Goal: Task Accomplishment & Management: Use online tool/utility

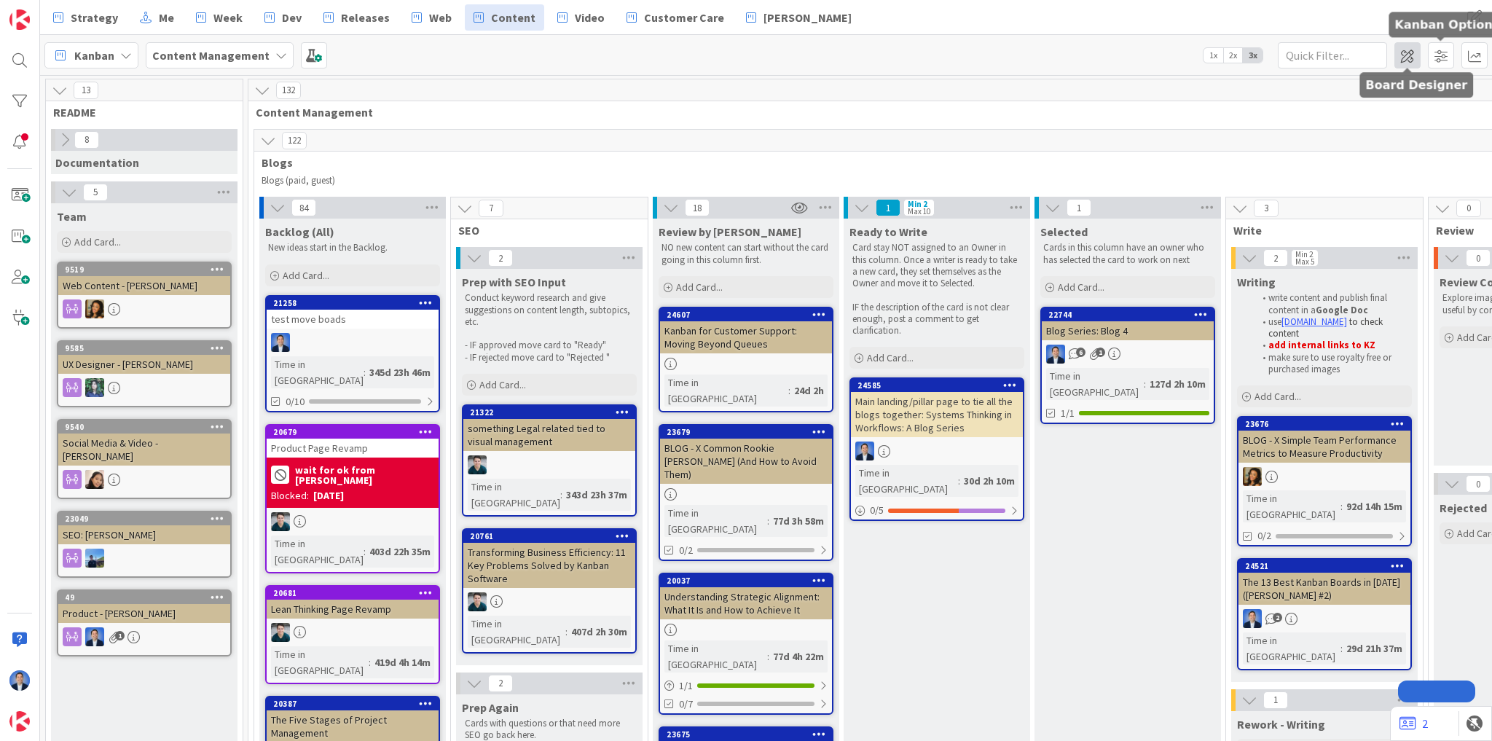
click at [1411, 55] on span at bounding box center [1407, 55] width 26 height 26
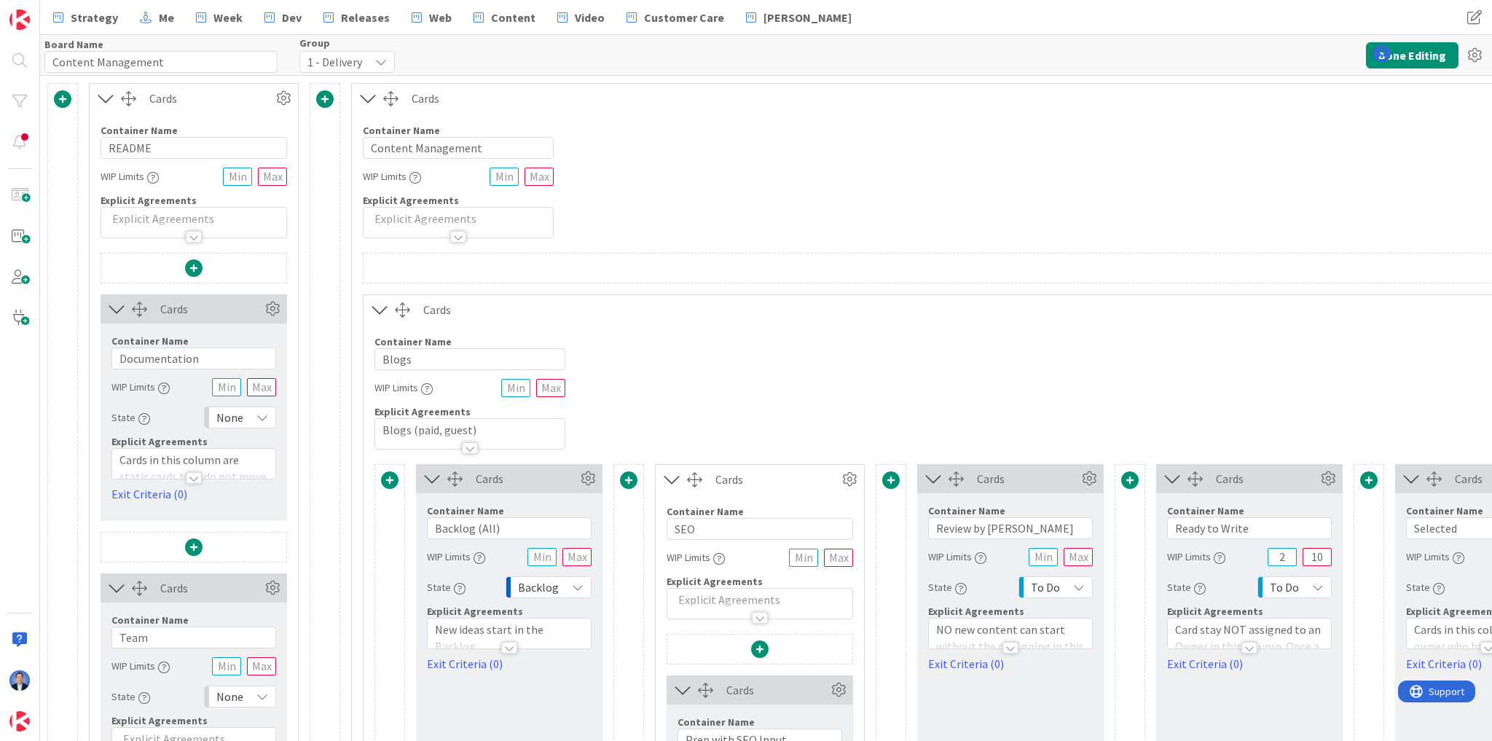
type input "Content Management"
click at [1353, 53] on icon at bounding box center [1352, 52] width 17 height 17
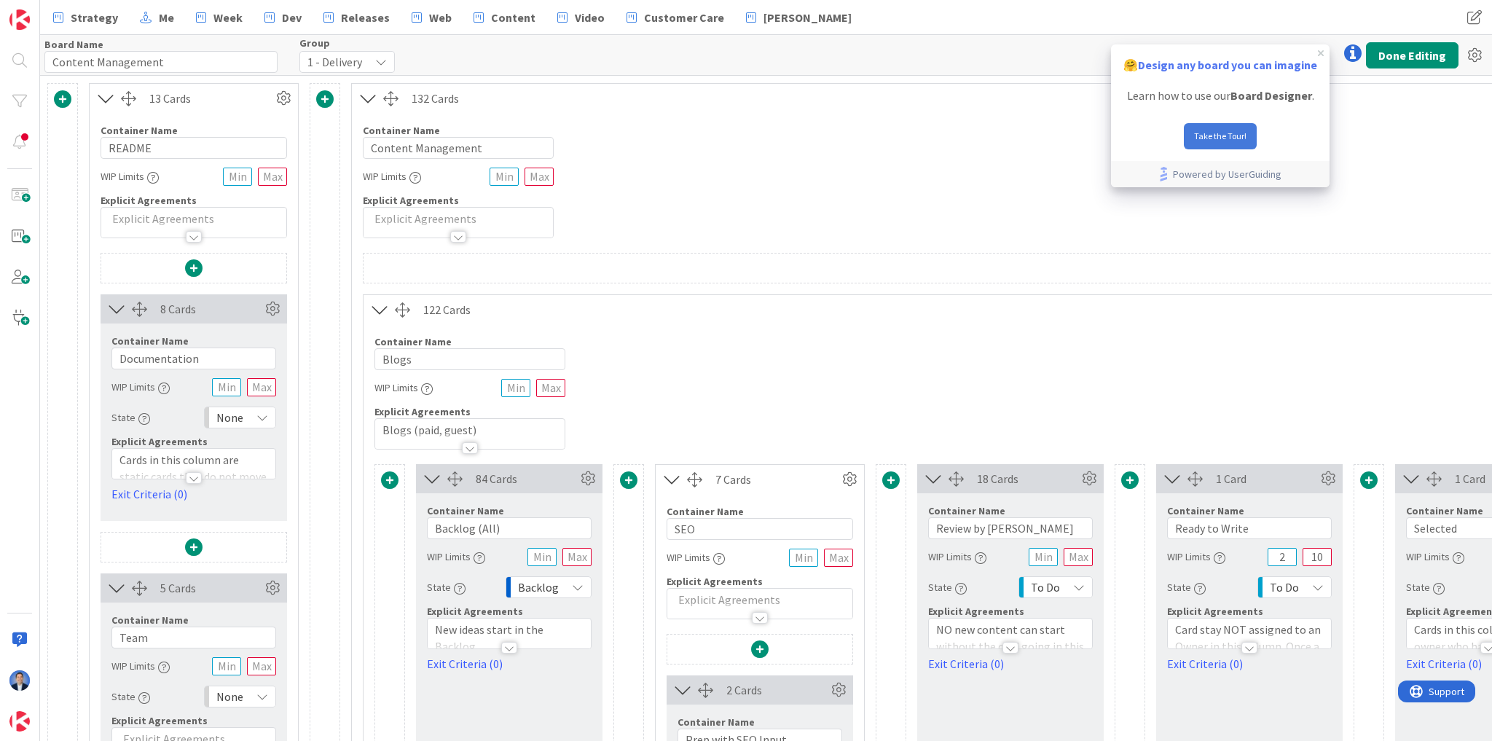
click at [1215, 134] on button "Take the Tour!" at bounding box center [1220, 136] width 73 height 26
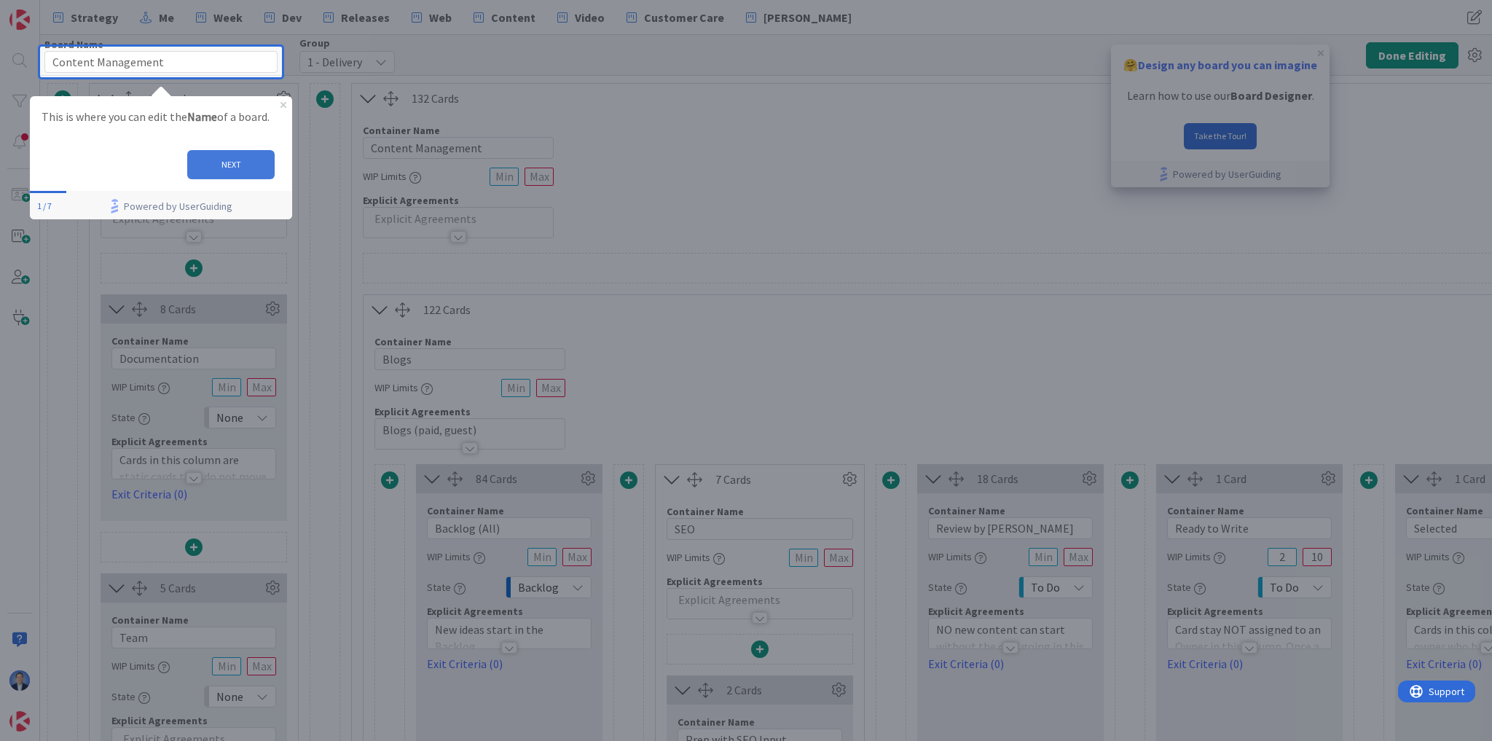
click at [235, 165] on button "NEXT" at bounding box center [230, 163] width 87 height 29
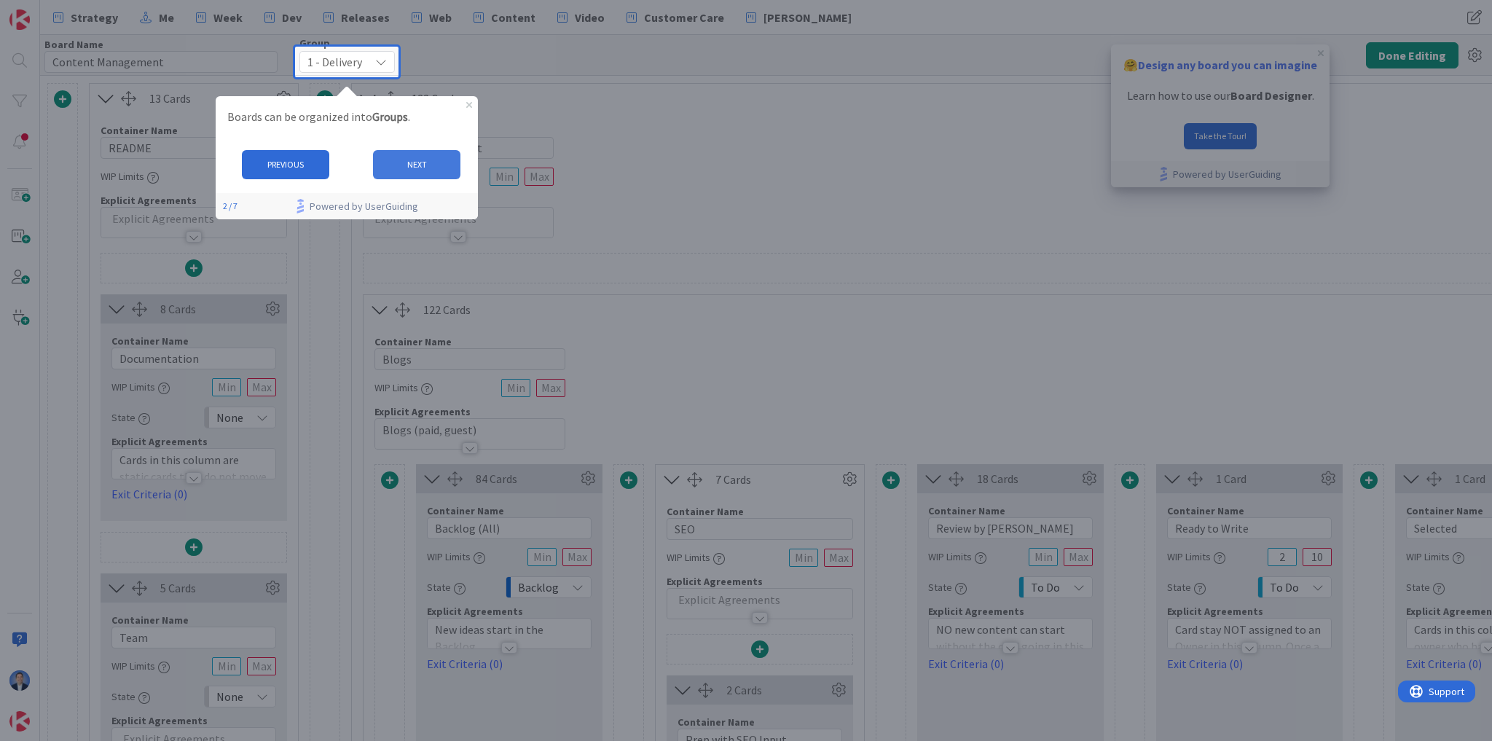
click at [403, 165] on button "NEXT" at bounding box center [415, 163] width 87 height 29
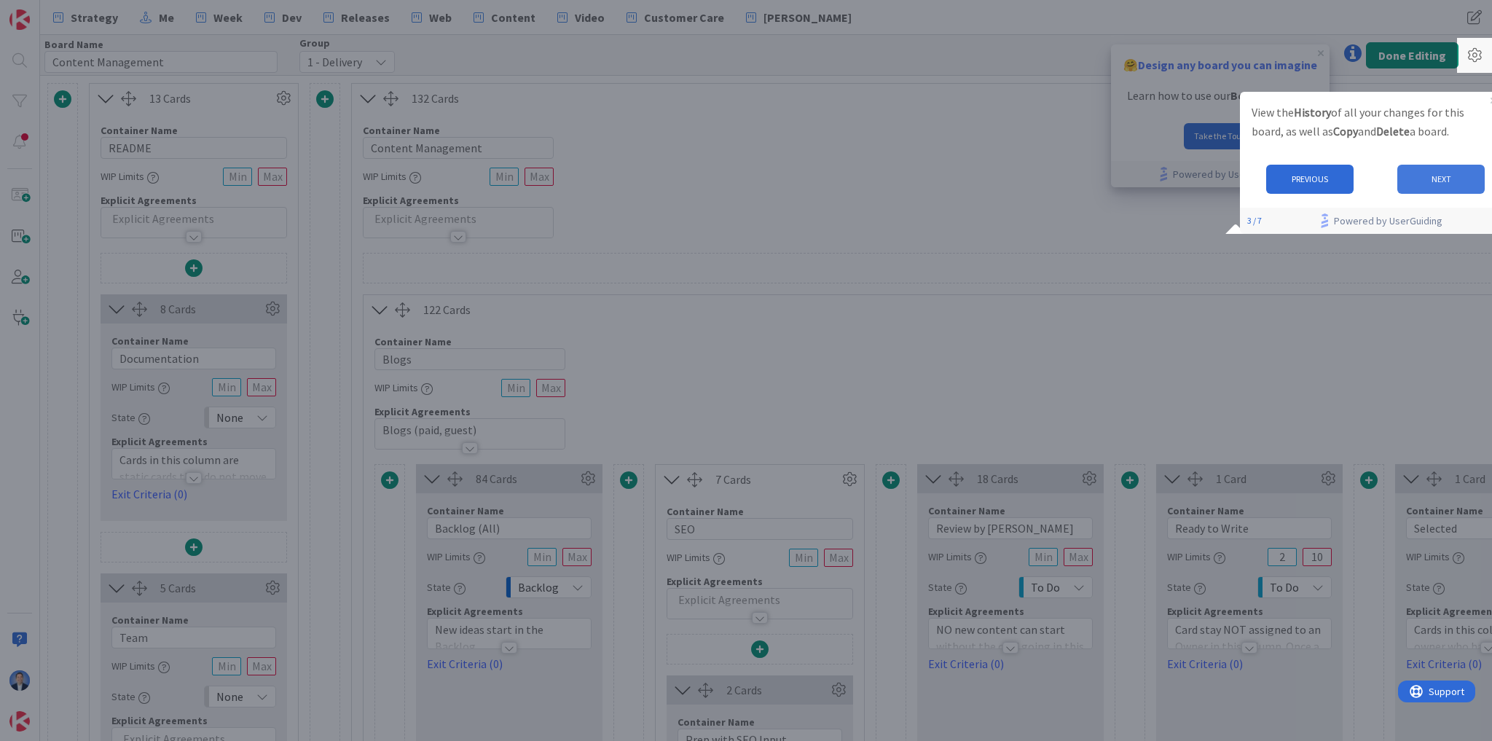
click at [1448, 181] on button "NEXT" at bounding box center [1440, 178] width 87 height 29
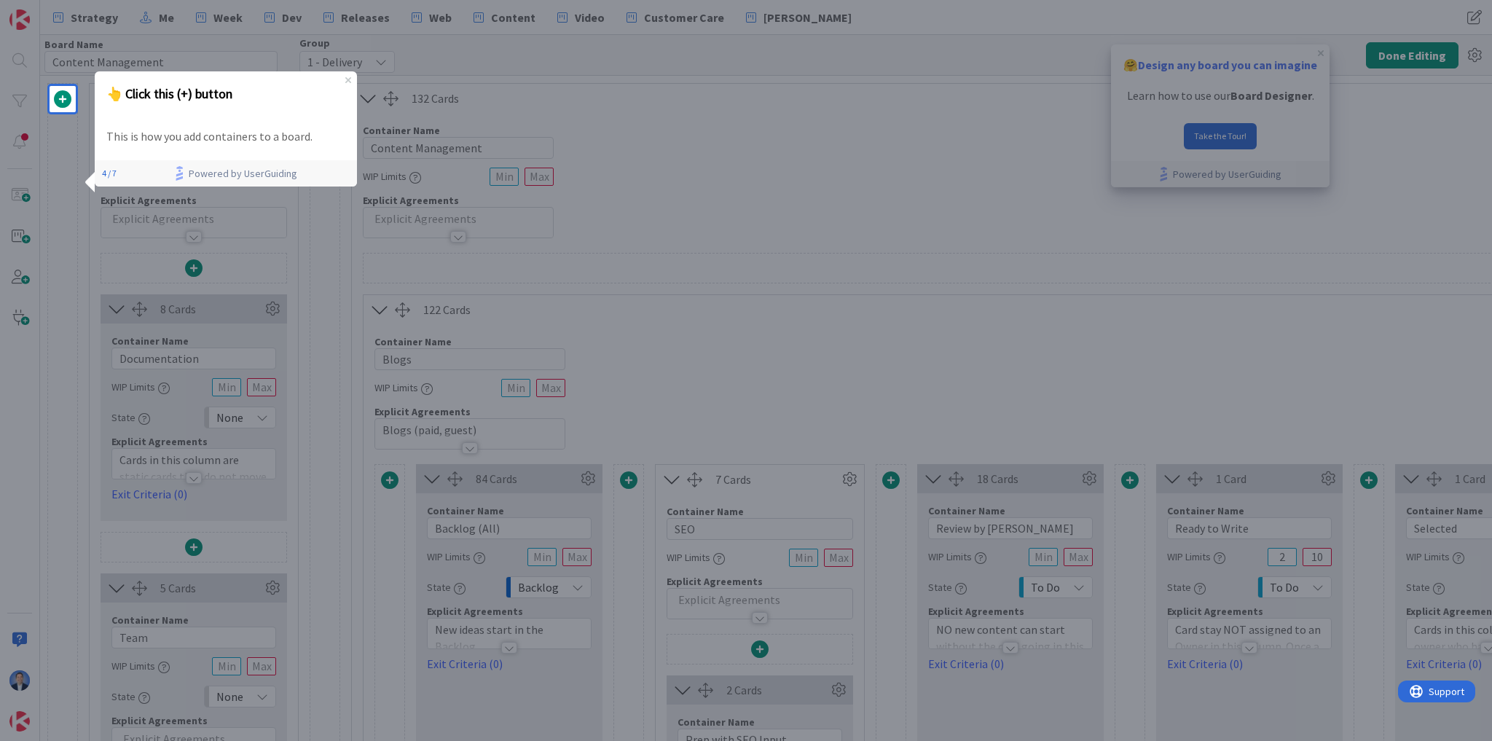
click at [63, 96] on span at bounding box center [62, 98] width 17 height 17
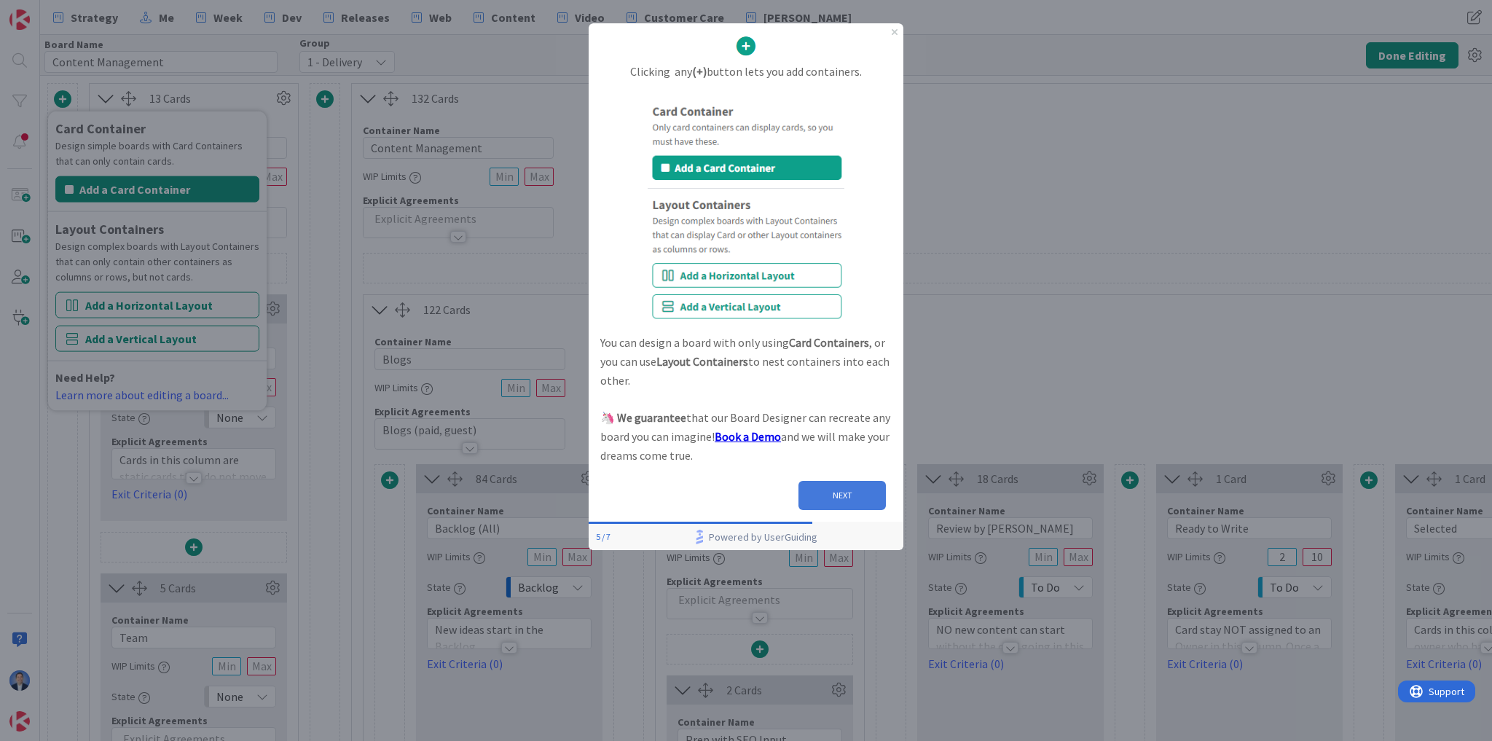
click at [855, 494] on button "NEXT" at bounding box center [841, 495] width 87 height 29
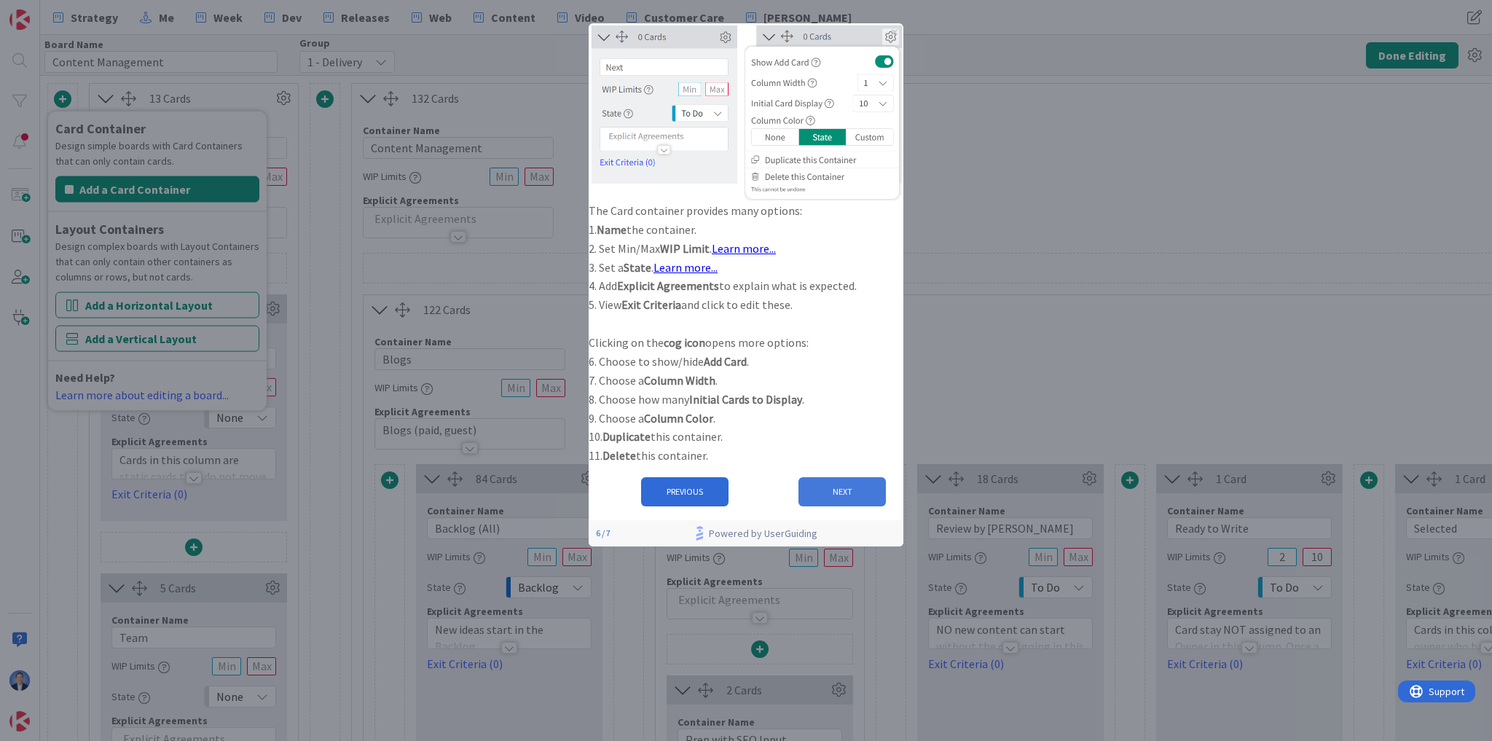
drag, startPoint x: 836, startPoint y: 525, endPoint x: 1425, endPoint y: 547, distance: 589.8
click at [836, 506] on button "NEXT" at bounding box center [841, 491] width 87 height 29
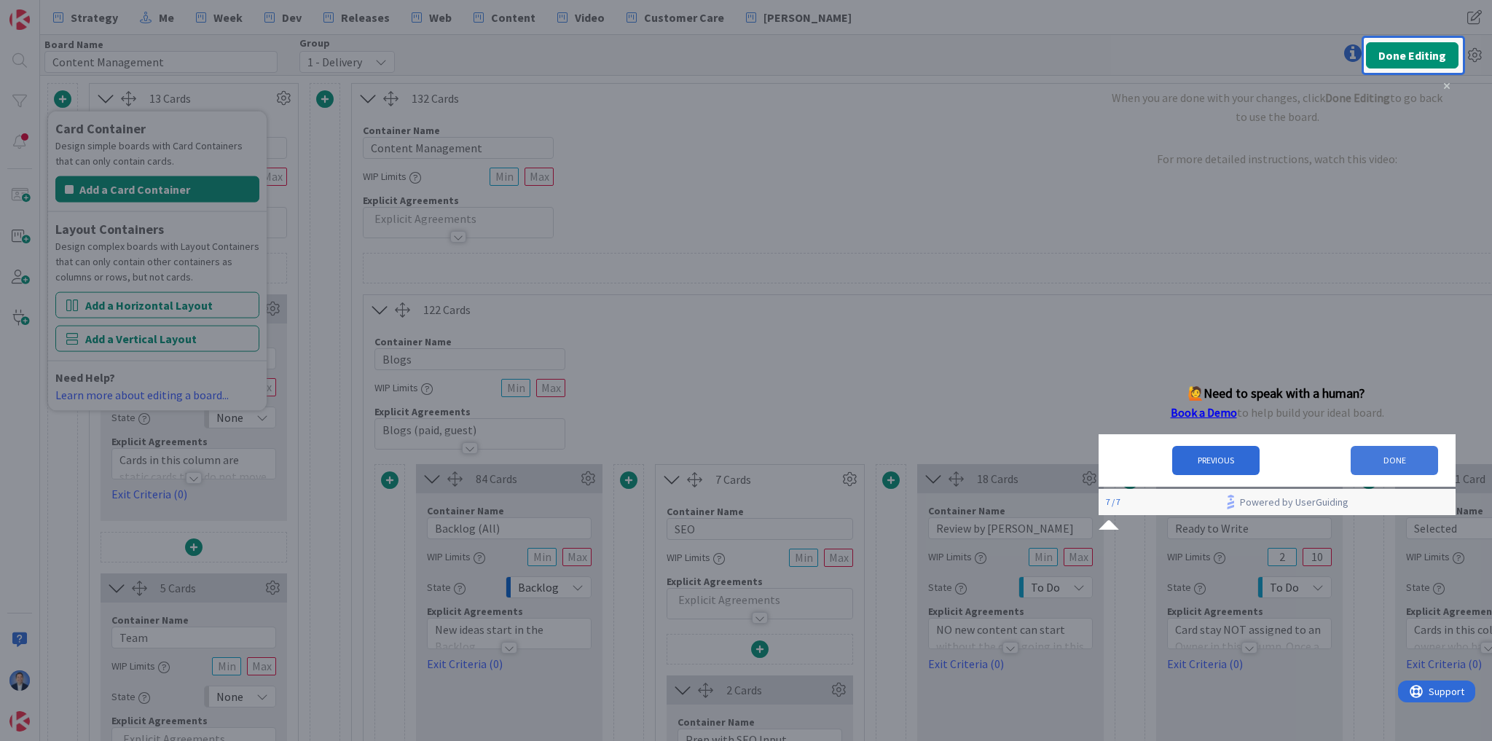
click at [1384, 471] on button "DONE" at bounding box center [1394, 459] width 87 height 29
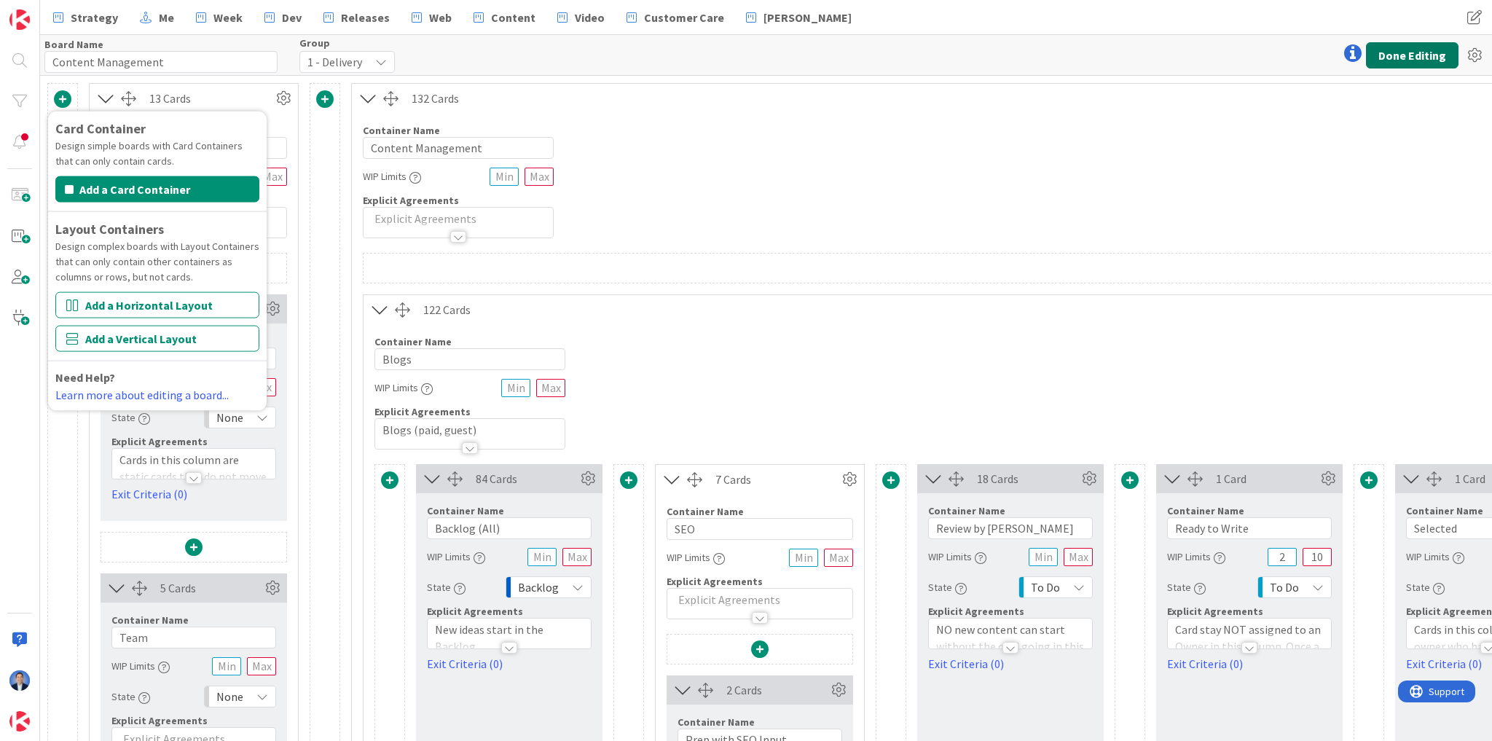
click at [1422, 53] on button "Done Editing" at bounding box center [1412, 55] width 93 height 26
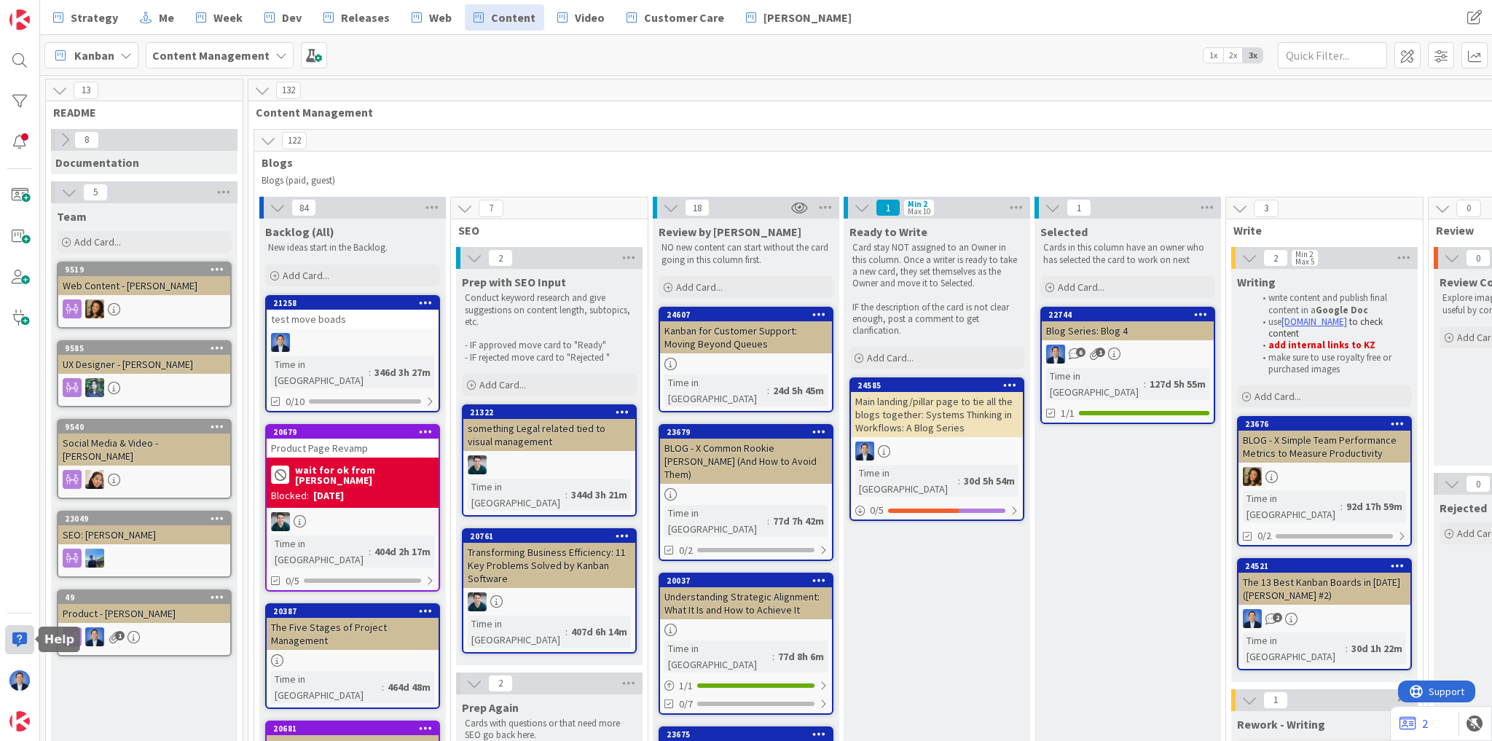
click at [26, 634] on div at bounding box center [19, 639] width 29 height 29
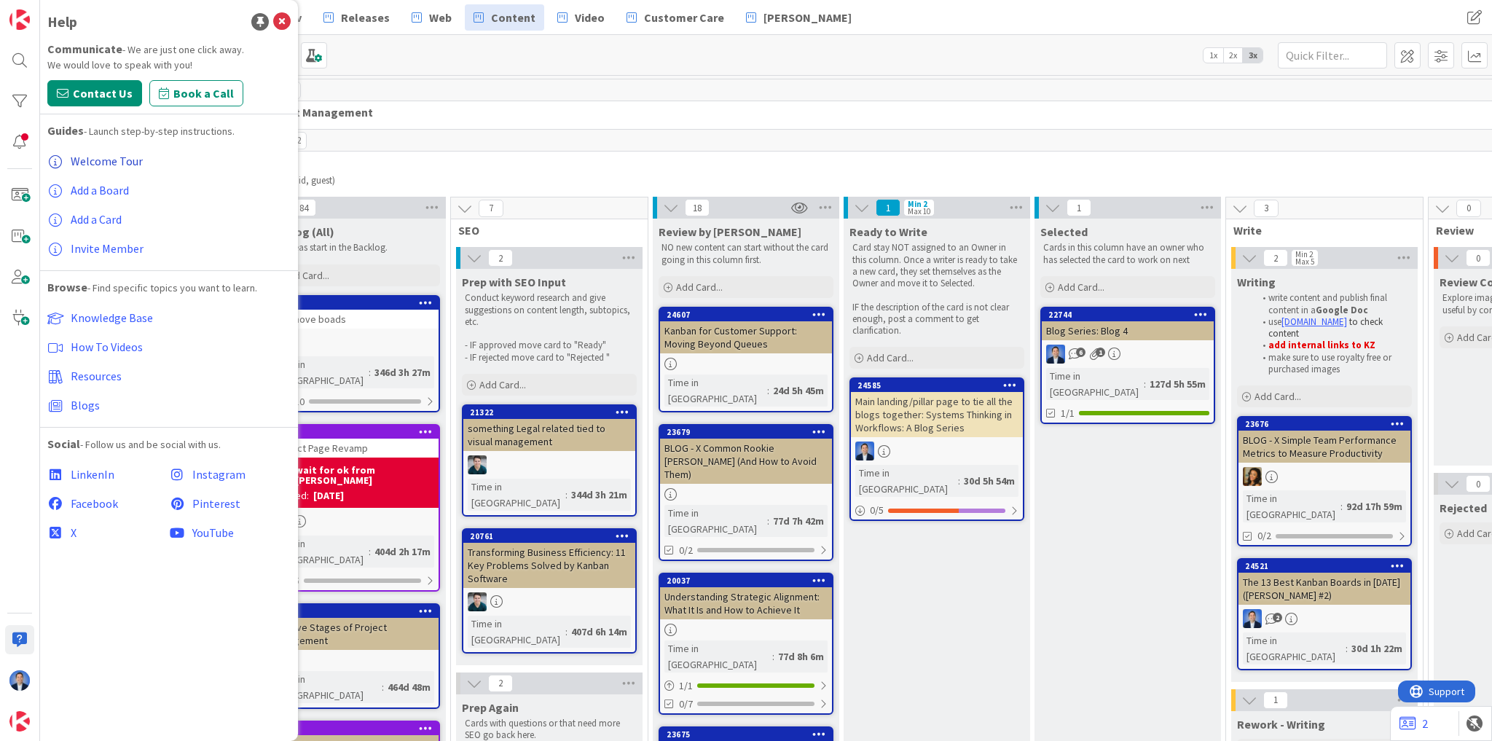
click at [90, 160] on span "Welcome Tour" at bounding box center [107, 161] width 72 height 15
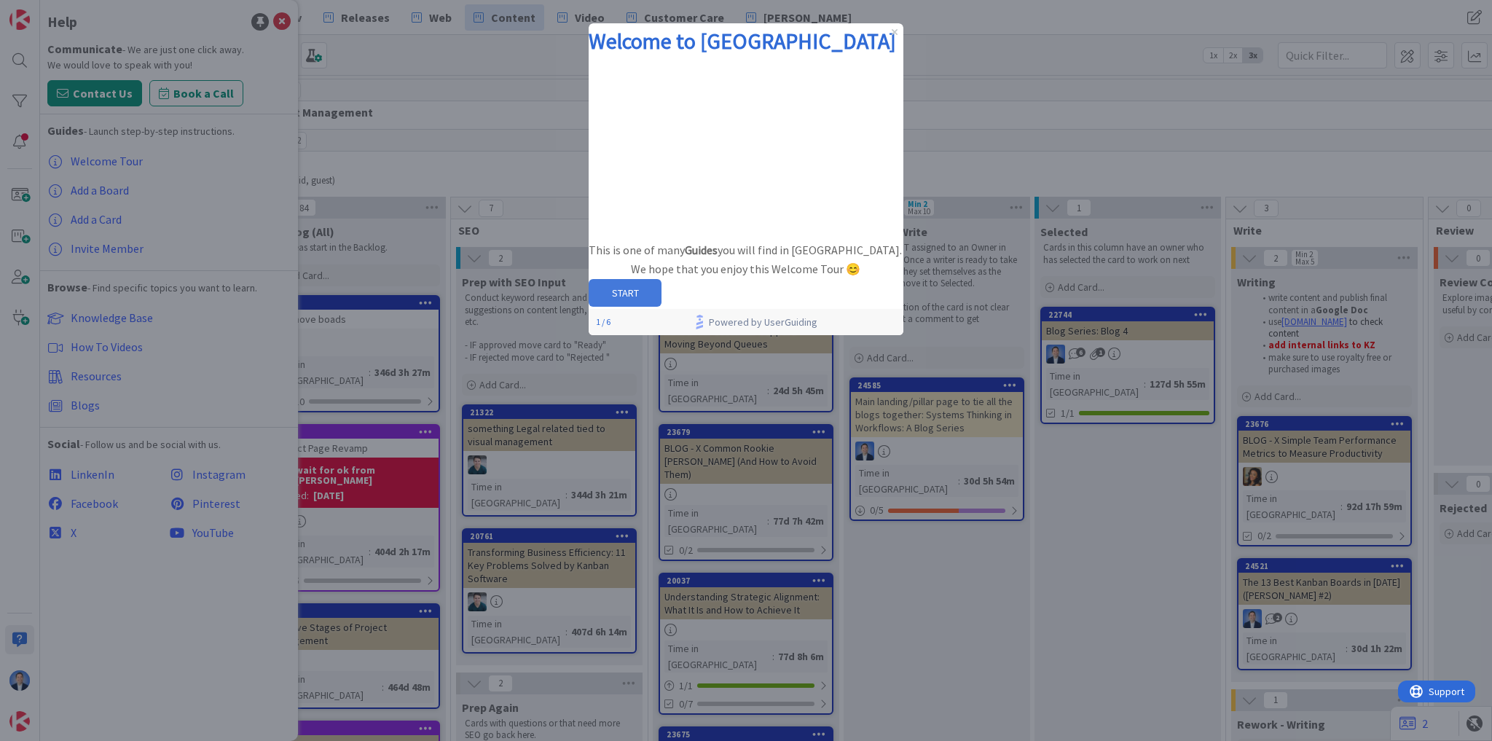
drag, startPoint x: 733, startPoint y: 350, endPoint x: 1322, endPoint y: 374, distance: 589.9
click at [661, 307] on button "START" at bounding box center [625, 293] width 73 height 28
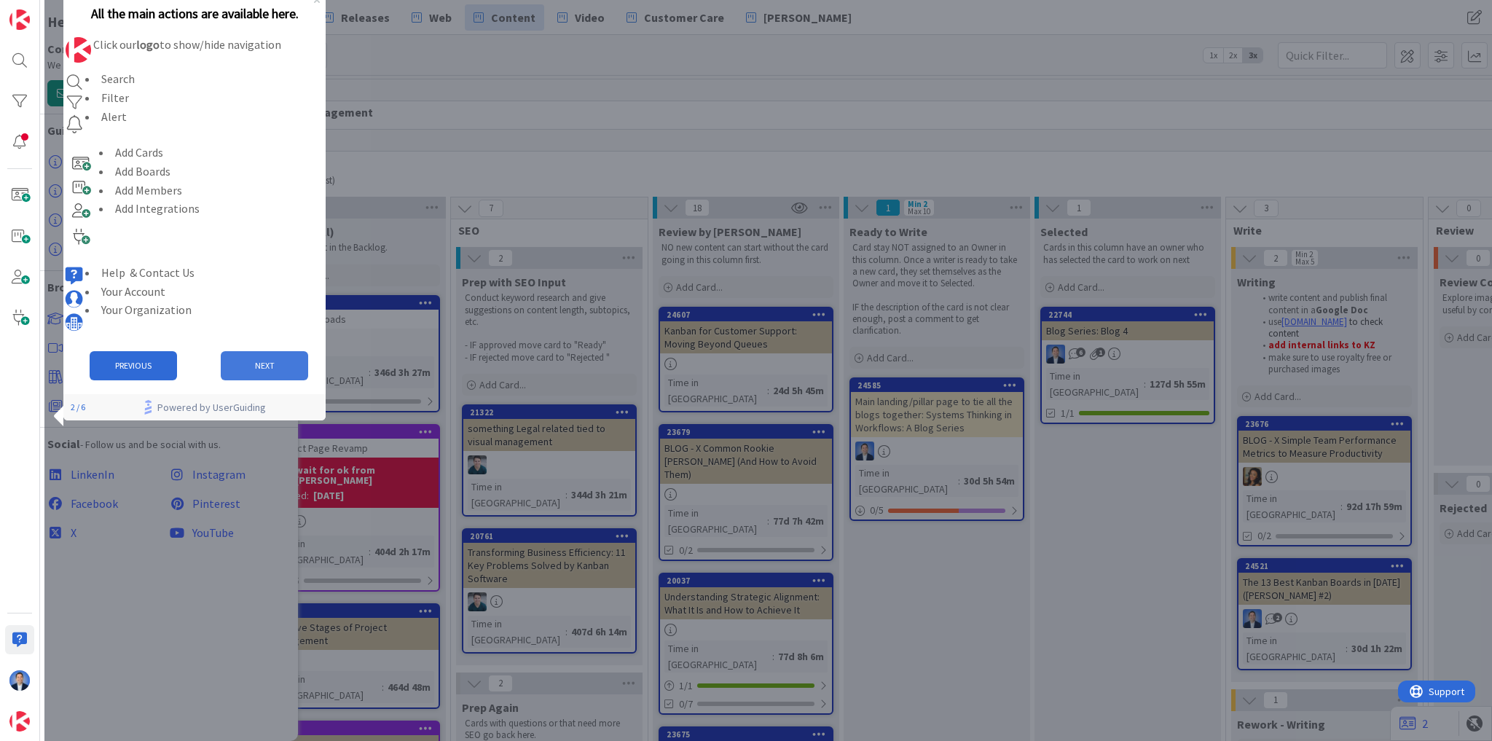
click at [264, 380] on button "NEXT" at bounding box center [264, 365] width 87 height 29
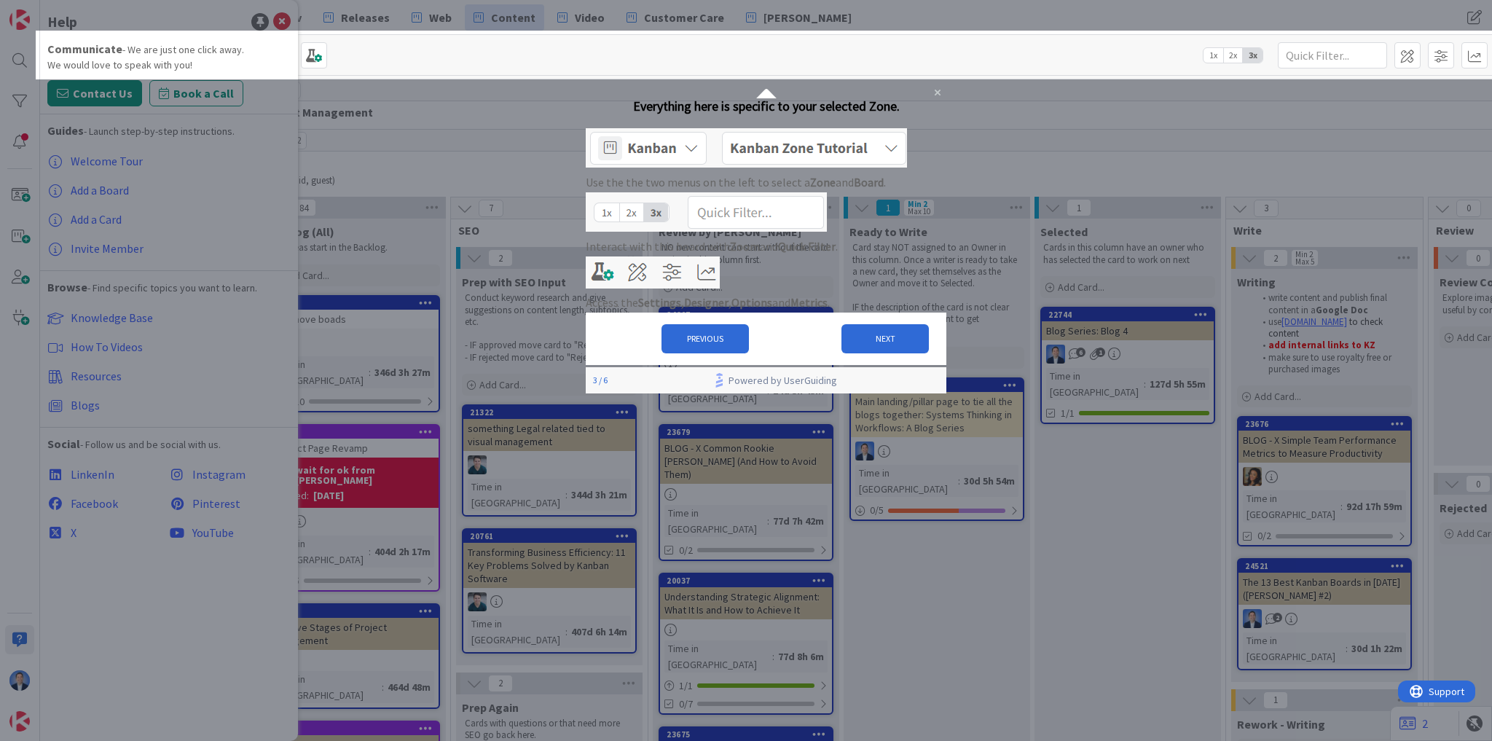
click at [282, 20] on div at bounding box center [764, 15] width 1456 height 31
click at [883, 353] on button "NEXT" at bounding box center [884, 338] width 87 height 29
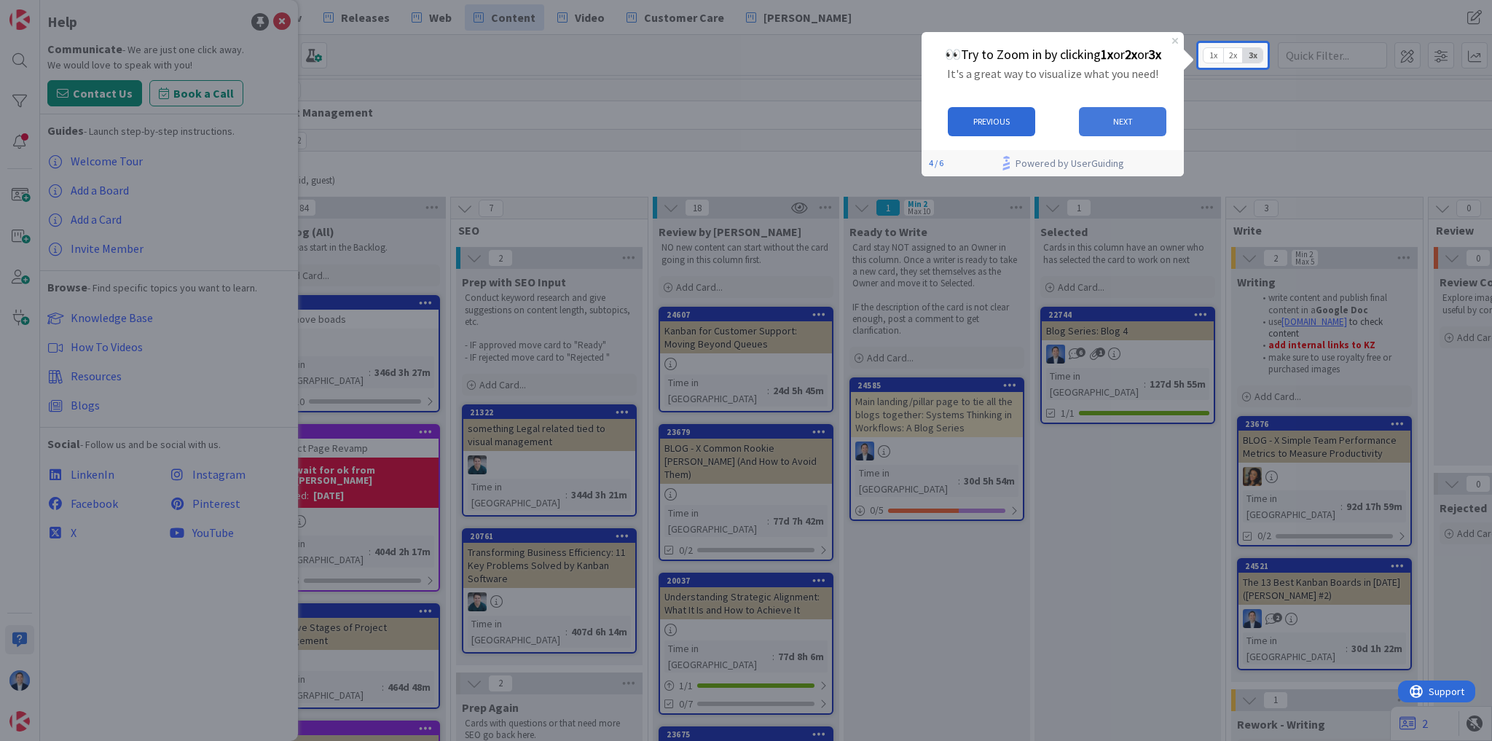
drag, startPoint x: 2011, startPoint y: 147, endPoint x: 1104, endPoint y: 130, distance: 907.2
click at [1104, 130] on button "NEXT" at bounding box center [1122, 120] width 87 height 29
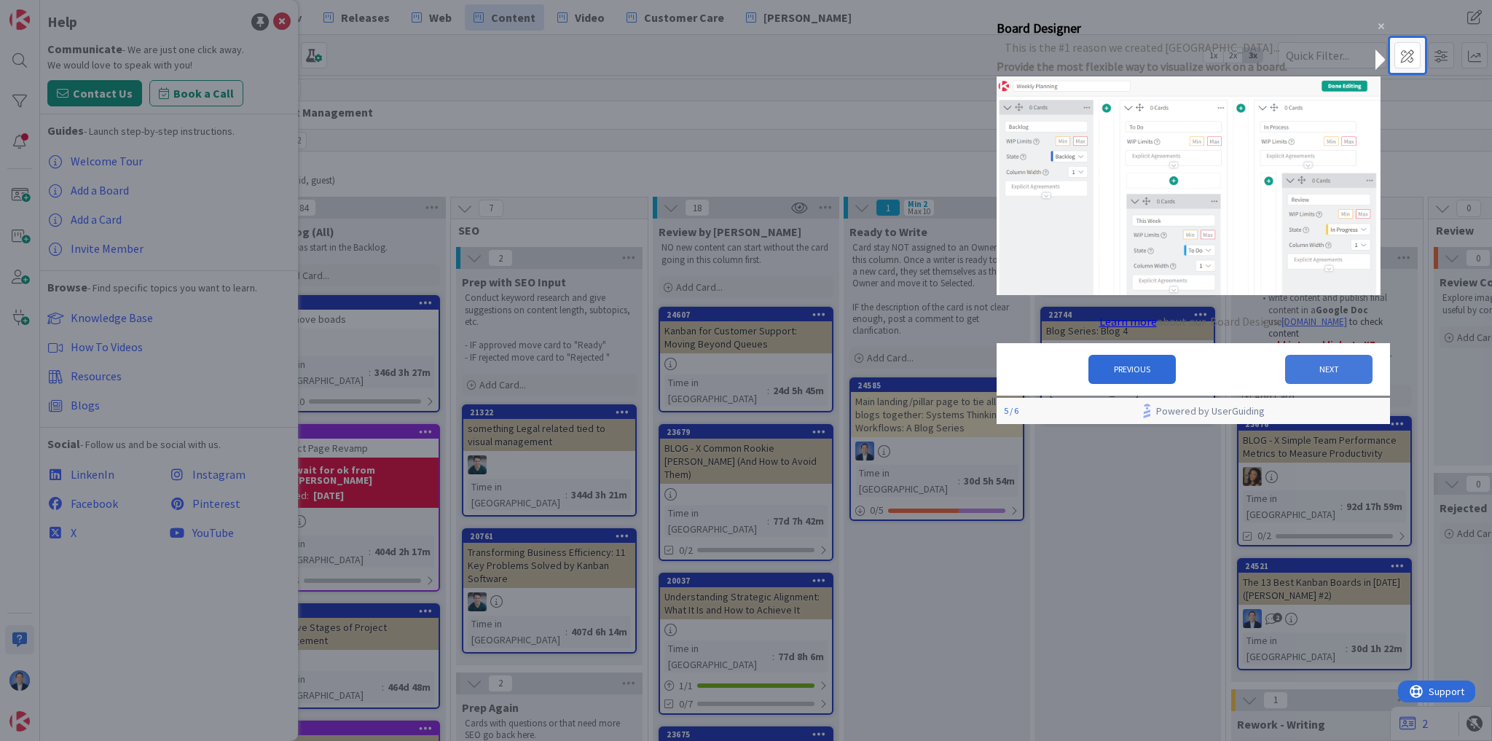
click at [1328, 372] on button "NEXT" at bounding box center [1328, 368] width 87 height 29
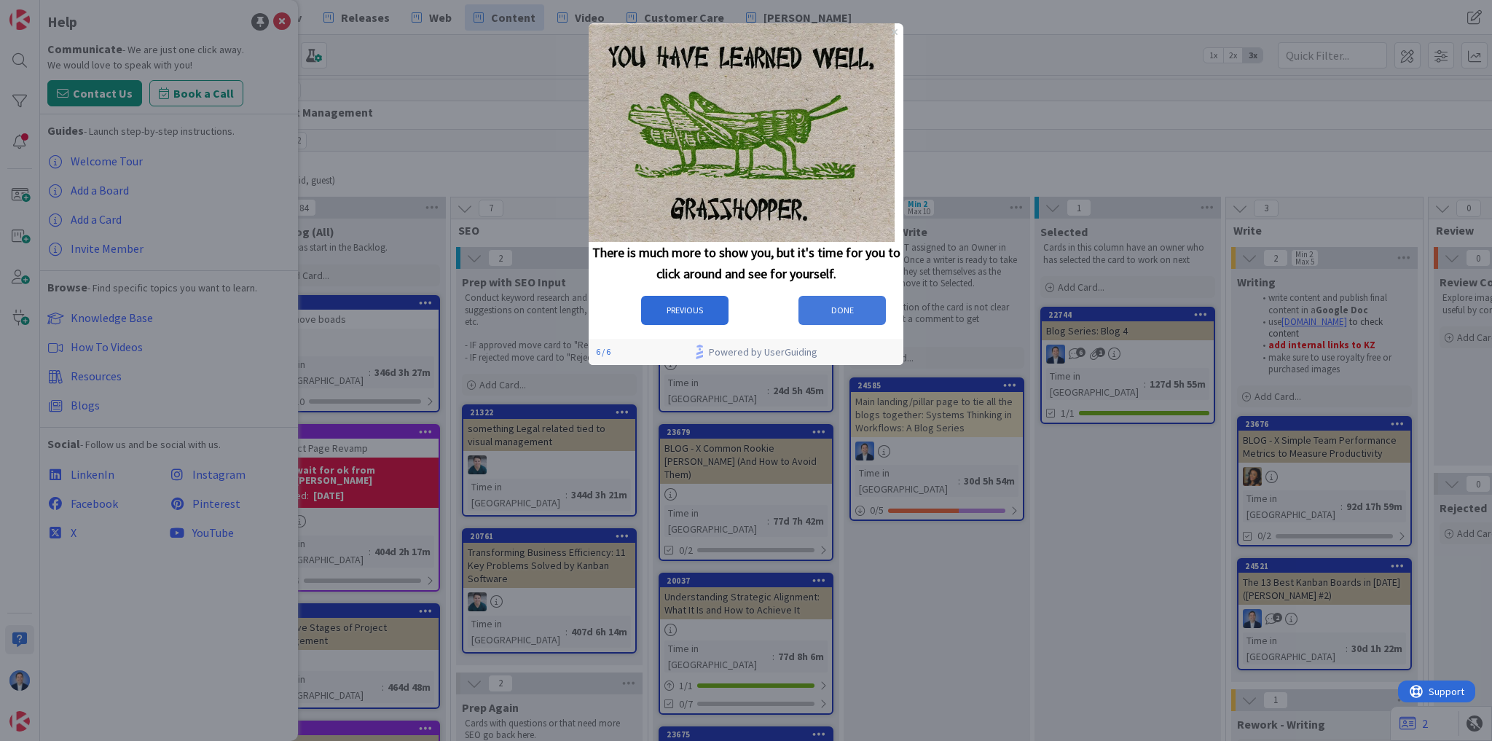
click at [828, 325] on button "DONE" at bounding box center [841, 310] width 87 height 29
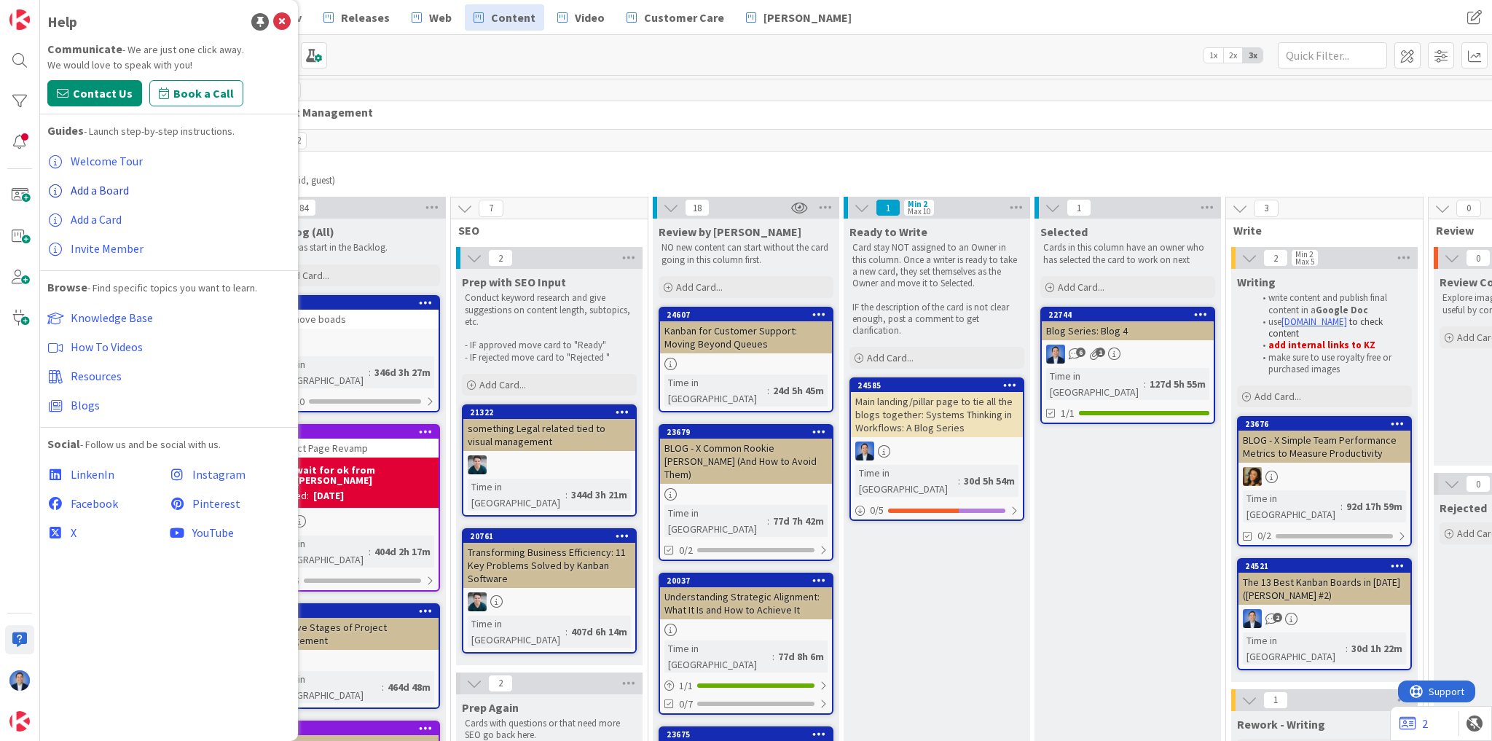
click at [99, 195] on span "Add a Board" at bounding box center [100, 190] width 58 height 15
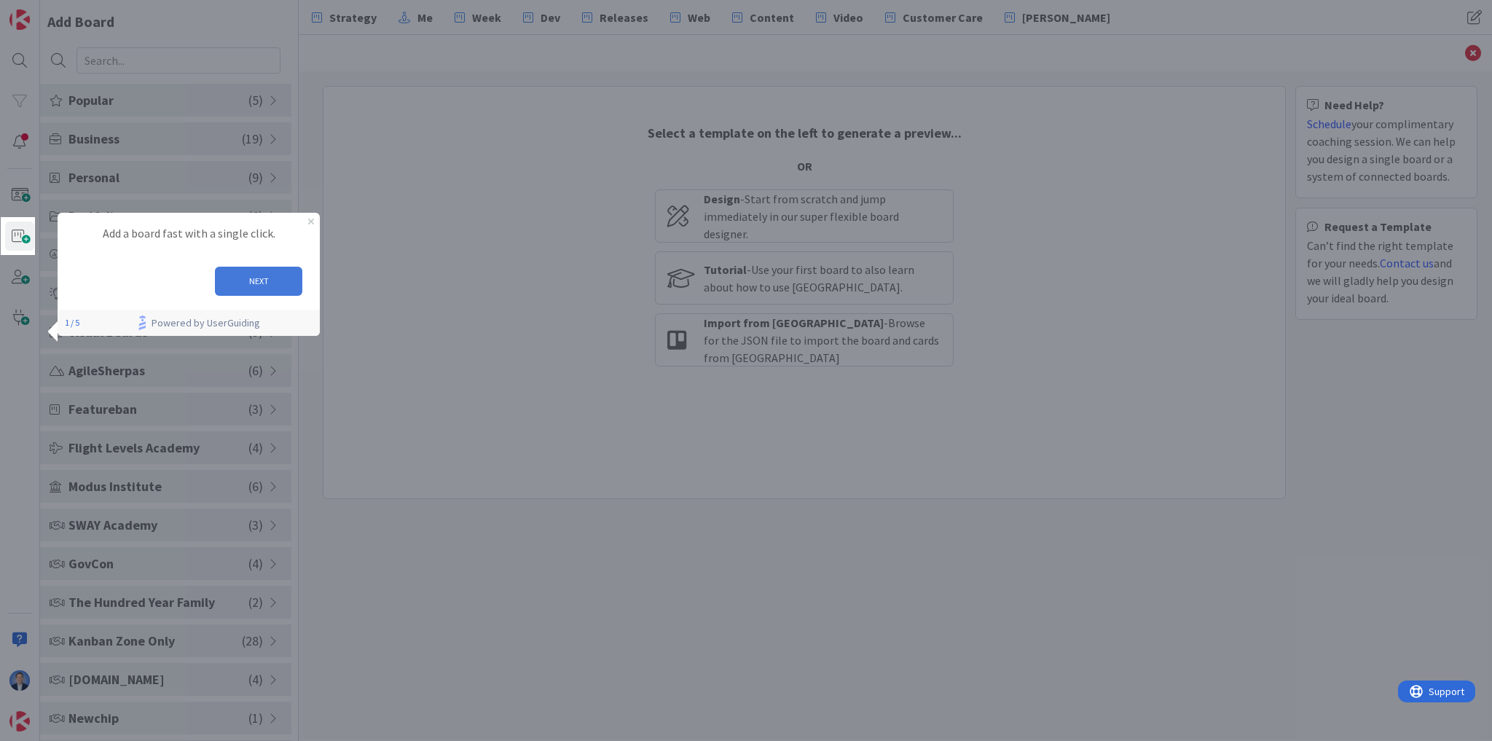
click at [262, 281] on button "NEXT" at bounding box center [258, 280] width 87 height 29
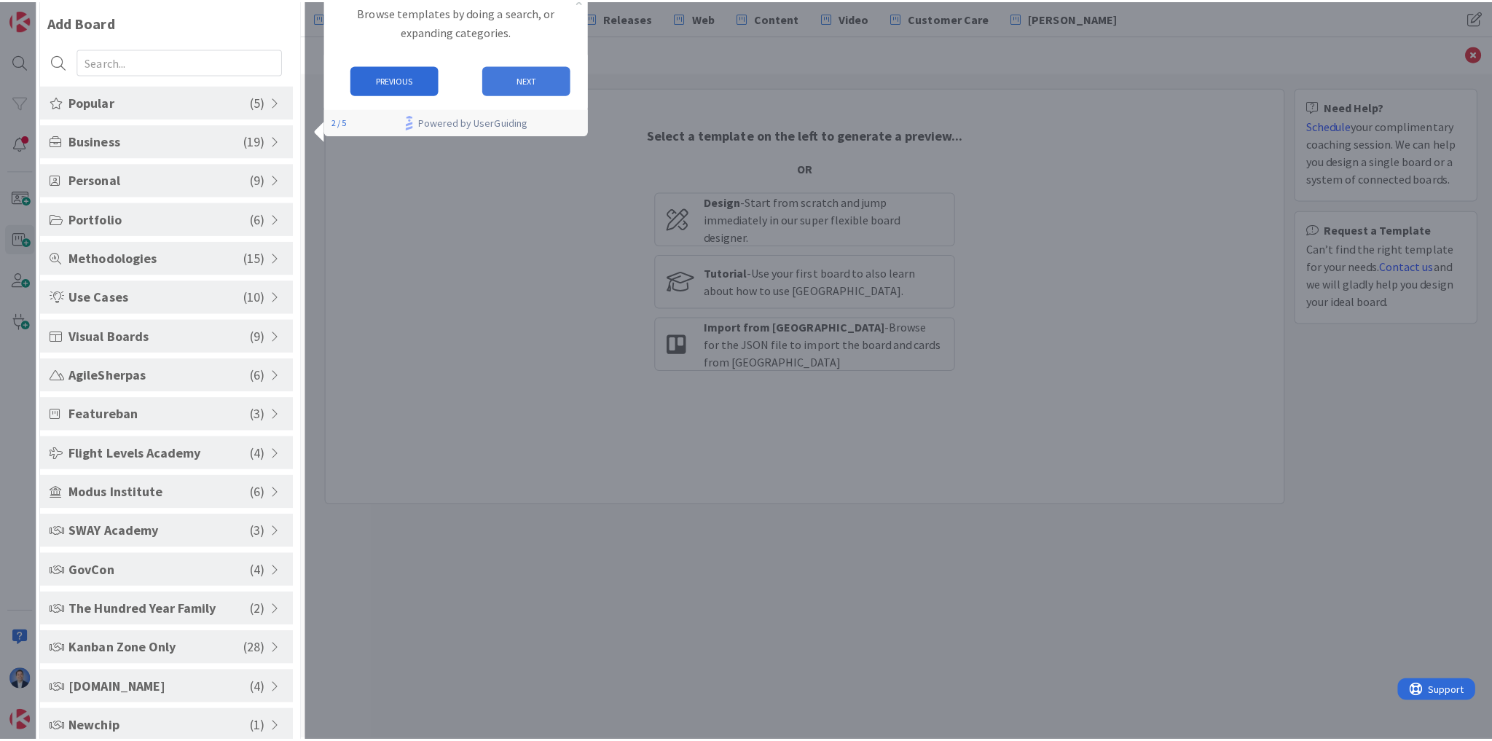
drag, startPoint x: 507, startPoint y: 81, endPoint x: 825, endPoint y: 66, distance: 318.7
click at [507, 81] on button "NEXT" at bounding box center [524, 80] width 87 height 29
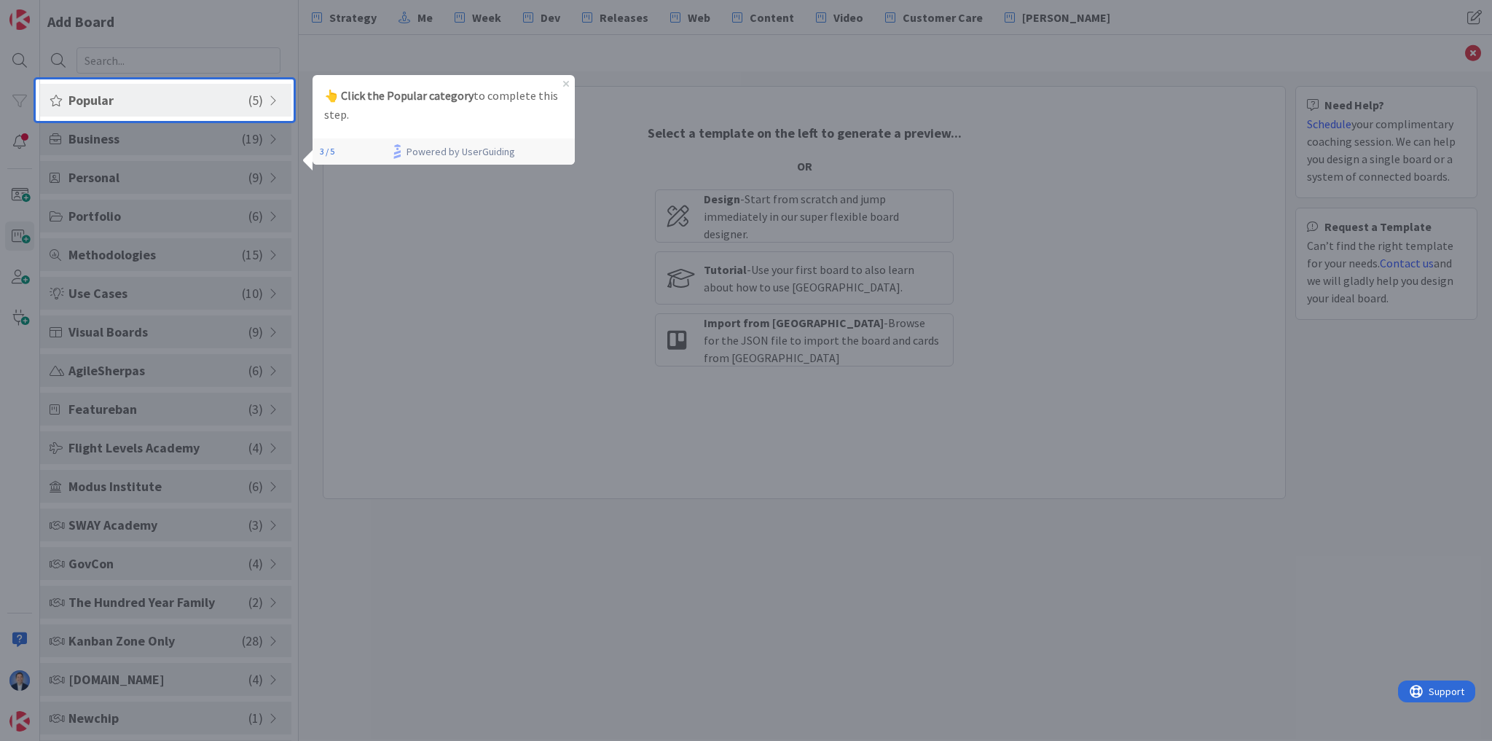
click at [122, 91] on span "Popular" at bounding box center [158, 100] width 180 height 20
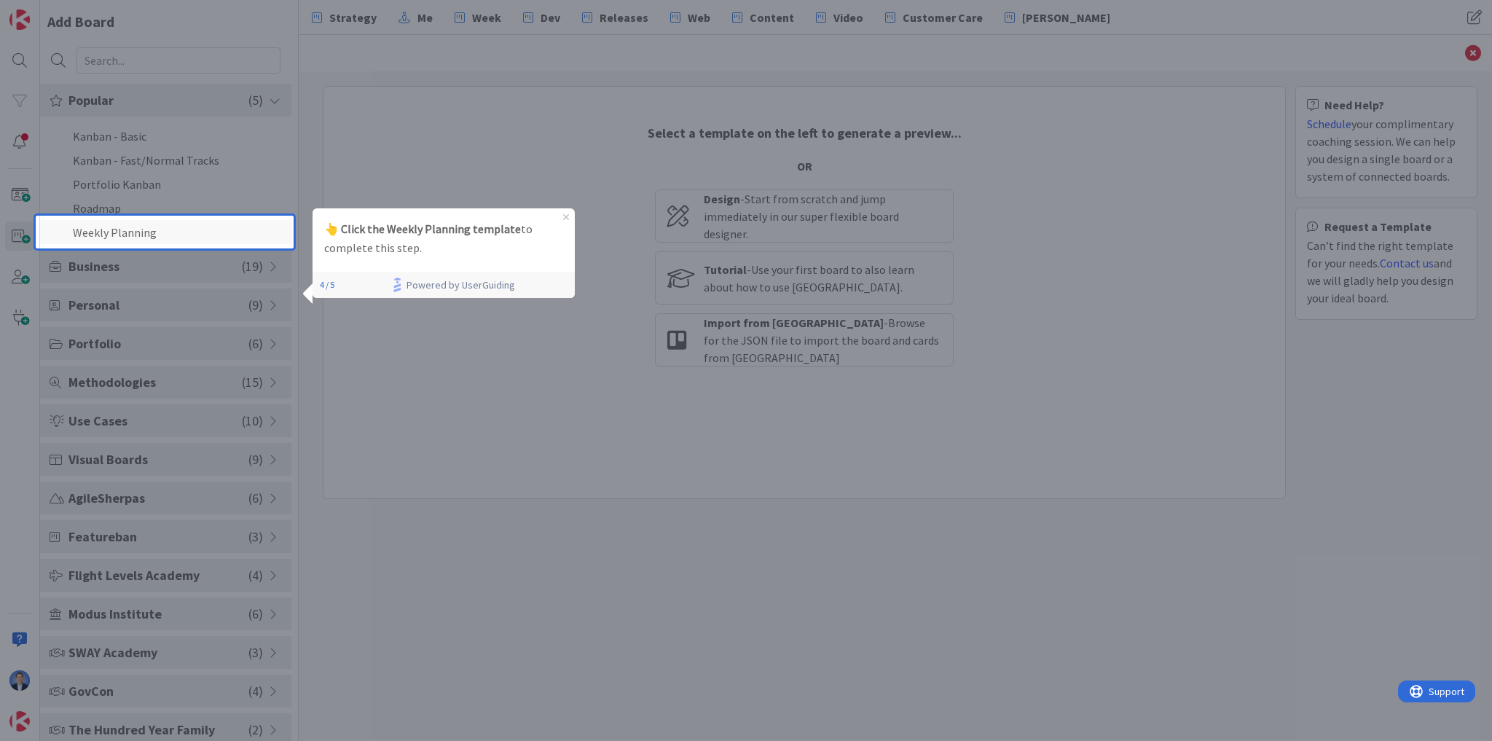
click at [153, 223] on li "Weekly Planning" at bounding box center [165, 232] width 251 height 24
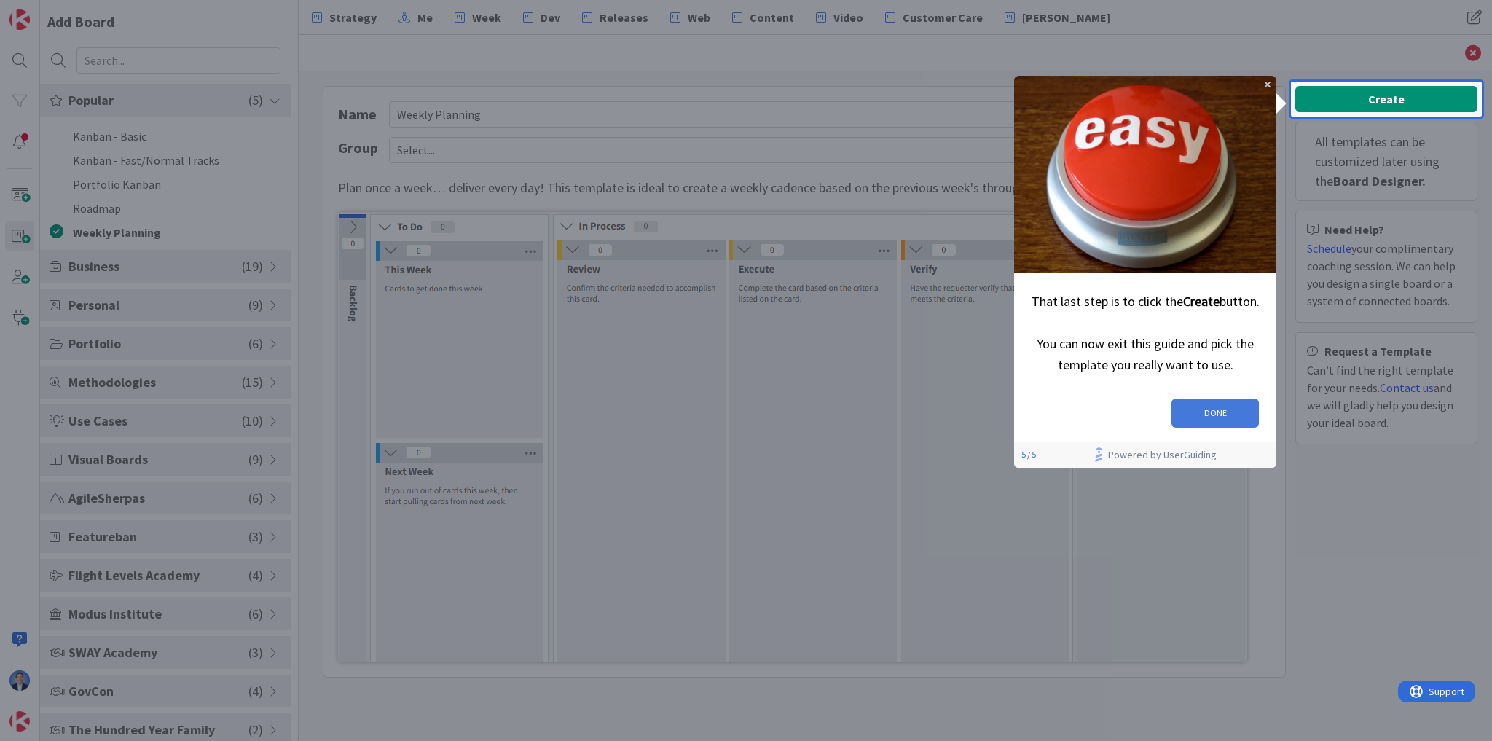
drag, startPoint x: 1238, startPoint y: 413, endPoint x: 2238, endPoint y: 474, distance: 1001.3
click at [1238, 413] on button "DONE" at bounding box center [1214, 412] width 87 height 29
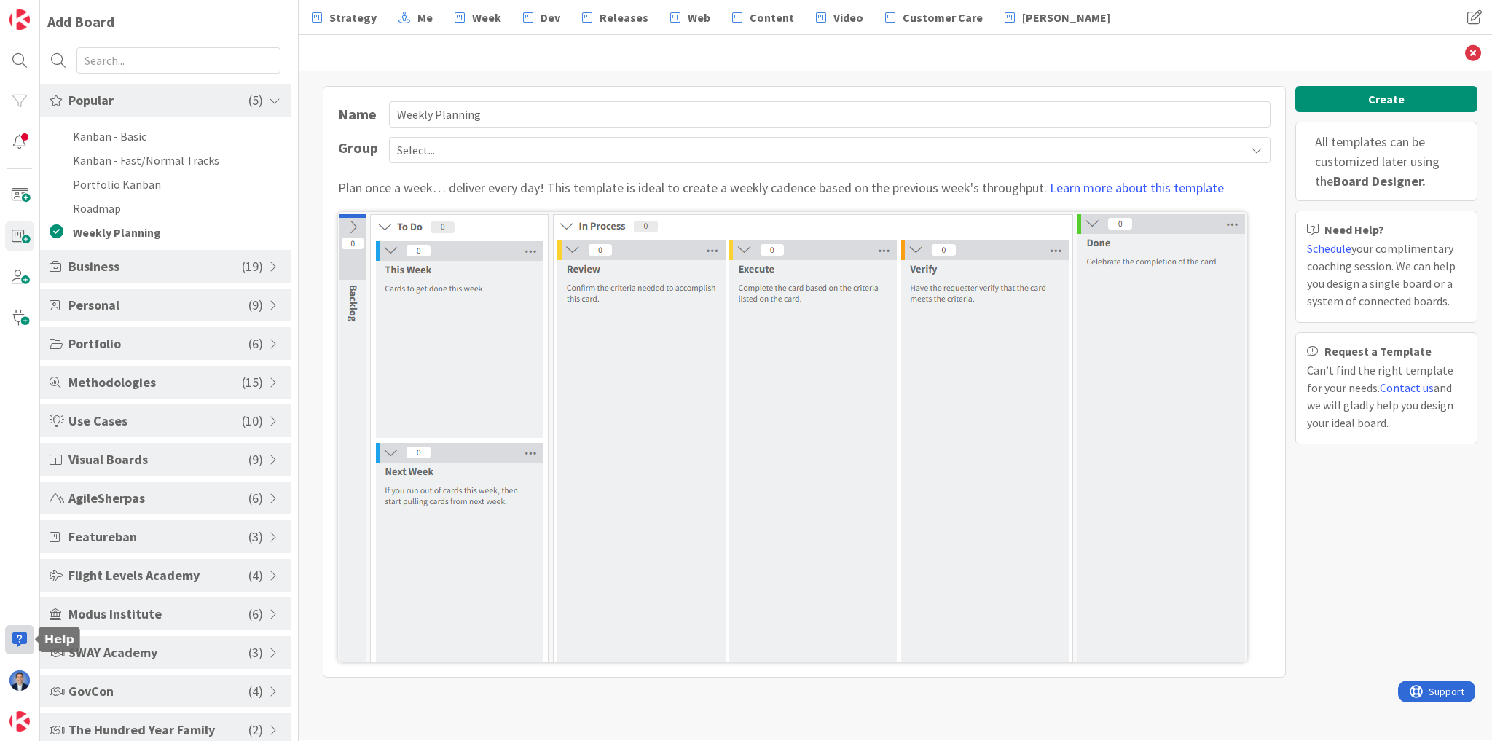
click at [23, 644] on div at bounding box center [19, 639] width 29 height 29
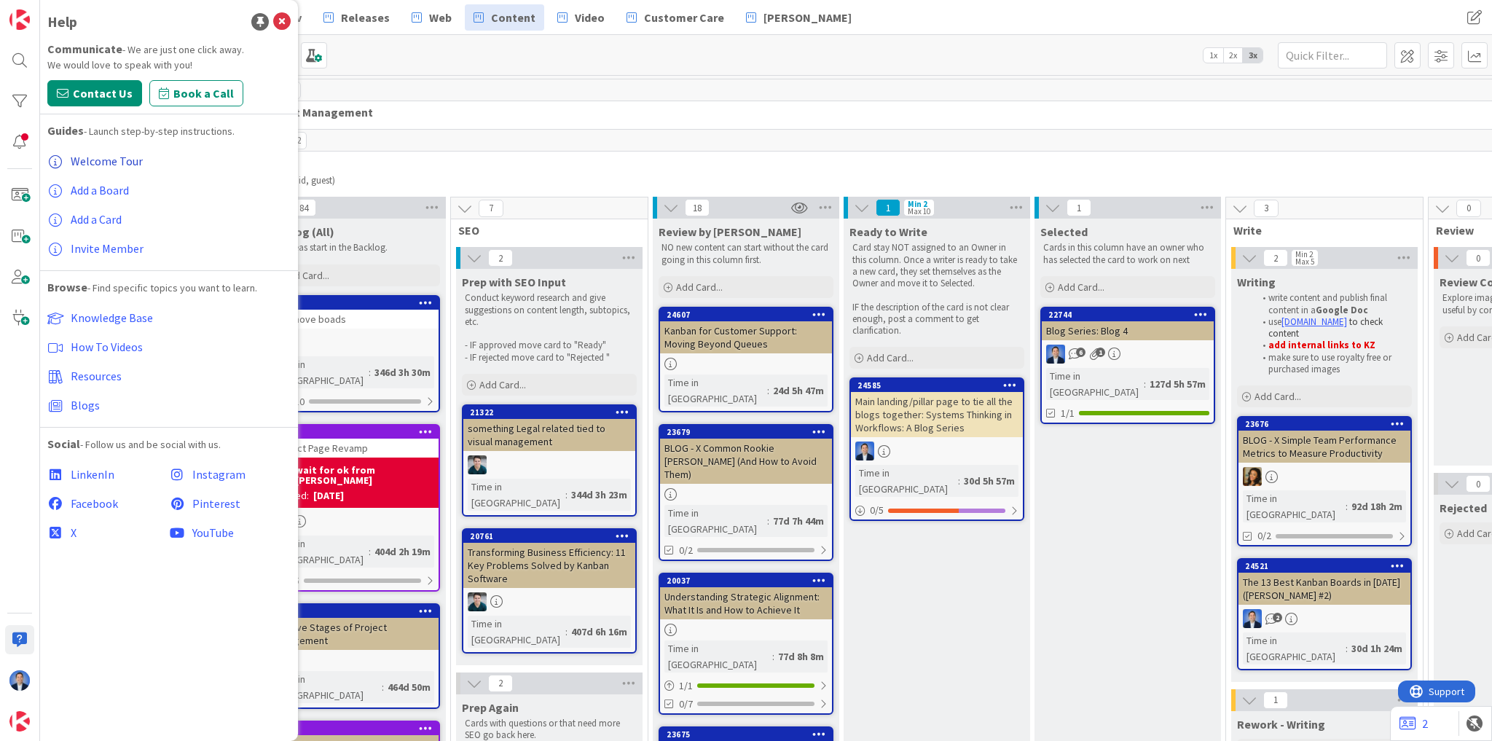
click at [106, 160] on span "Welcome Tour" at bounding box center [107, 161] width 72 height 15
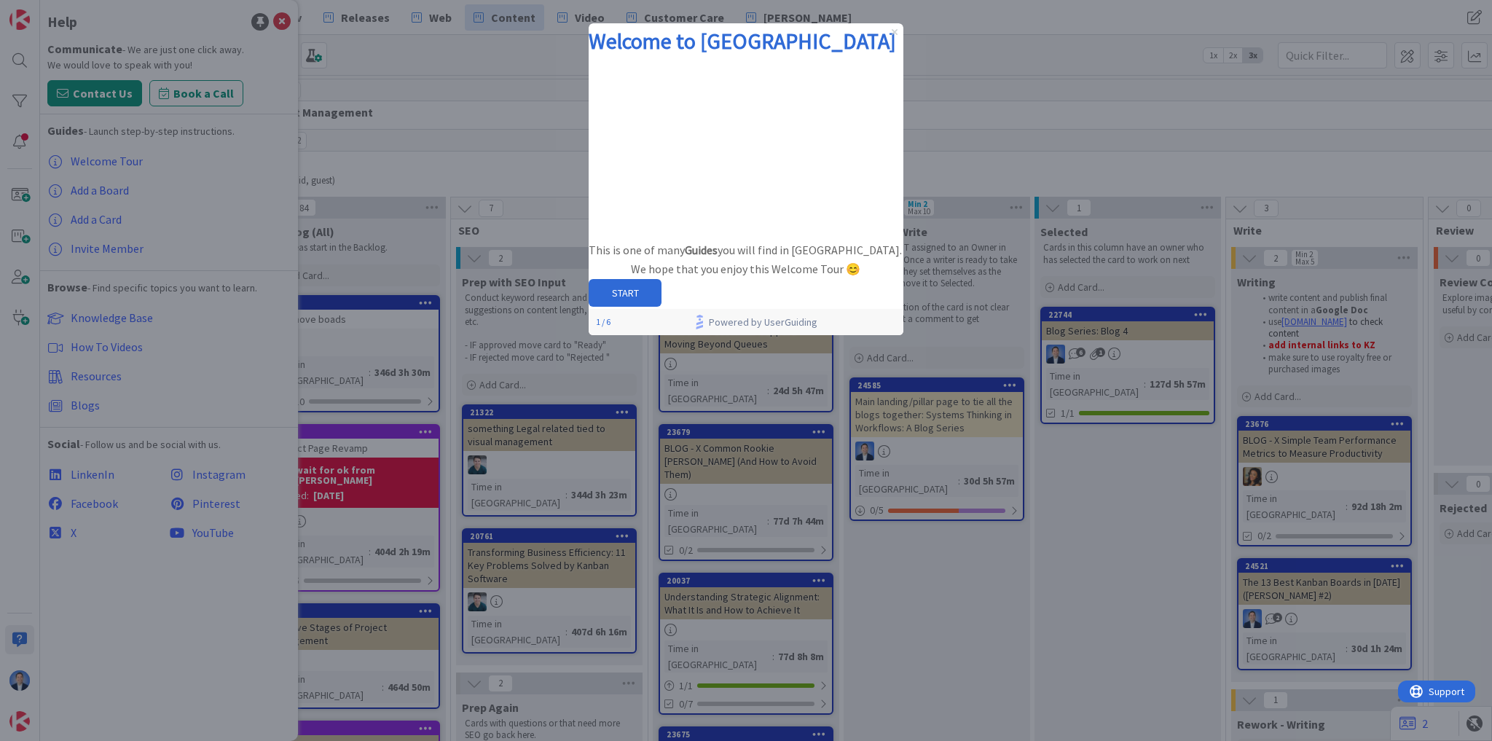
click at [894, 34] on icon "Close Preview" at bounding box center [895, 32] width 6 height 6
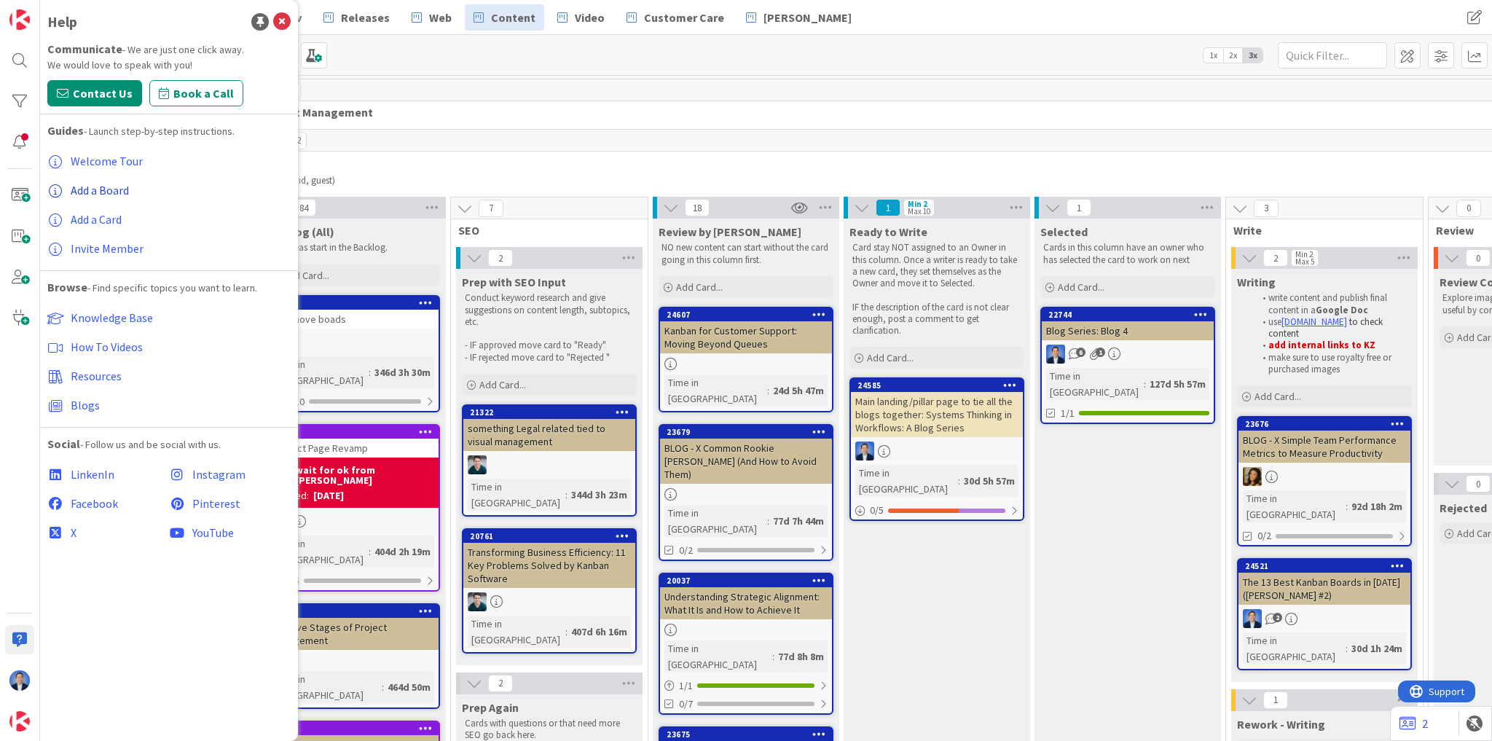
click at [90, 192] on span "Add a Board" at bounding box center [100, 190] width 58 height 15
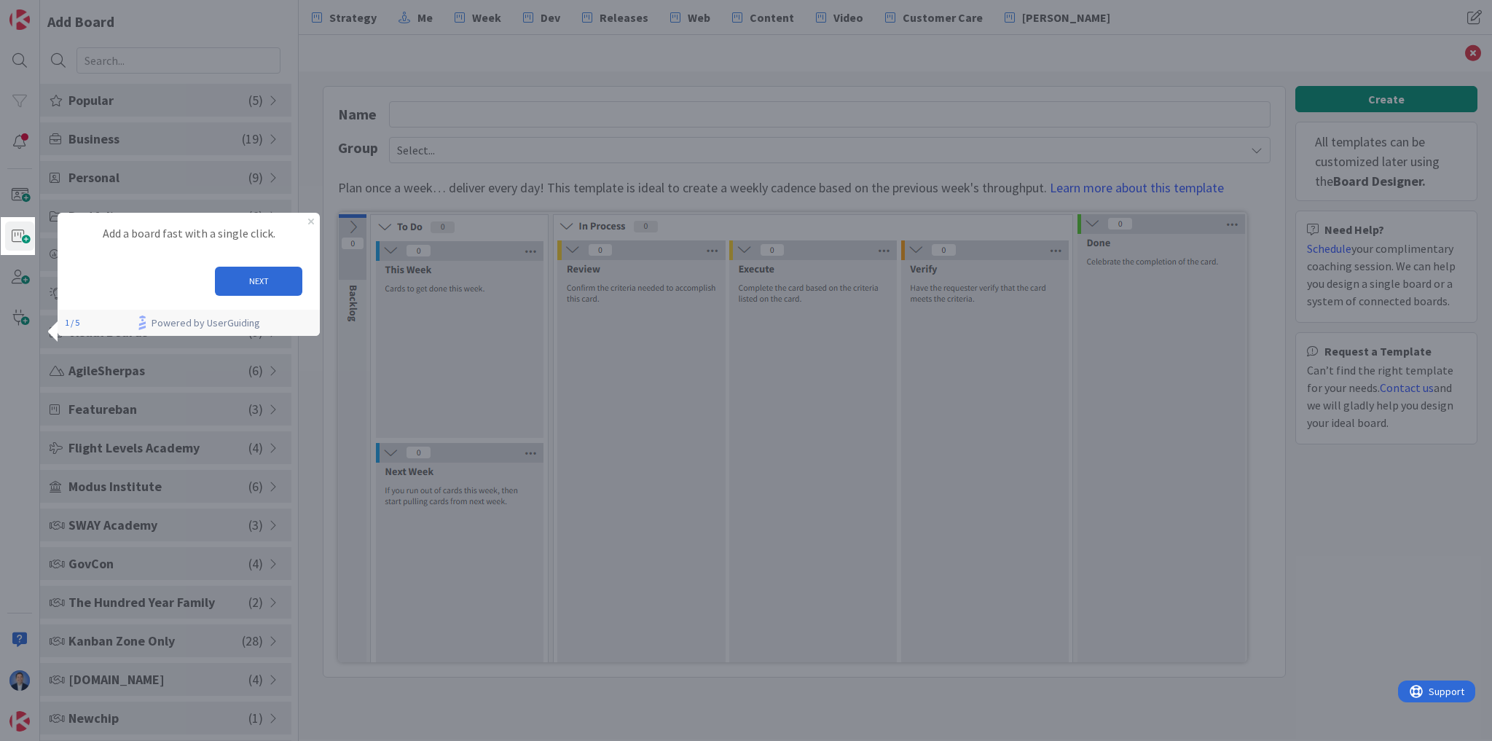
click at [314, 223] on div "Add a board fast with a single click." at bounding box center [189, 233] width 262 height 42
click at [309, 220] on icon "Close Preview" at bounding box center [311, 221] width 6 height 6
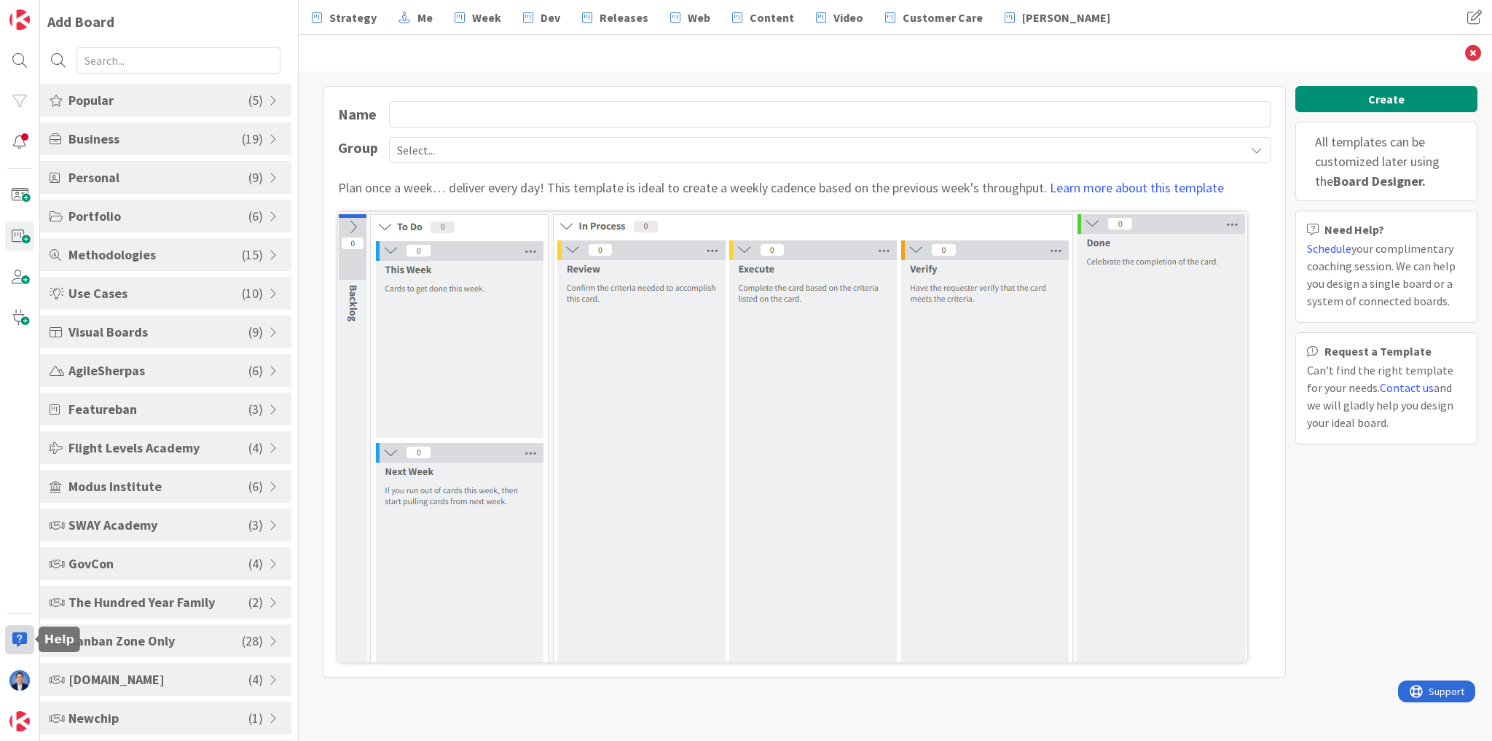
click at [27, 635] on div at bounding box center [19, 639] width 29 height 29
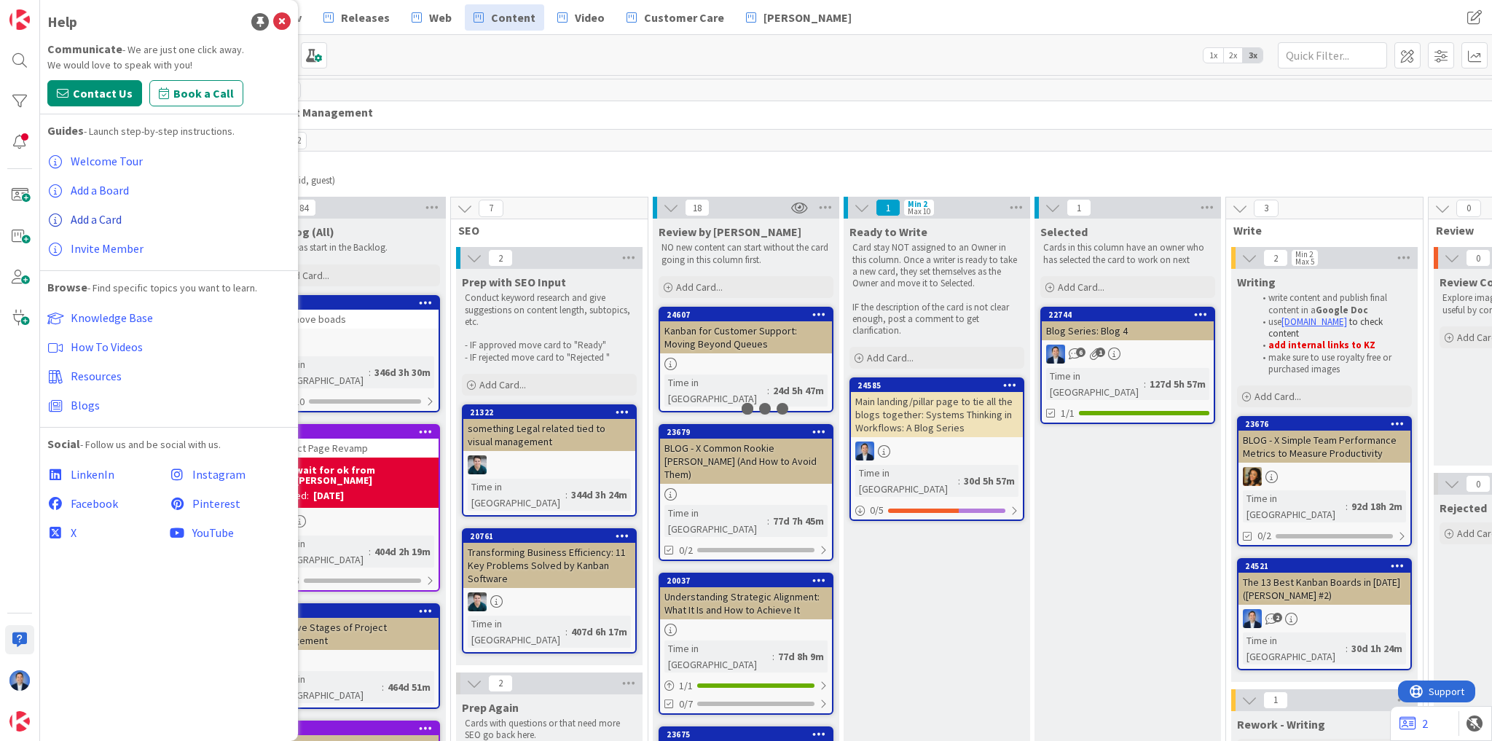
click at [92, 217] on span "Add a Card" at bounding box center [96, 219] width 51 height 15
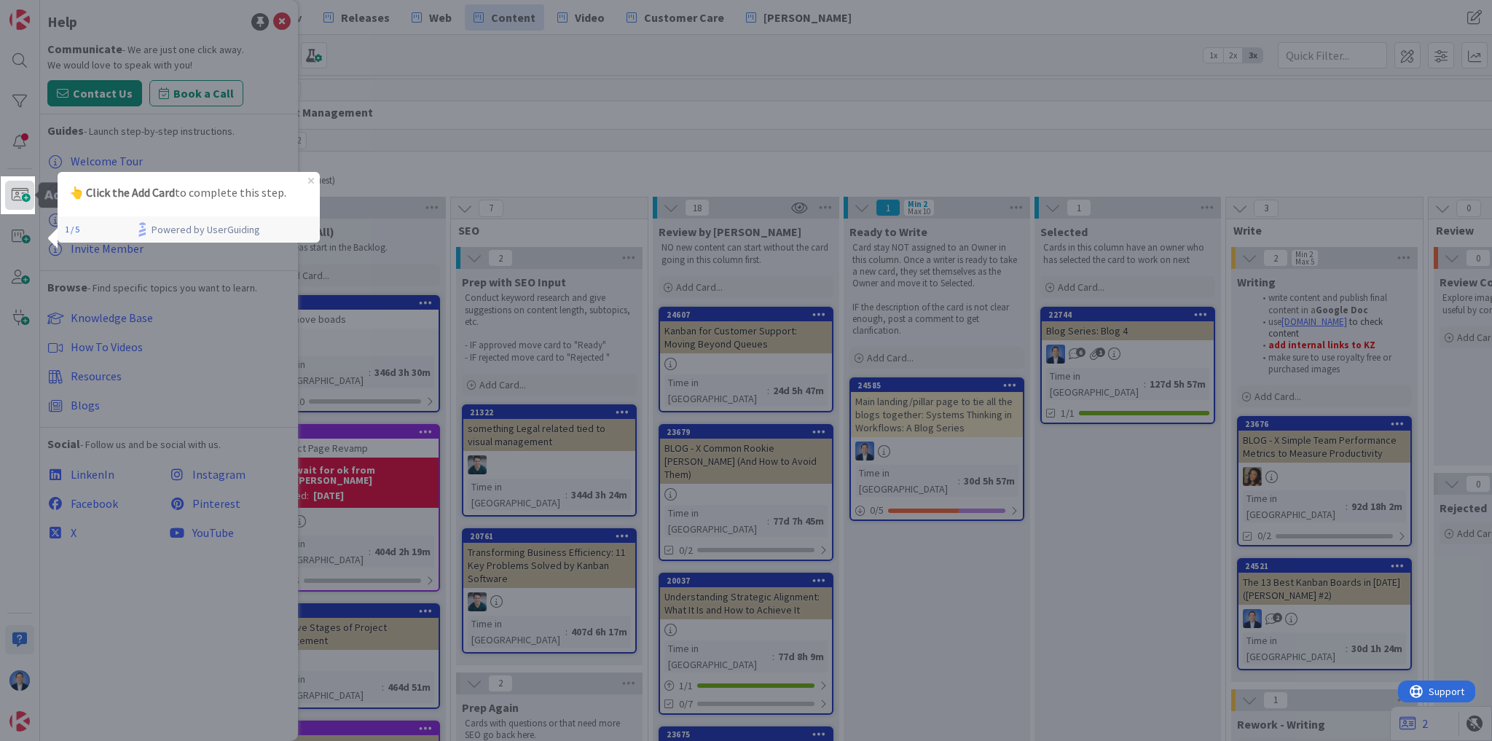
click at [15, 195] on span at bounding box center [19, 195] width 29 height 29
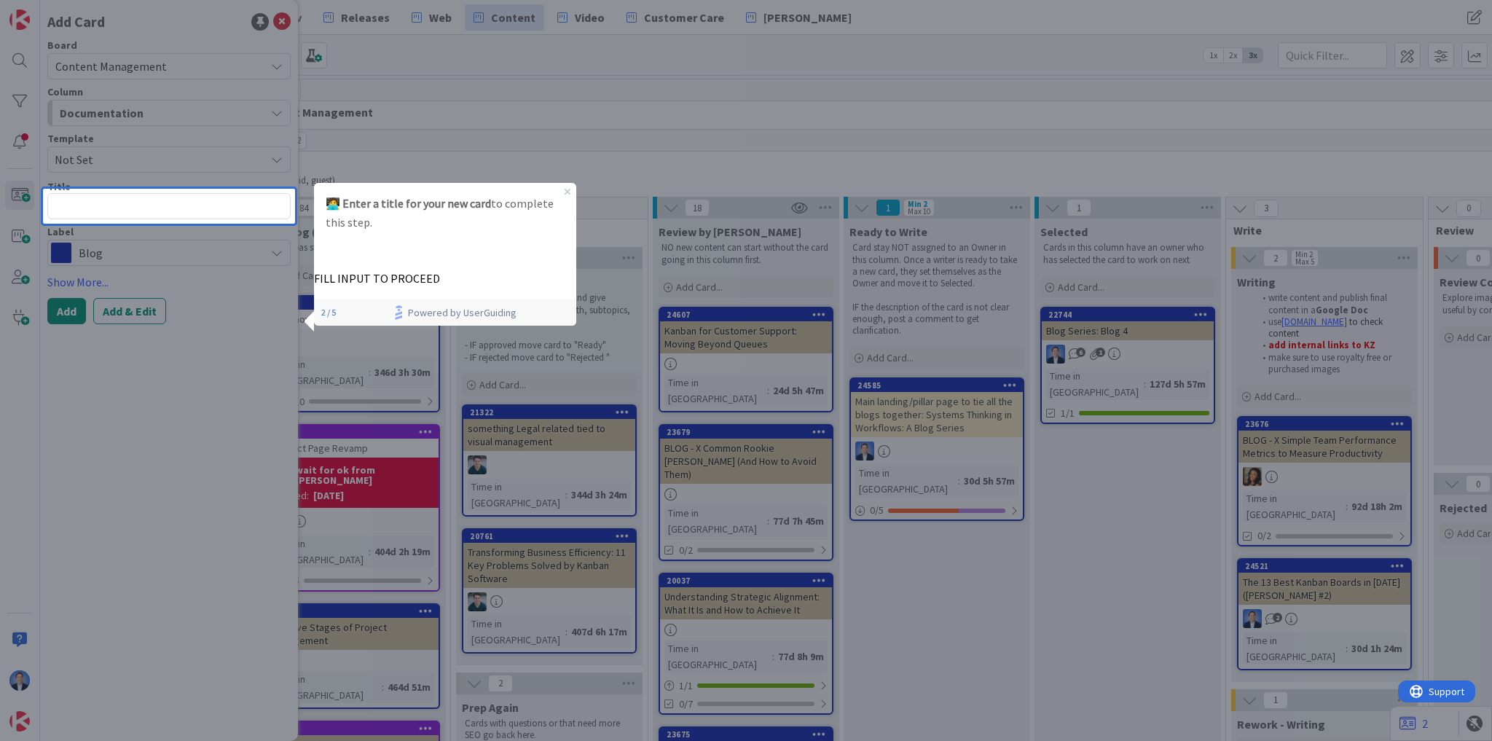
type textarea "x"
type textarea "g"
type textarea "x"
type textarea "gf"
type textarea "x"
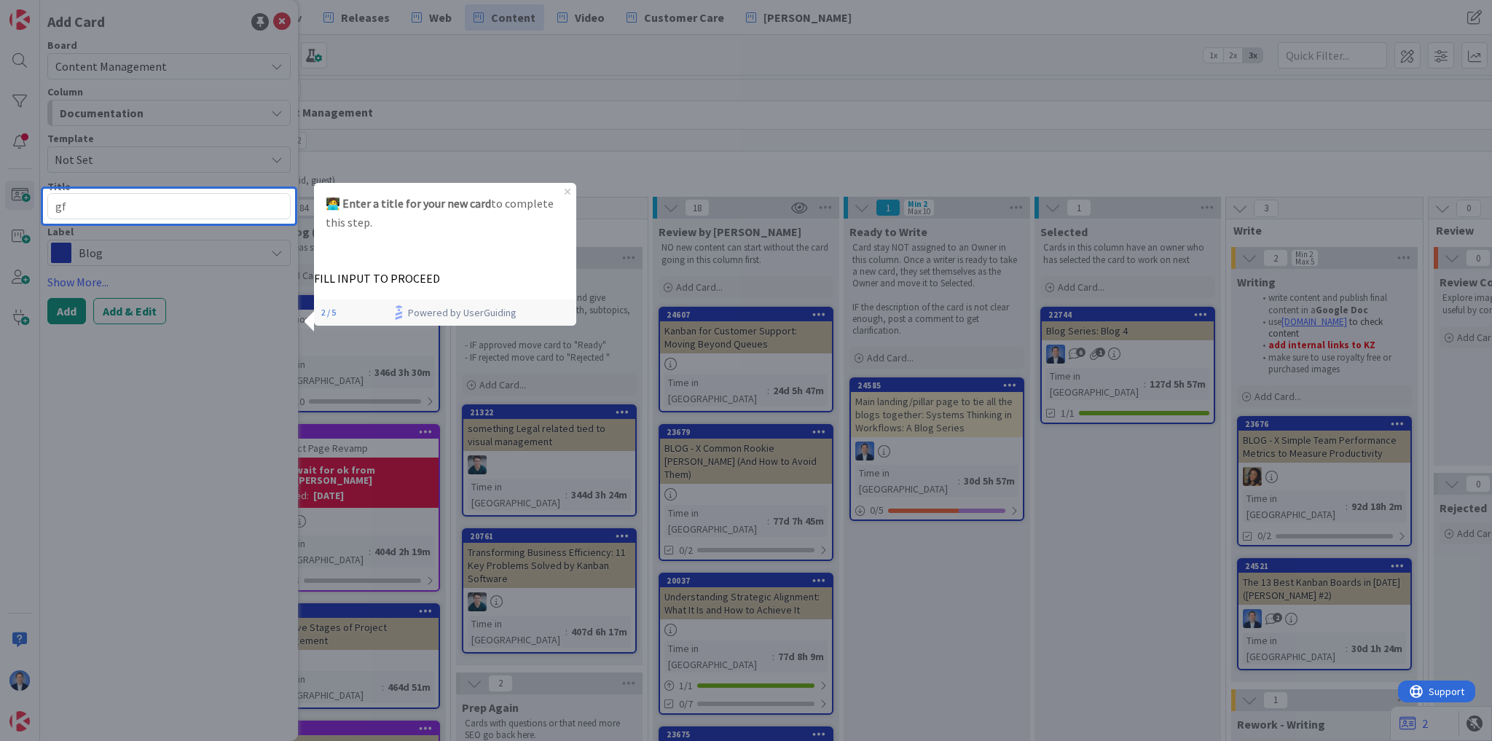
type textarea "gfg"
type textarea "x"
type textarea "gfgd"
type textarea "x"
type textarea "gfgdf"
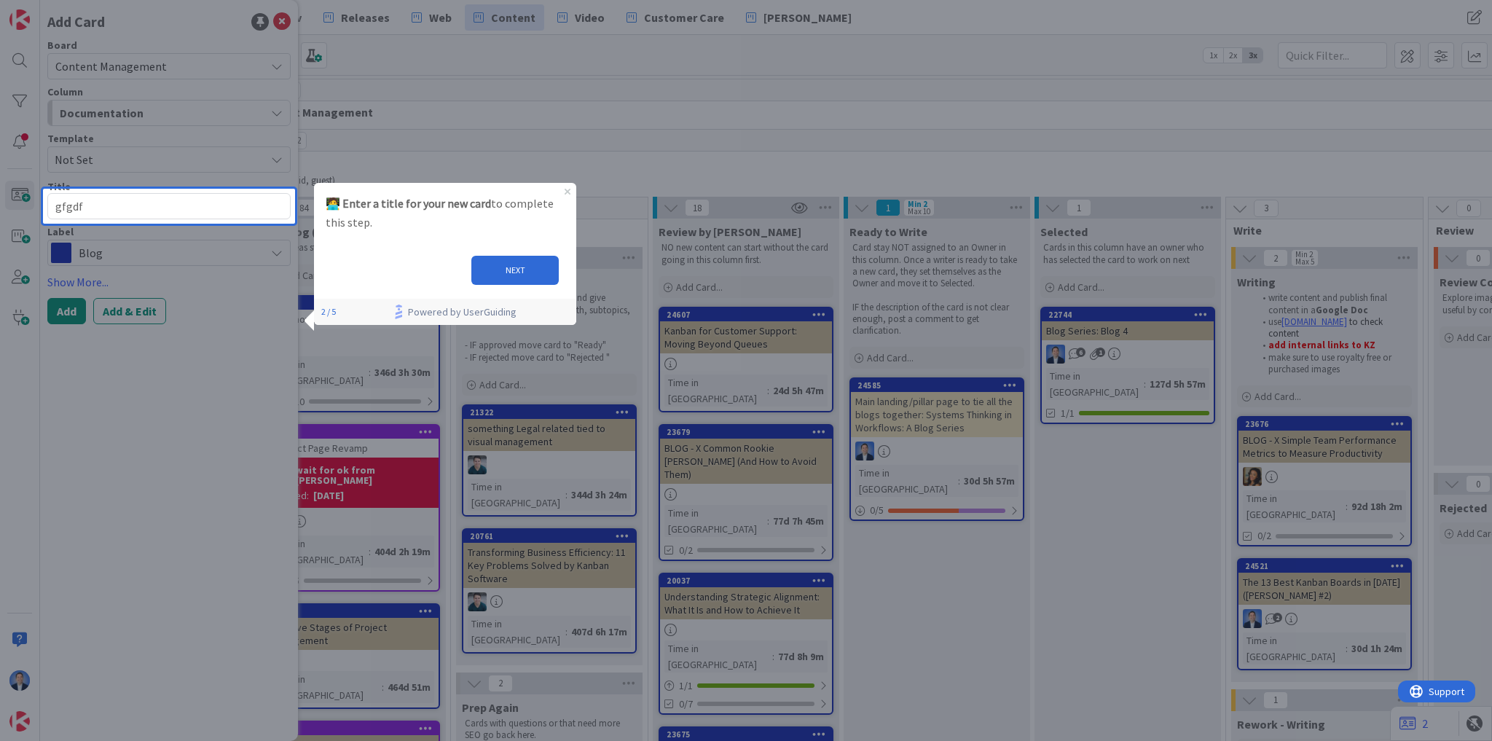
type textarea "x"
type textarea "gfgdfg"
type textarea "x"
type textarea "gfgdfgf"
type textarea "x"
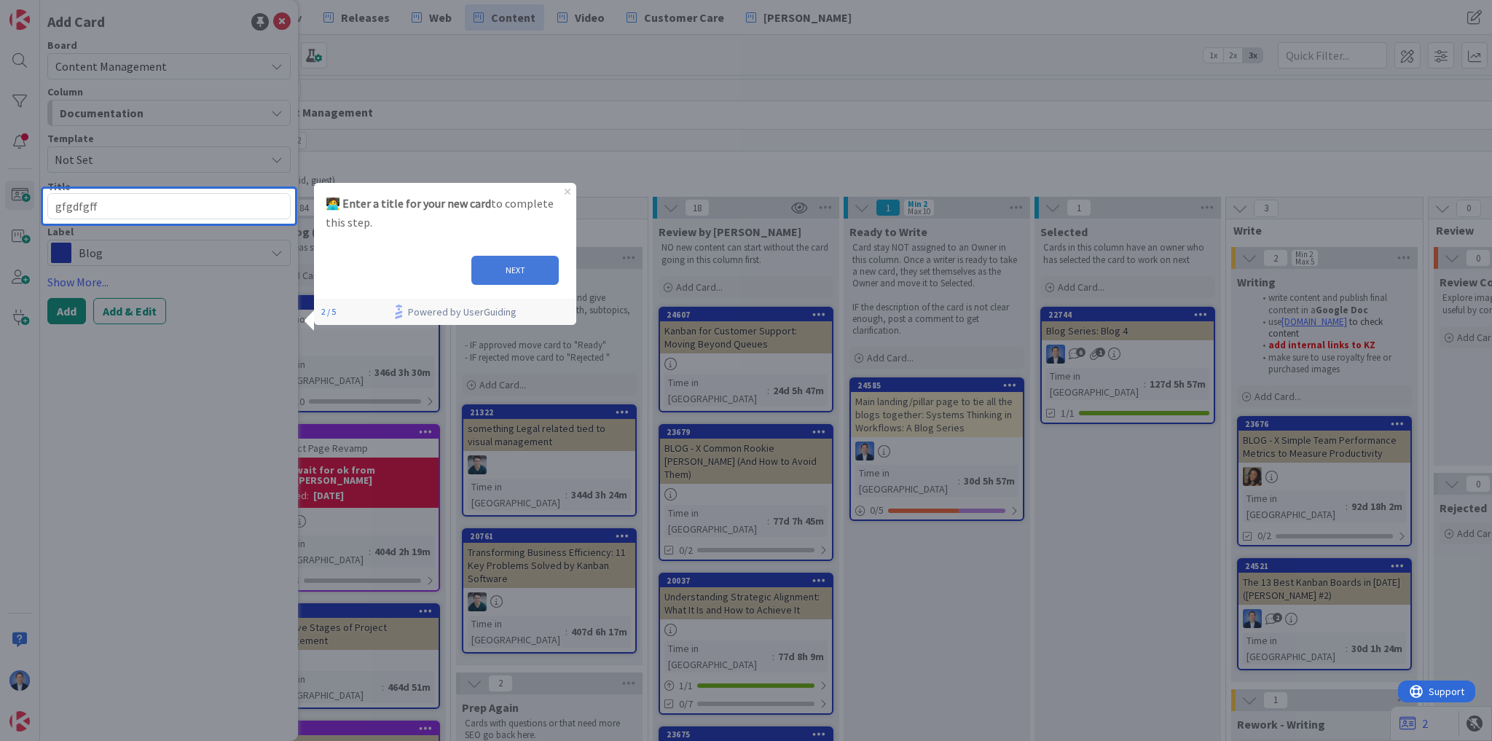
type textarea "gfgdfgff"
click at [508, 272] on button "NEXT" at bounding box center [514, 270] width 87 height 29
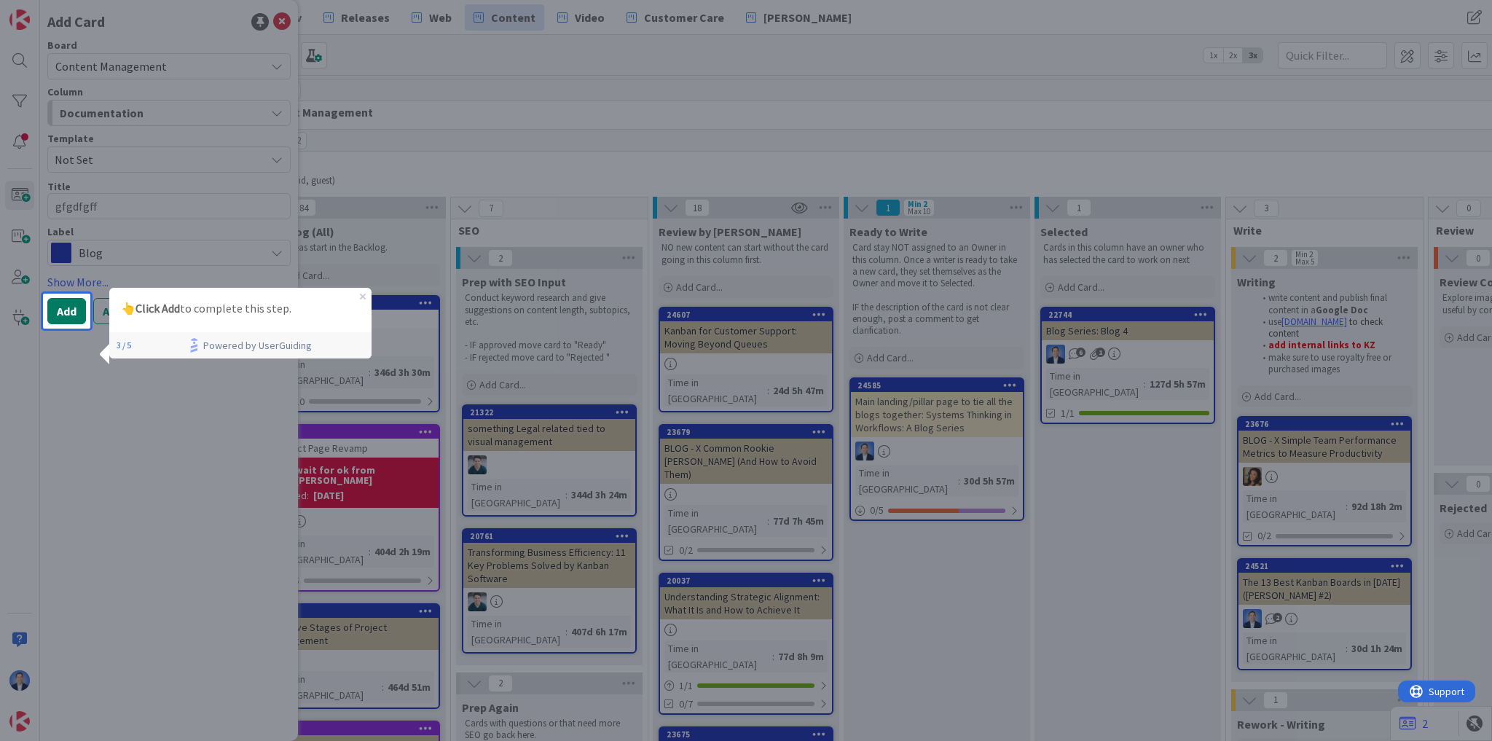
click at [65, 316] on button "Add" at bounding box center [66, 311] width 39 height 26
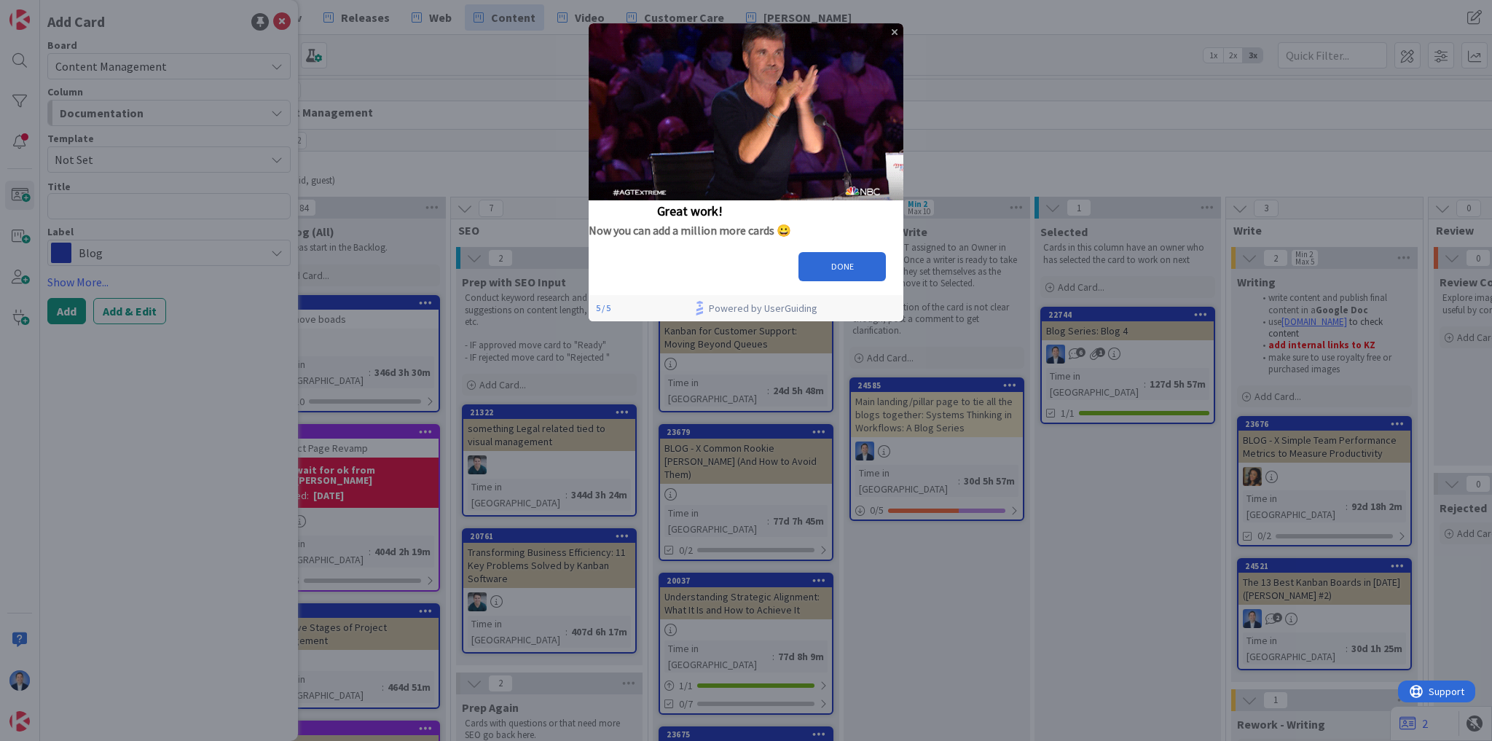
click at [895, 30] on icon "Close Preview" at bounding box center [895, 32] width 6 height 6
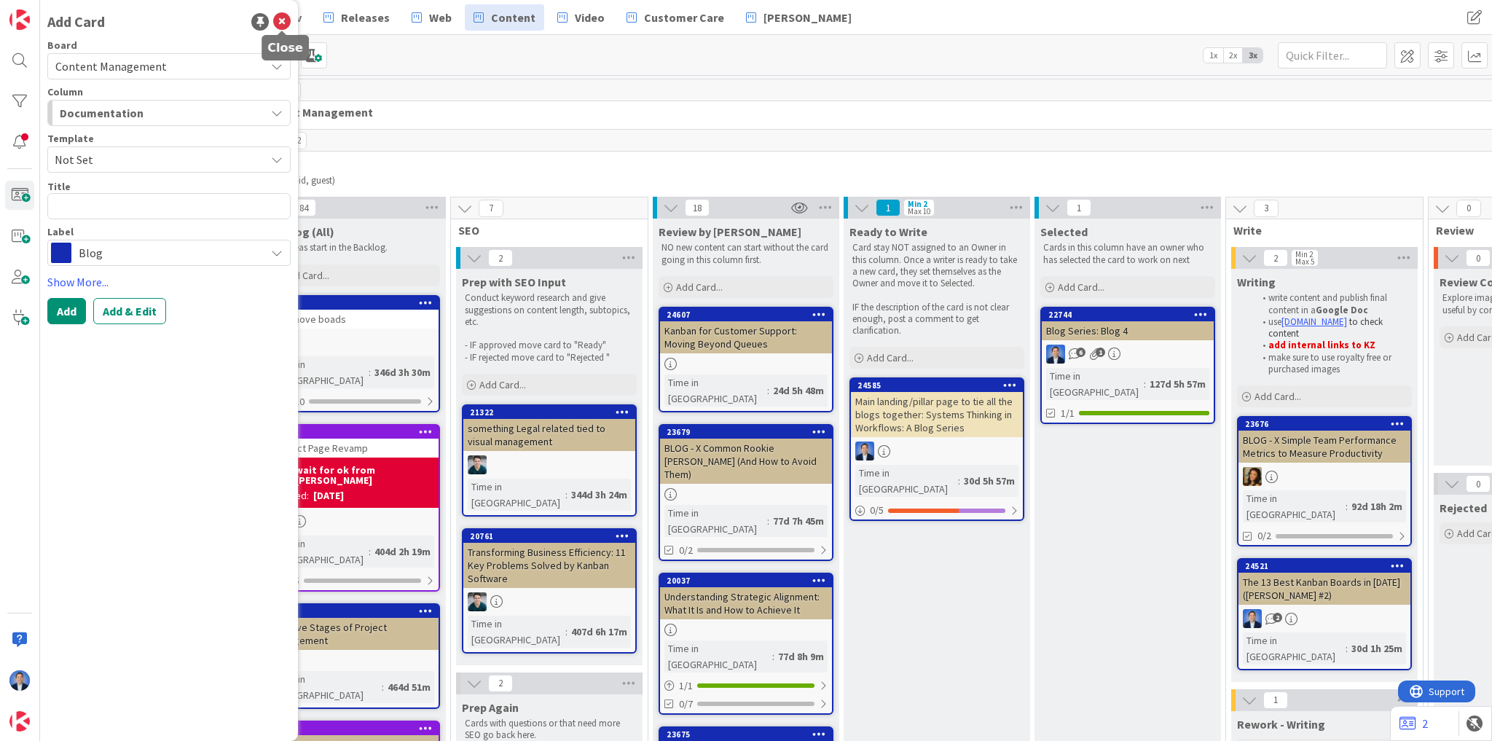
click at [285, 24] on icon at bounding box center [281, 21] width 17 height 17
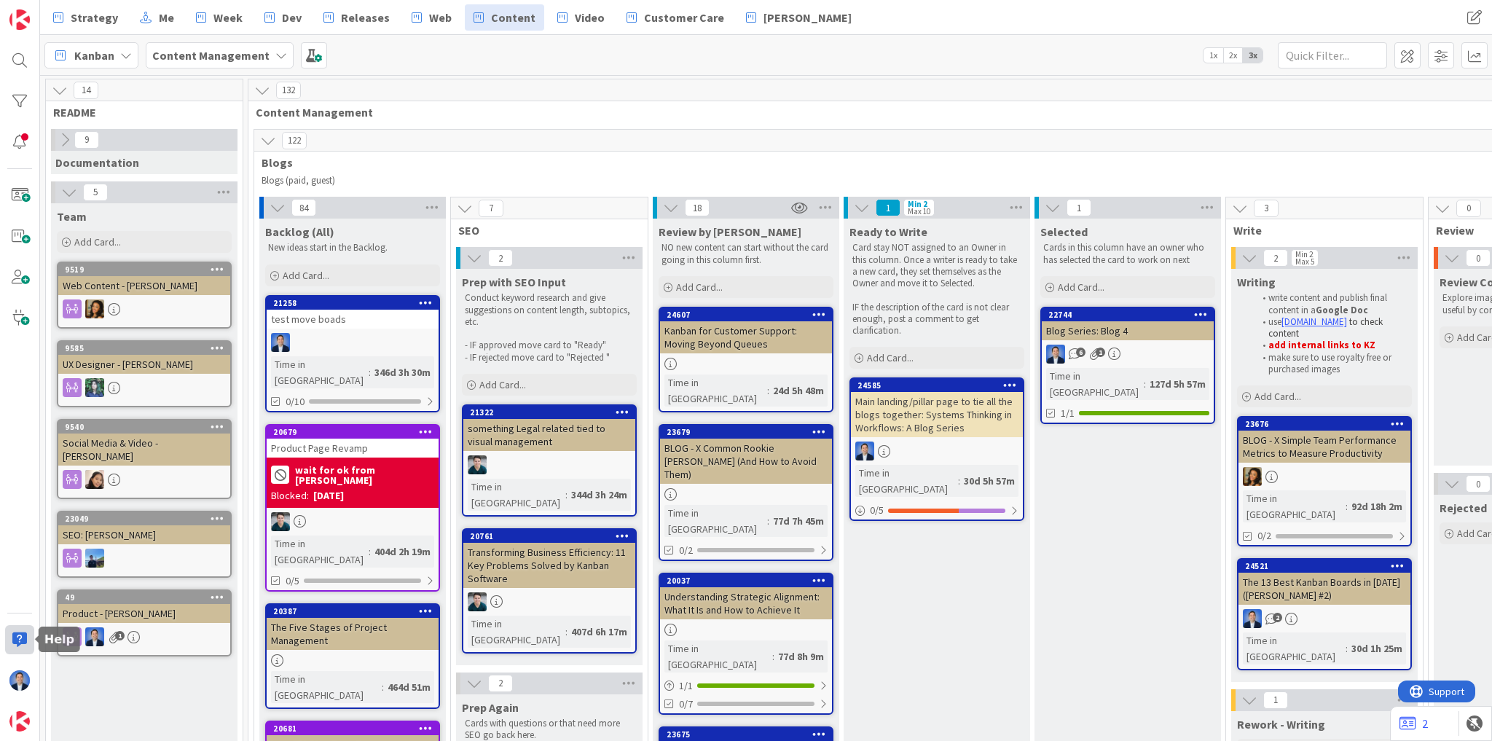
click at [22, 637] on div at bounding box center [19, 639] width 29 height 29
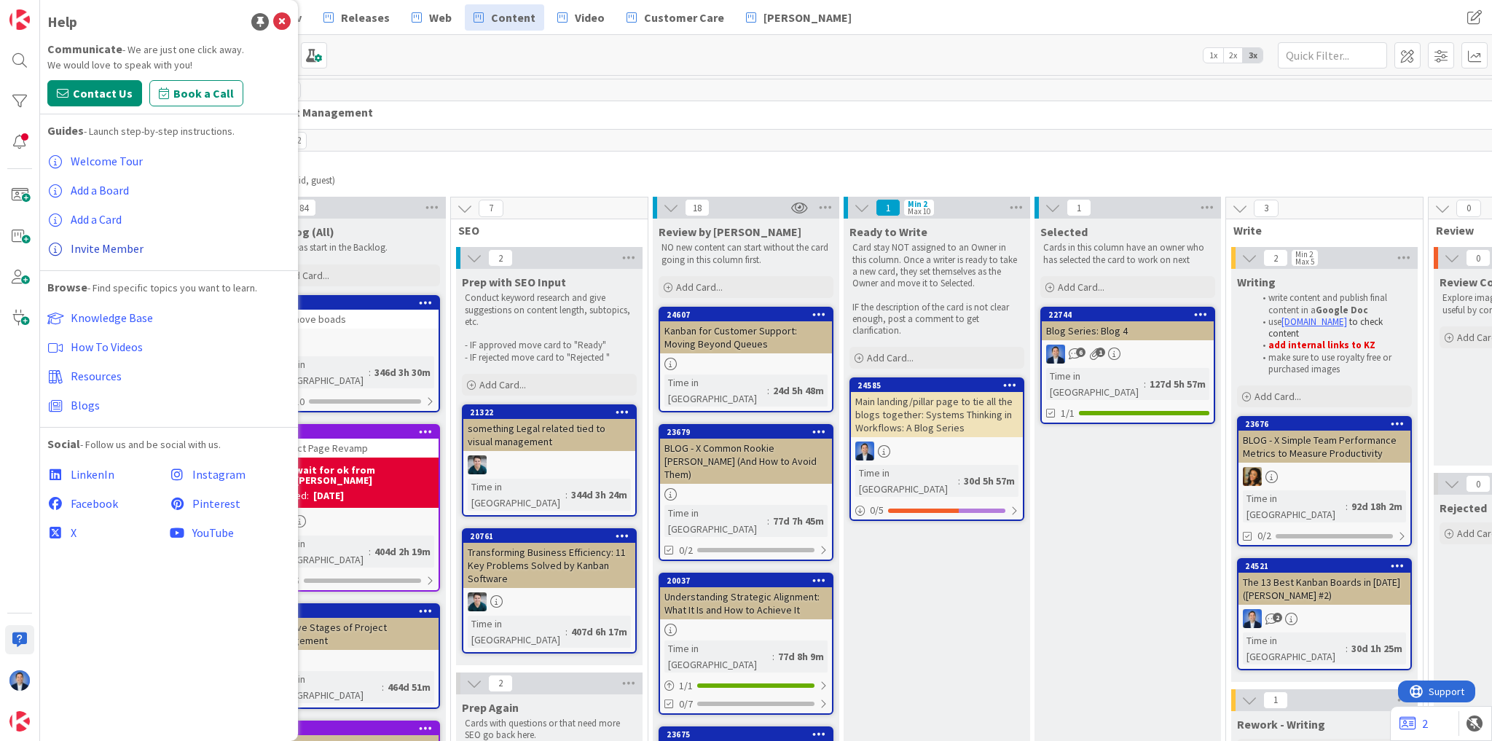
click at [101, 247] on span "Invite Member" at bounding box center [107, 248] width 73 height 15
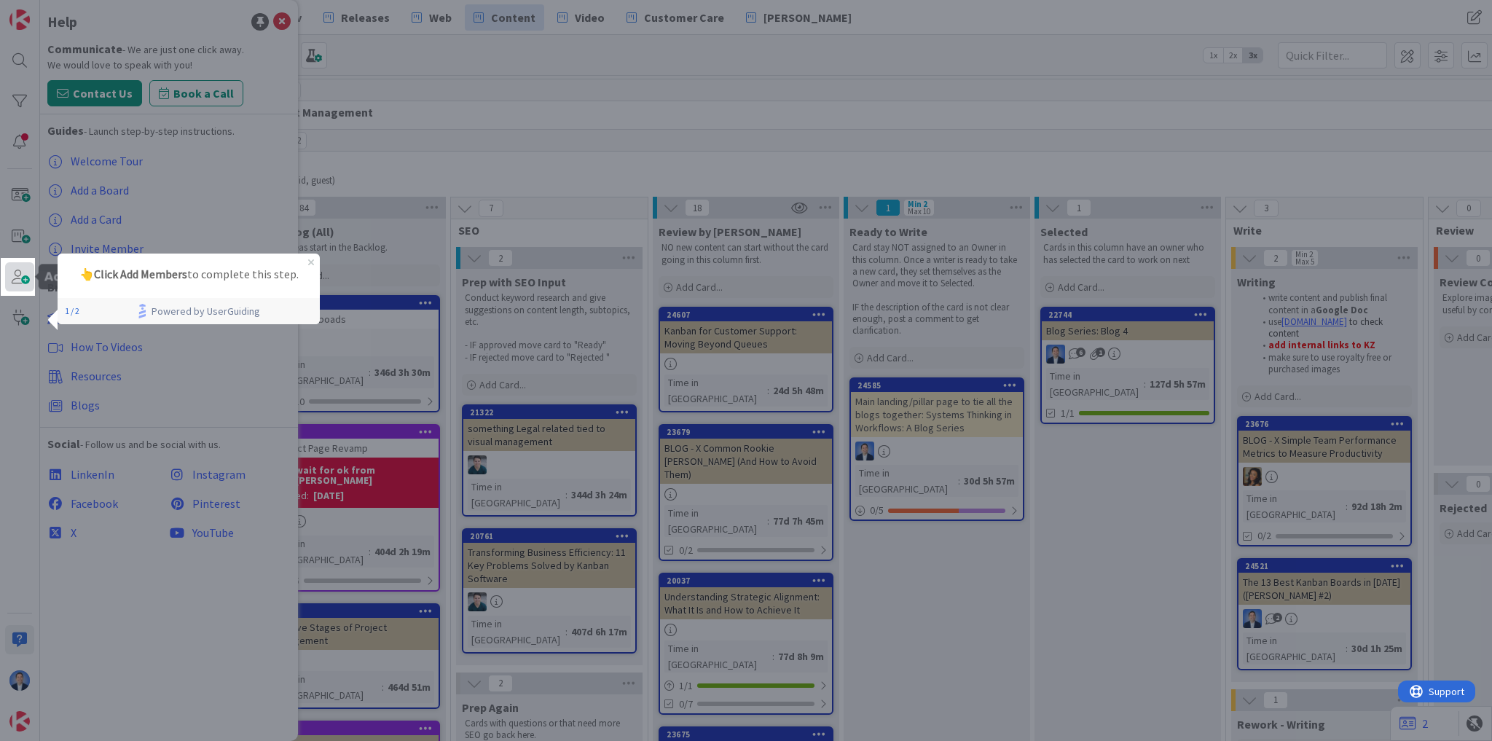
click at [22, 278] on span at bounding box center [19, 276] width 29 height 29
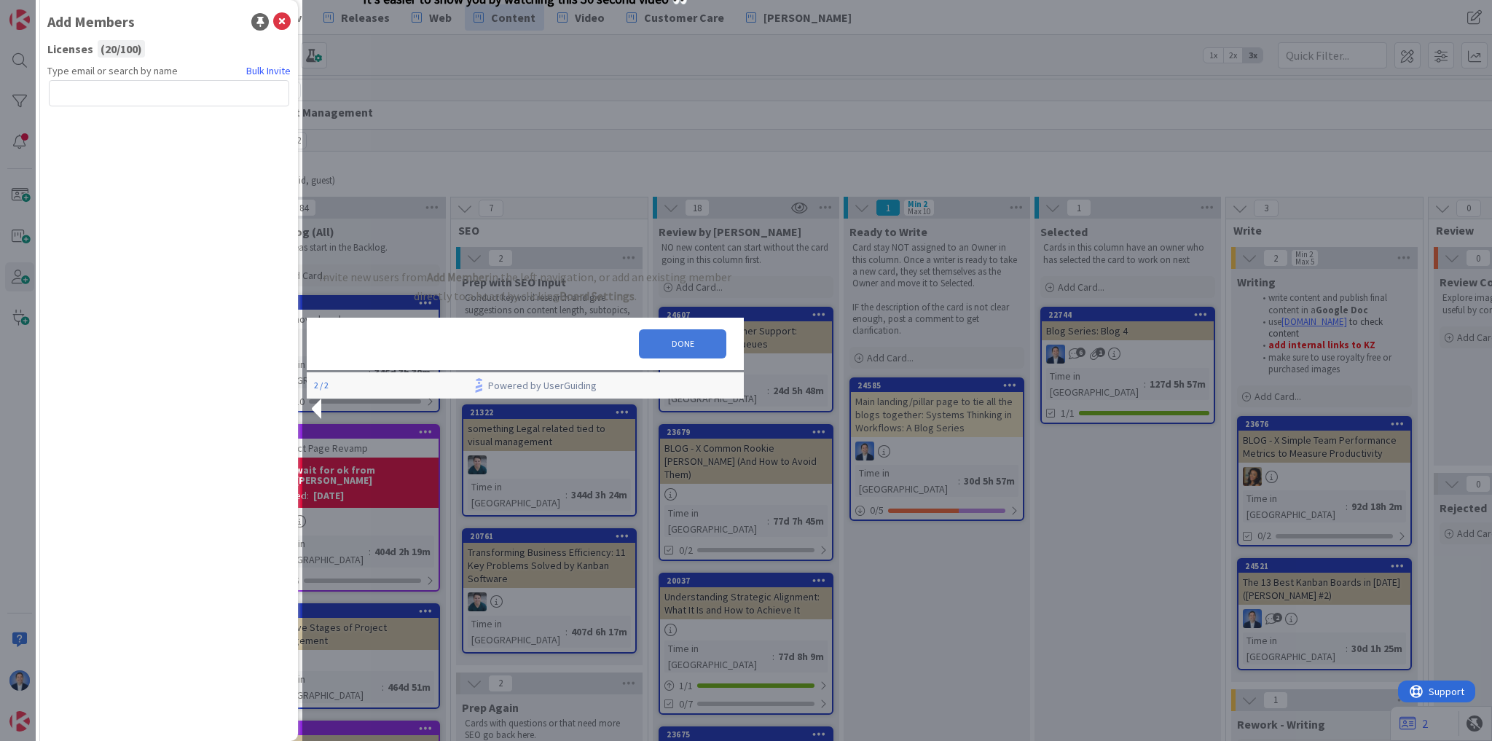
click at [643, 358] on button "DONE" at bounding box center [682, 343] width 87 height 29
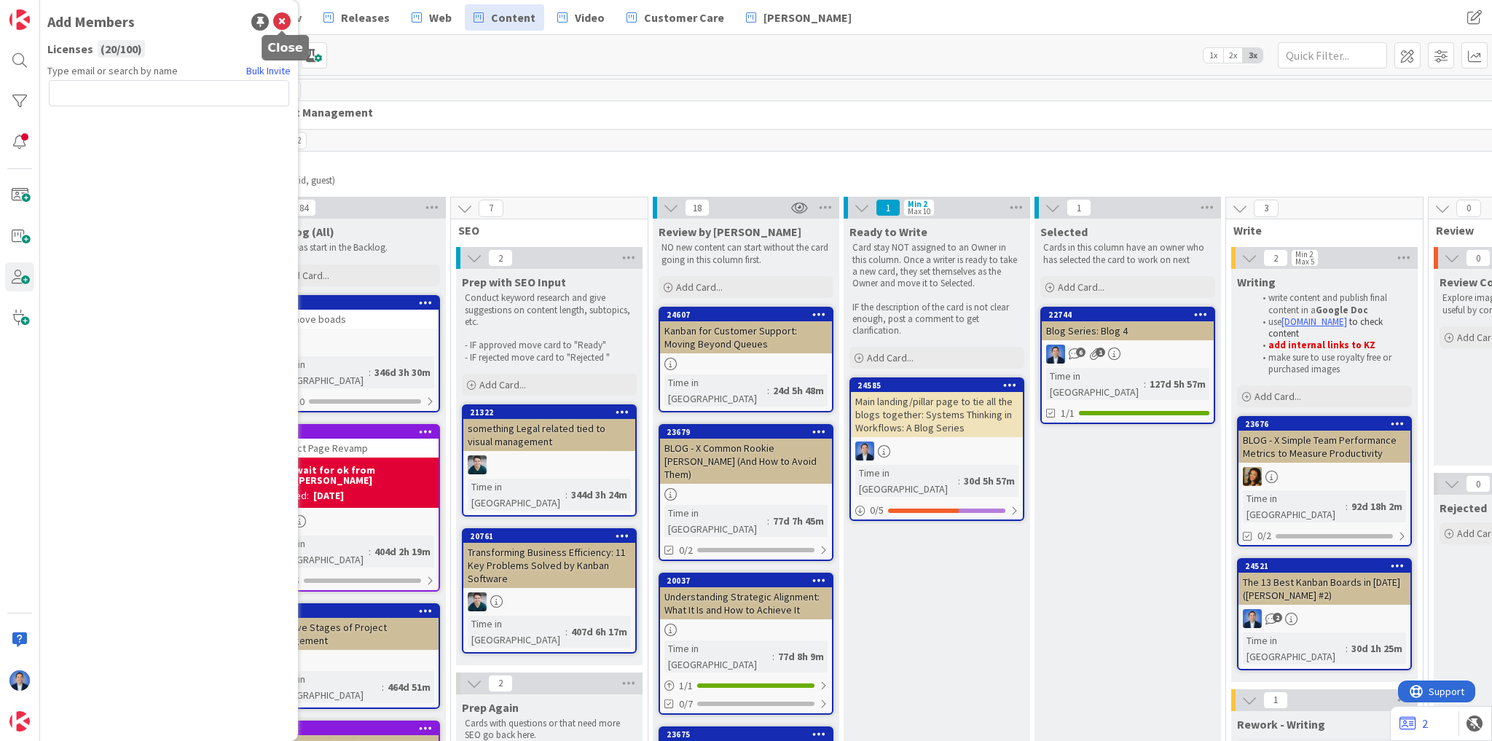
click at [283, 22] on icon at bounding box center [281, 21] width 17 height 17
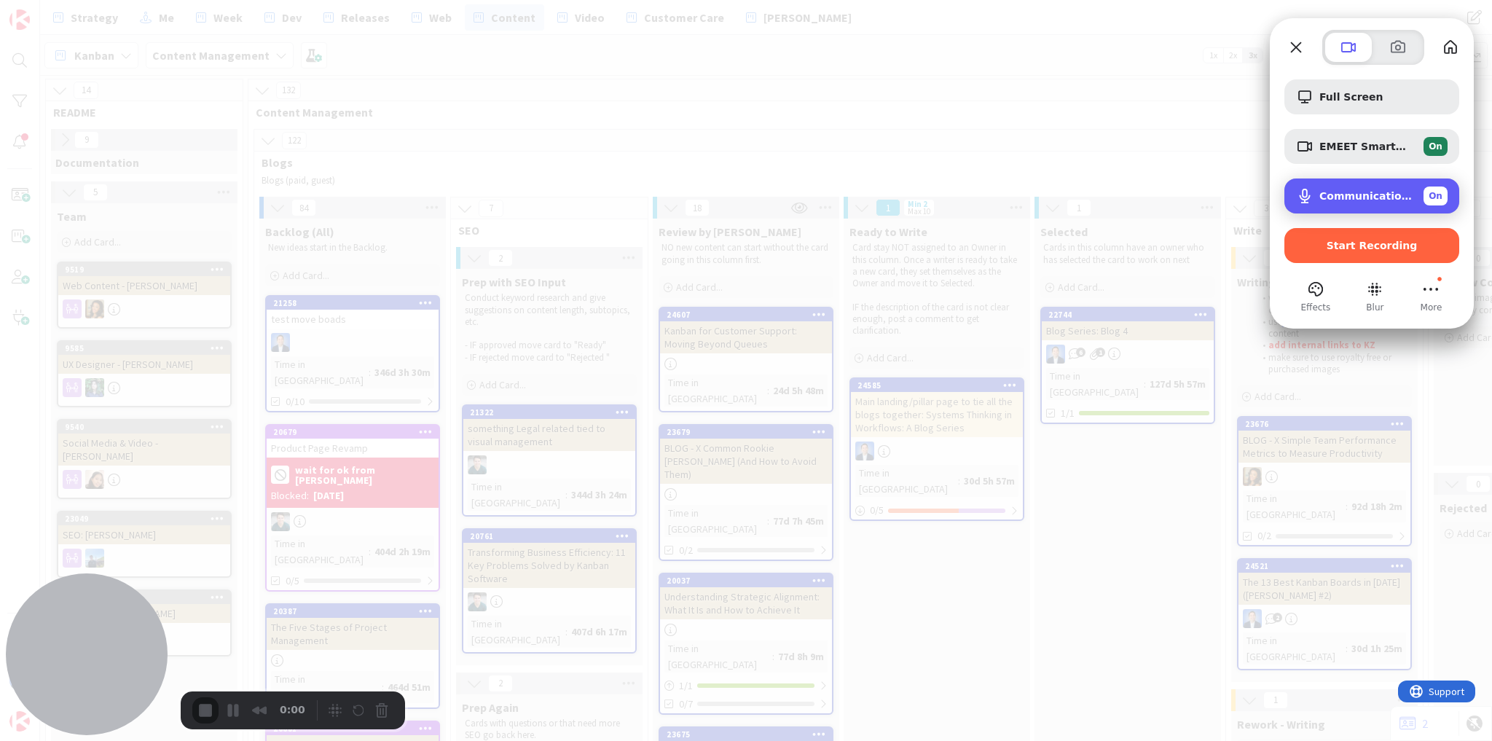
click at [1394, 197] on span "Communications - Echo Cancelling Speakerphone (EMEET SmartCam C980Pro) (328f:00…" at bounding box center [1365, 196] width 93 height 12
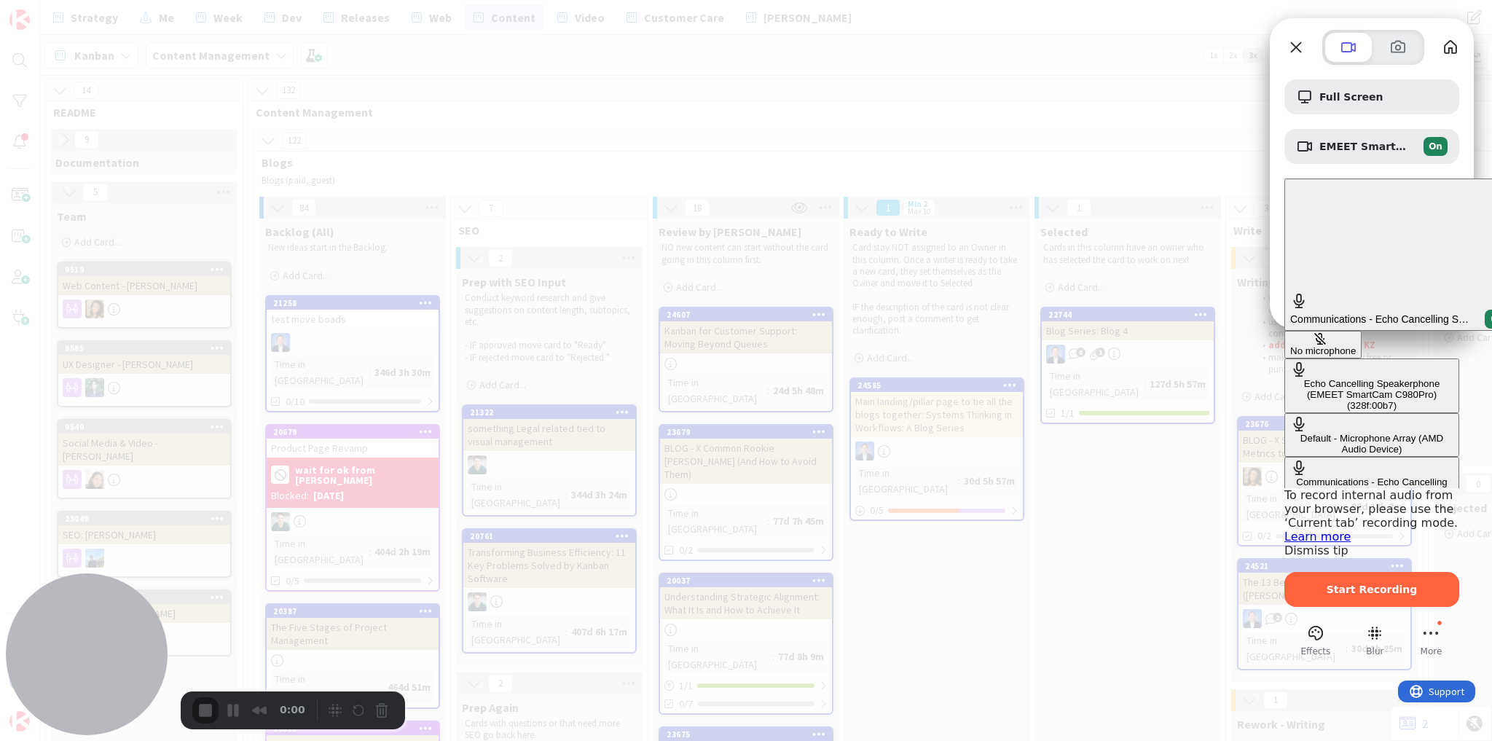
drag, startPoint x: 1160, startPoint y: 237, endPoint x: 1169, endPoint y: 311, distance: 74.9
click at [1284, 331] on div "No microphone Echo Cancelling Speakerphone (EMEET SmartCam C980Pro) (328f:00b7)…" at bounding box center [1371, 444] width 175 height 227
click at [1284, 358] on \(328f\ "Echo Cancelling Speakerphone (EMEET SmartCam C980Pro) (328f:00b7)" at bounding box center [1371, 385] width 175 height 55
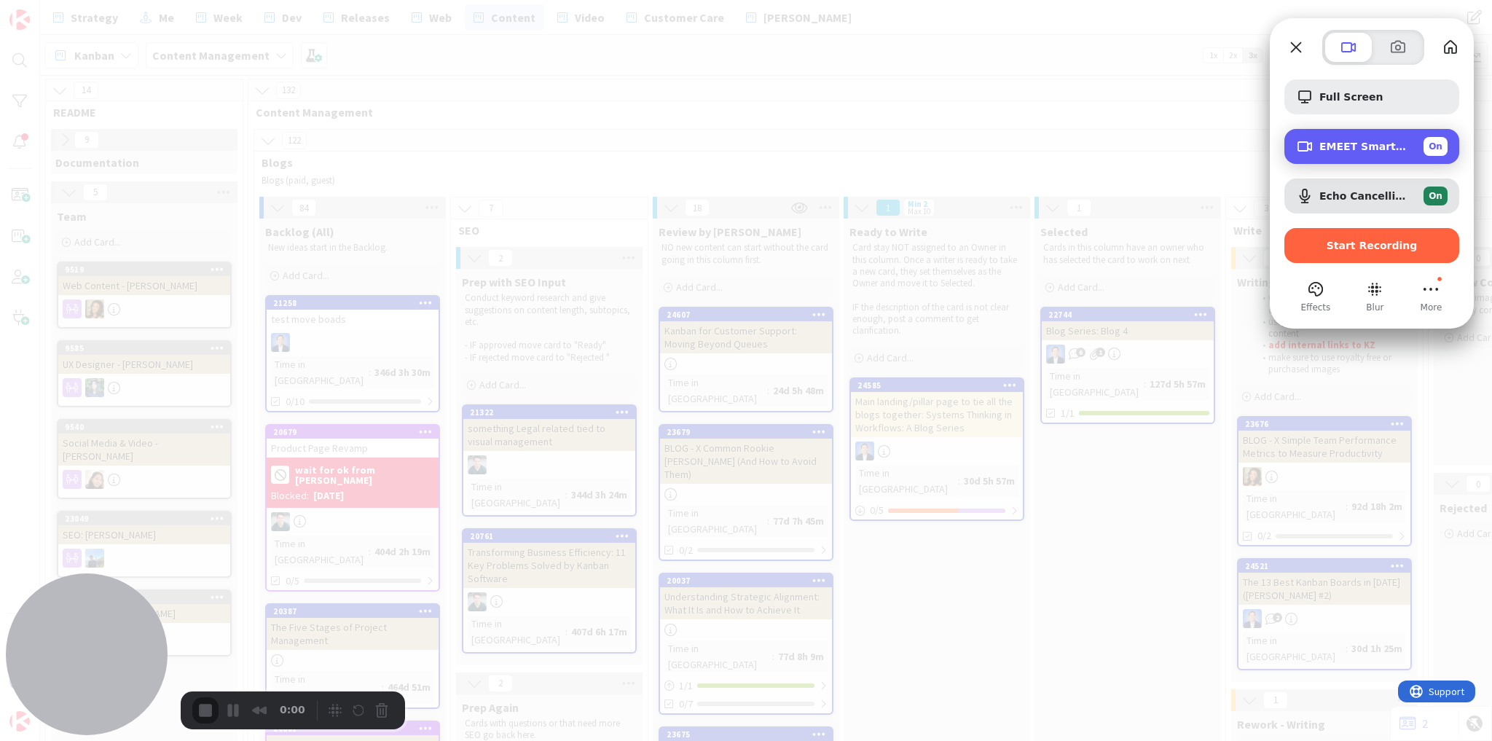
click at [1346, 146] on span "EMEET SmartCam C980Pro (328f:00b7)" at bounding box center [1365, 147] width 93 height 12
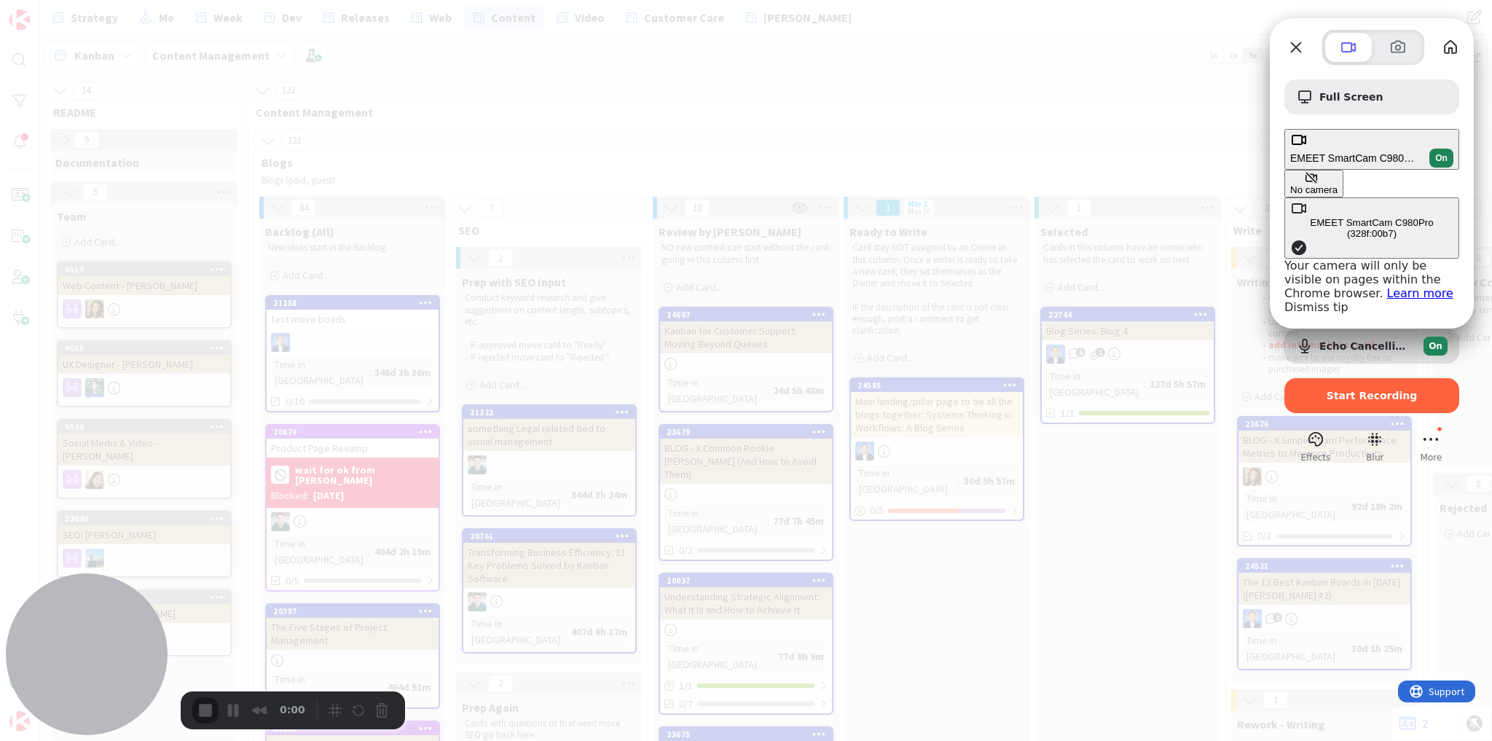
click at [1366, 152] on span "EMEET SmartCam C980Pro (328f:00b7)" at bounding box center [1353, 158] width 127 height 12
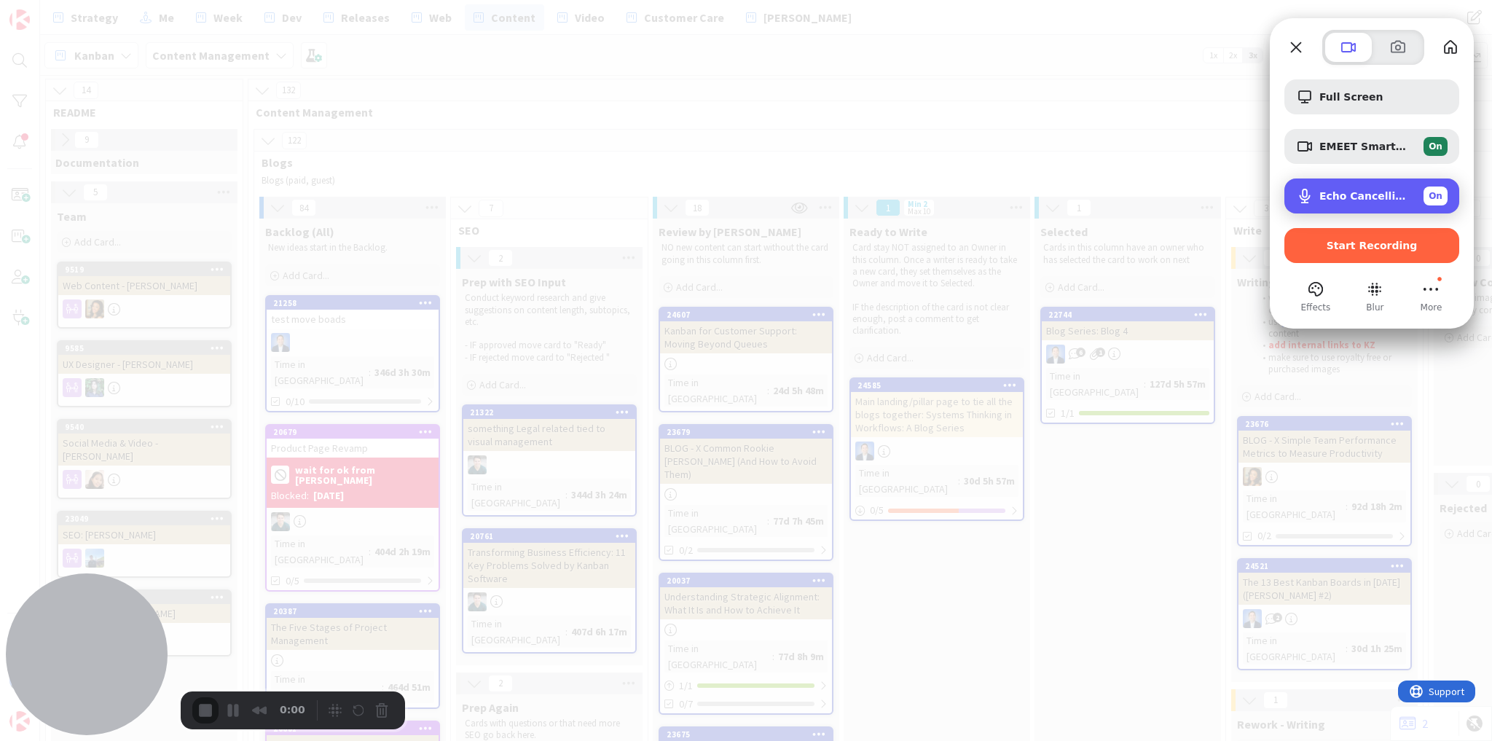
click at [1348, 197] on span "Echo Cancelling Speakerphone (EMEET SmartCam C980Pro) (328f:00b7)" at bounding box center [1365, 196] width 93 height 12
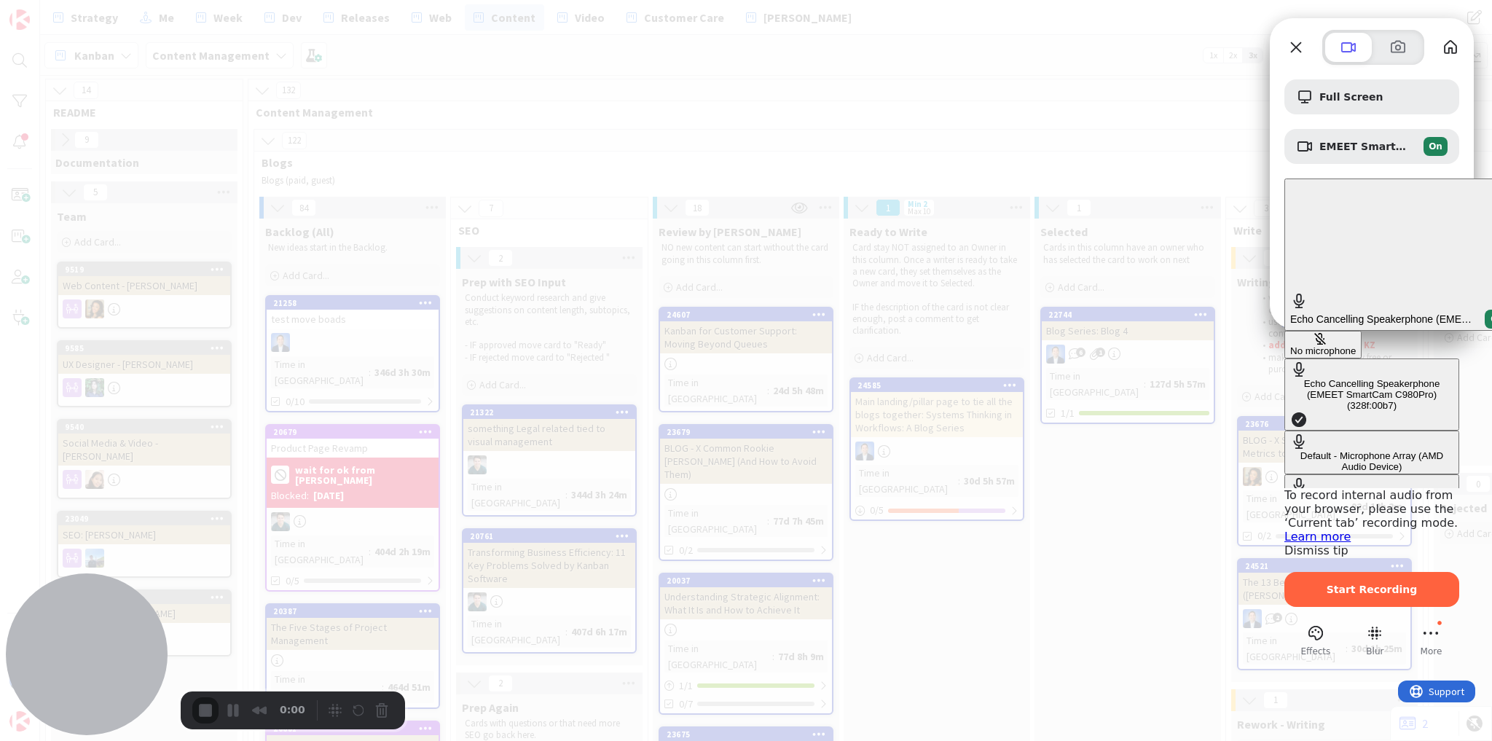
click at [1284, 331] on button "No microphone" at bounding box center [1322, 345] width 77 height 28
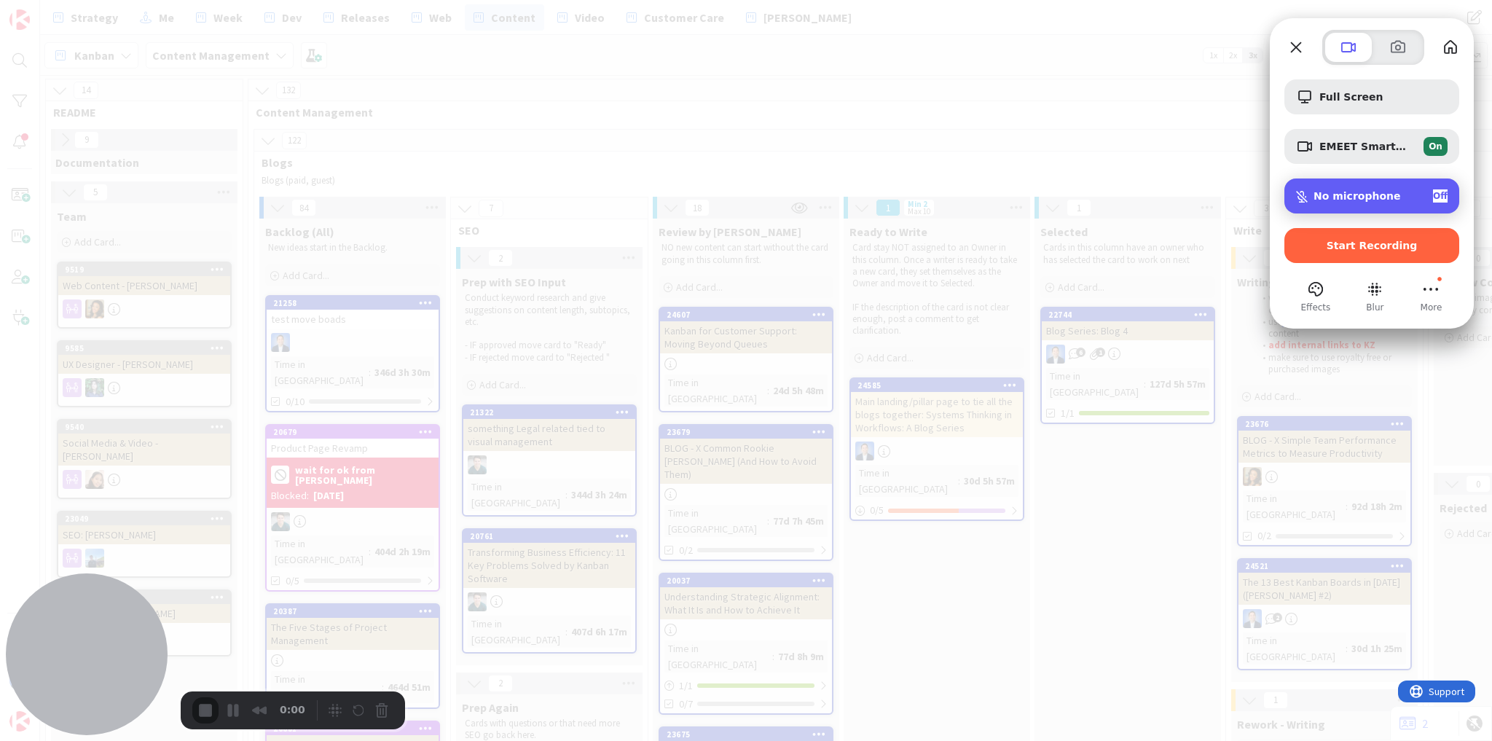
click at [1381, 195] on span "No microphone" at bounding box center [1356, 196] width 87 height 12
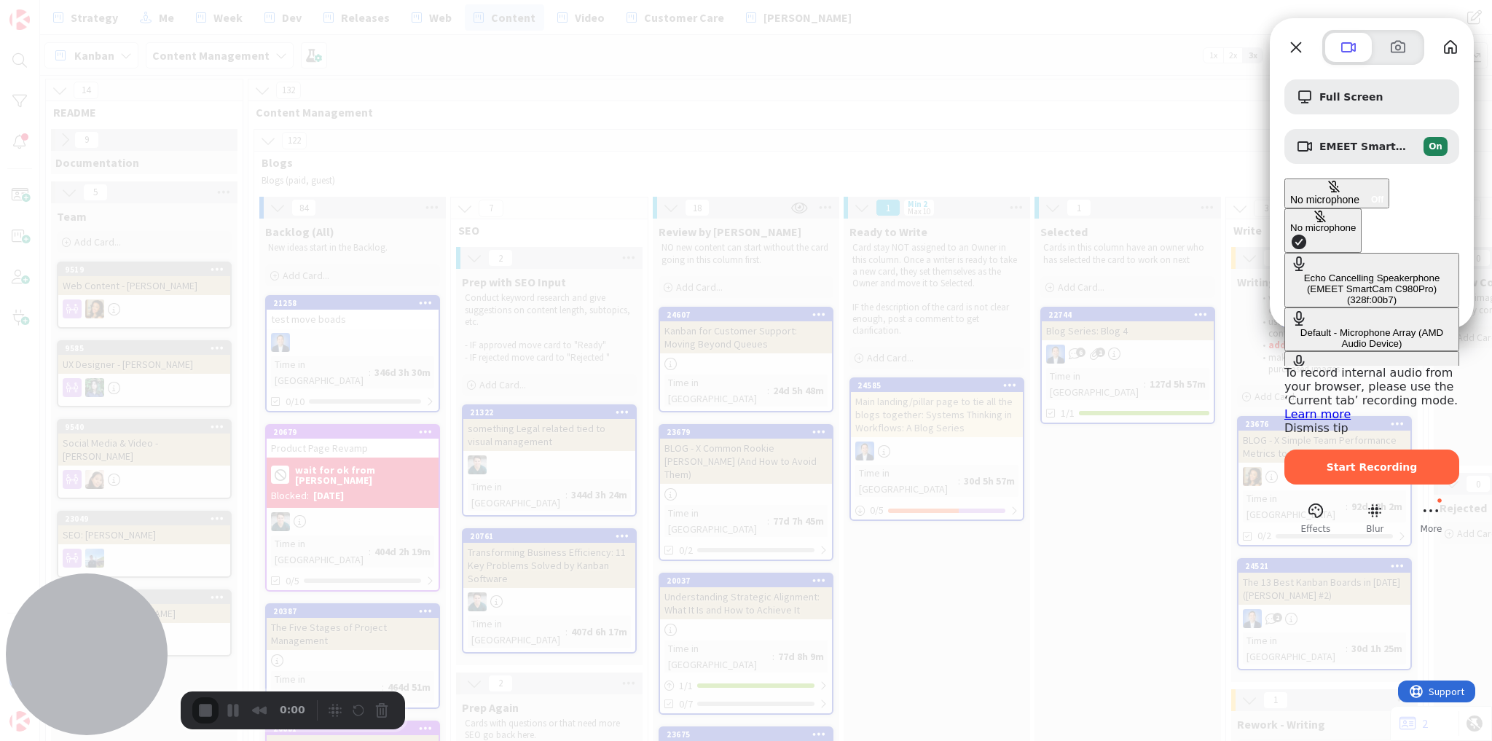
click at [1290, 272] on div "Echo Cancelling Speakerphone (EMEET SmartCam C980Pro) (328f:00b7)" at bounding box center [1371, 288] width 163 height 33
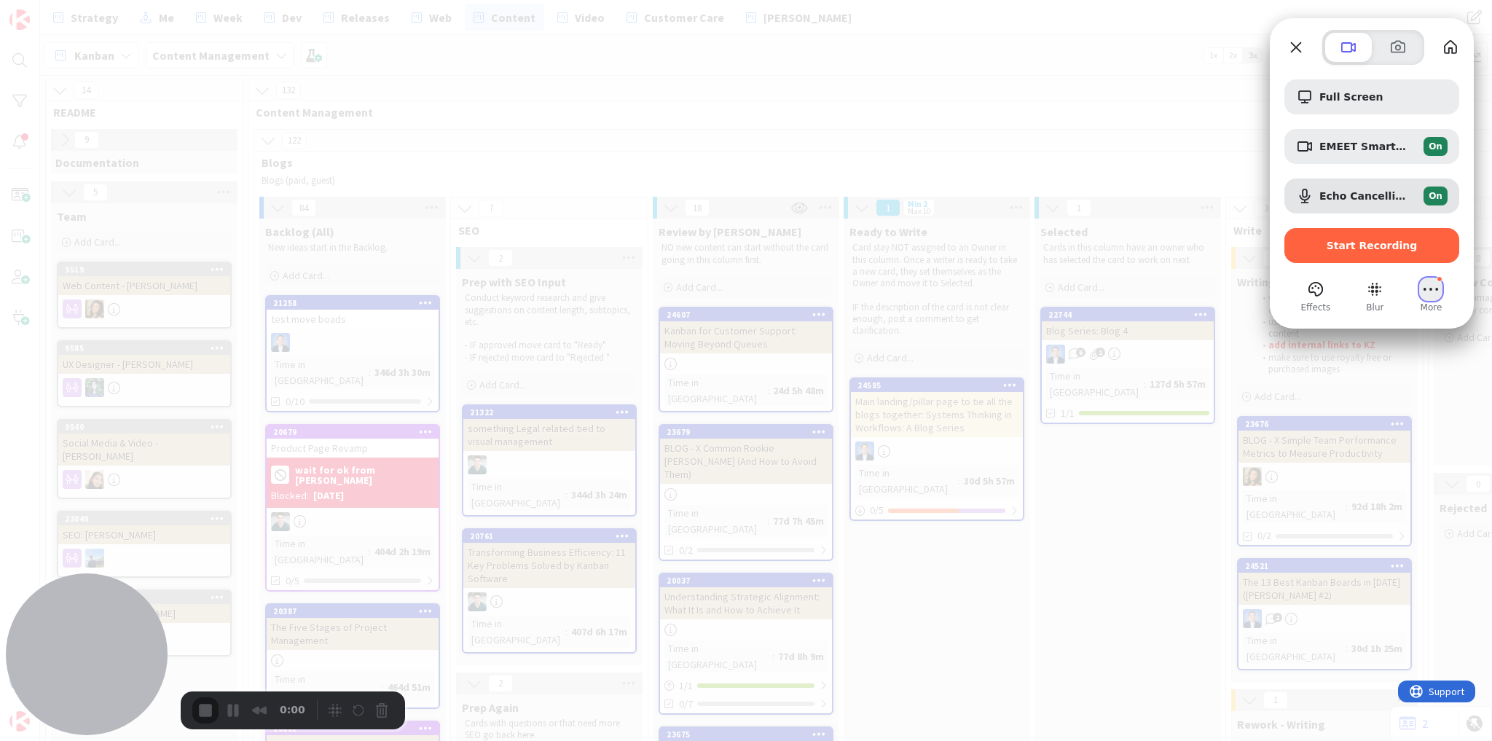
click at [1434, 287] on button "More (24 unread)" at bounding box center [1430, 289] width 23 height 23
click at [1371, 113] on span "Settings" at bounding box center [1356, 120] width 48 height 14
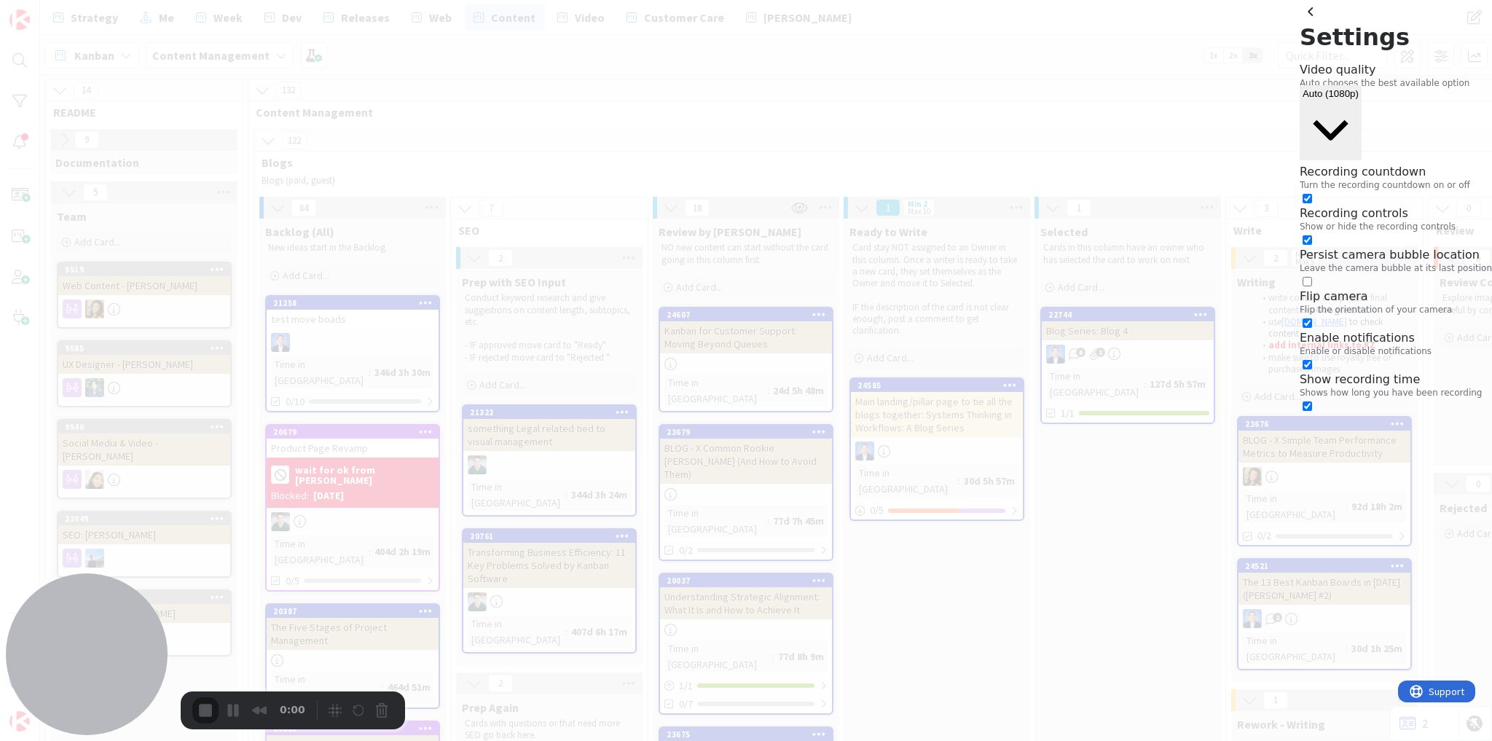
click at [1359, 88] on span "Auto (1080p)" at bounding box center [1331, 93] width 56 height 11
click at [1372, 119] on span "Auto" at bounding box center [1385, 118] width 27 height 14
click at [1300, 23] on button "back" at bounding box center [1311, 11] width 23 height 23
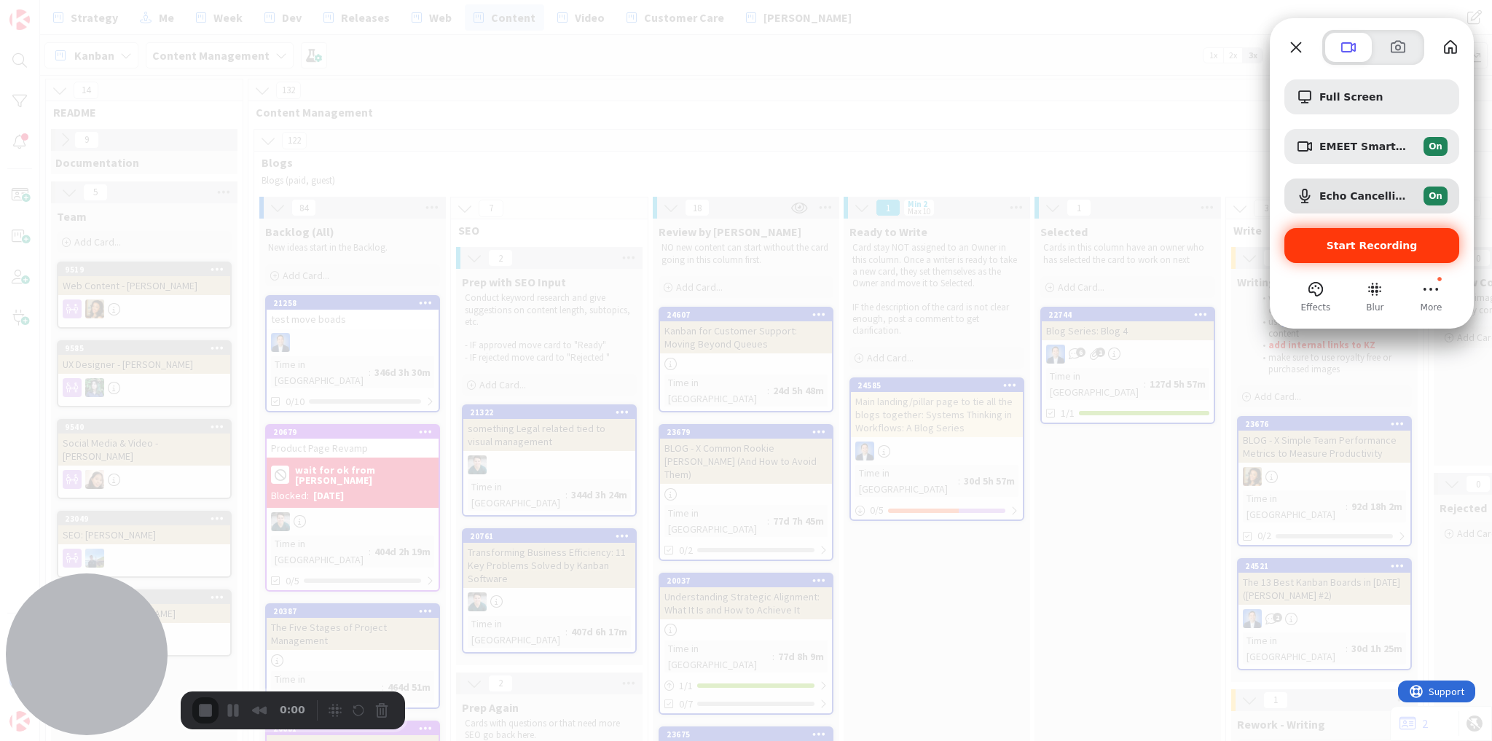
click at [1349, 251] on span "Start Recording" at bounding box center [1372, 246] width 91 height 12
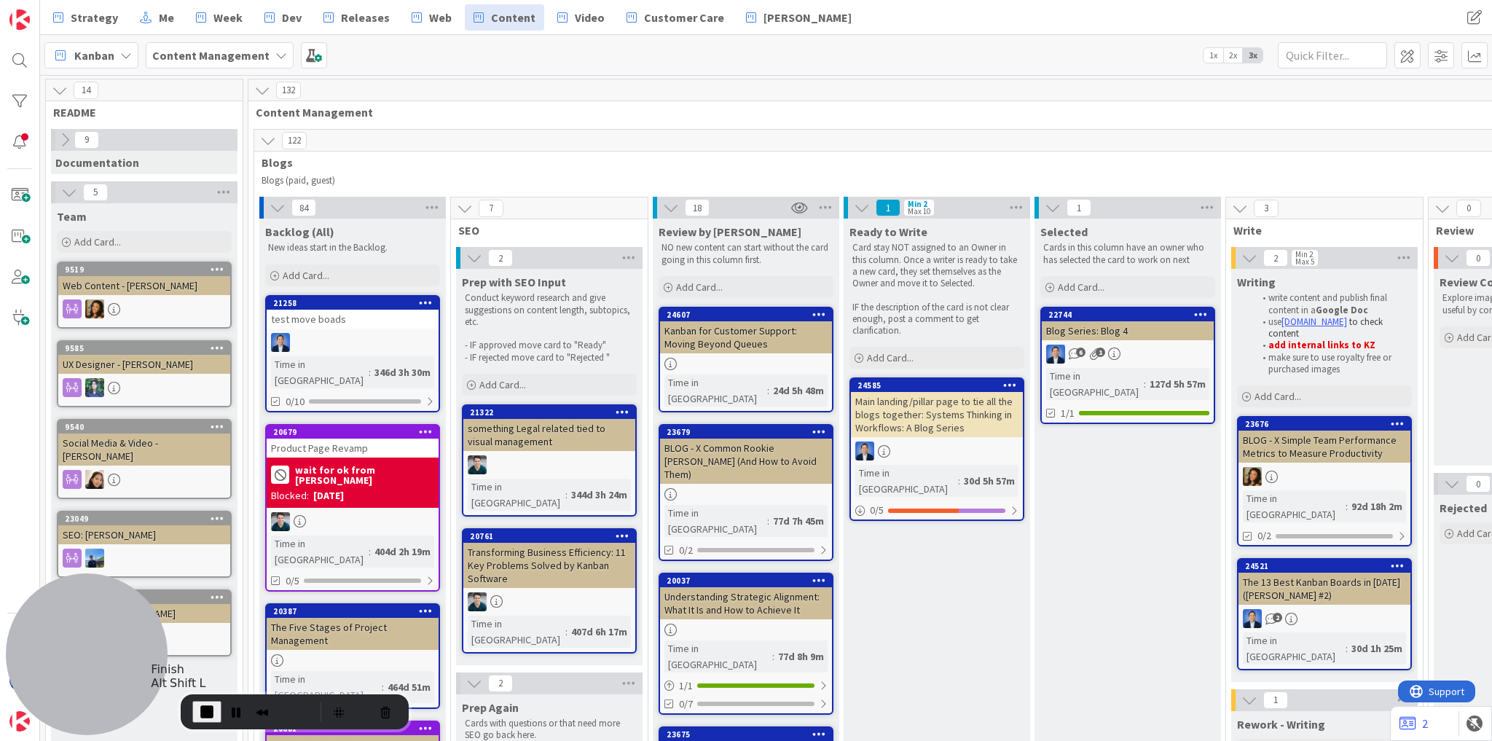
click at [204, 706] on span "End Recording" at bounding box center [206, 711] width 17 height 17
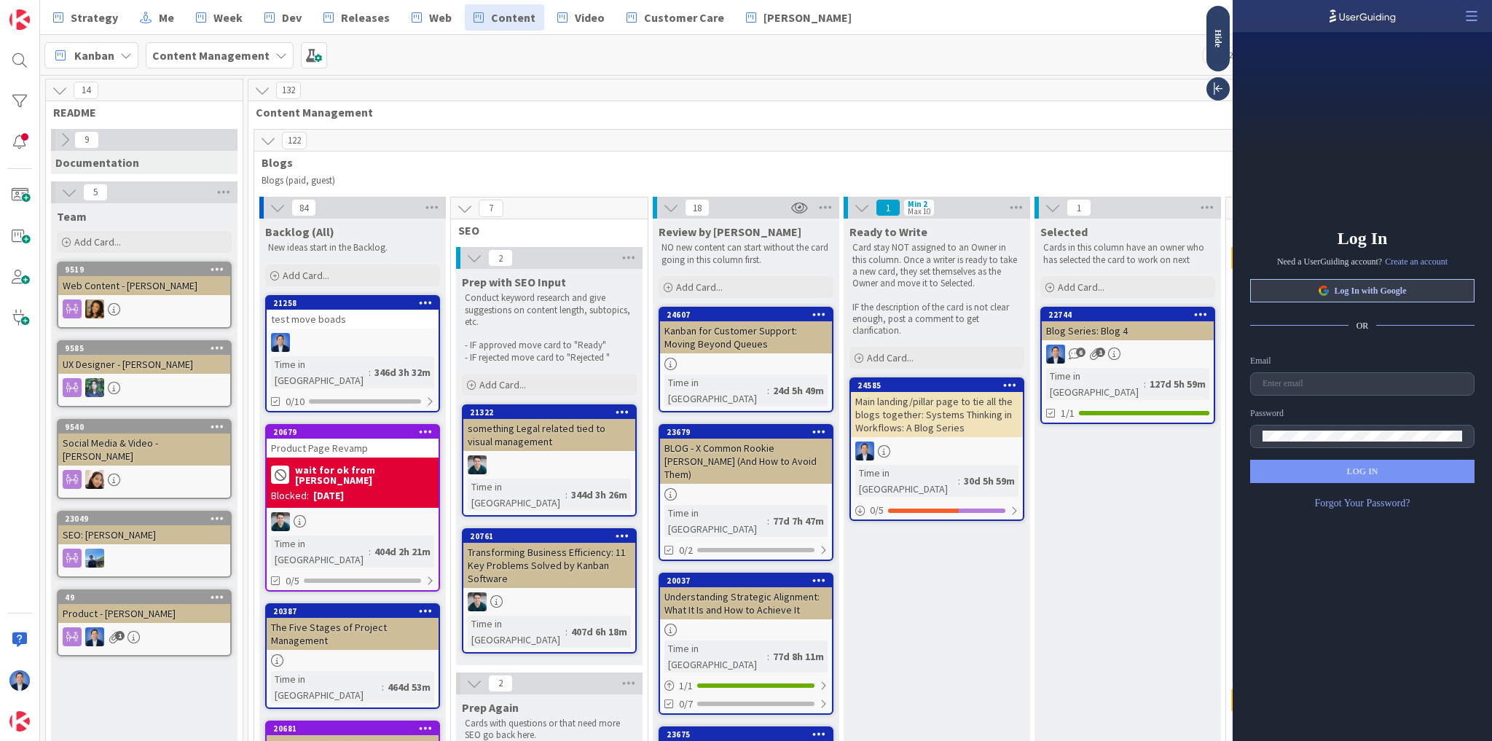
click at [1357, 288] on span "Log In with Google" at bounding box center [1370, 291] width 72 height 12
click at [1407, 192] on div "Log In Need a UserGuiding account? Create an account Log In with Google OR Emai…" at bounding box center [1362, 386] width 259 height 709
click at [1346, 286] on span "Log In with Google" at bounding box center [1370, 291] width 72 height 12
click at [1220, 85] on icon at bounding box center [1218, 89] width 15 height 15
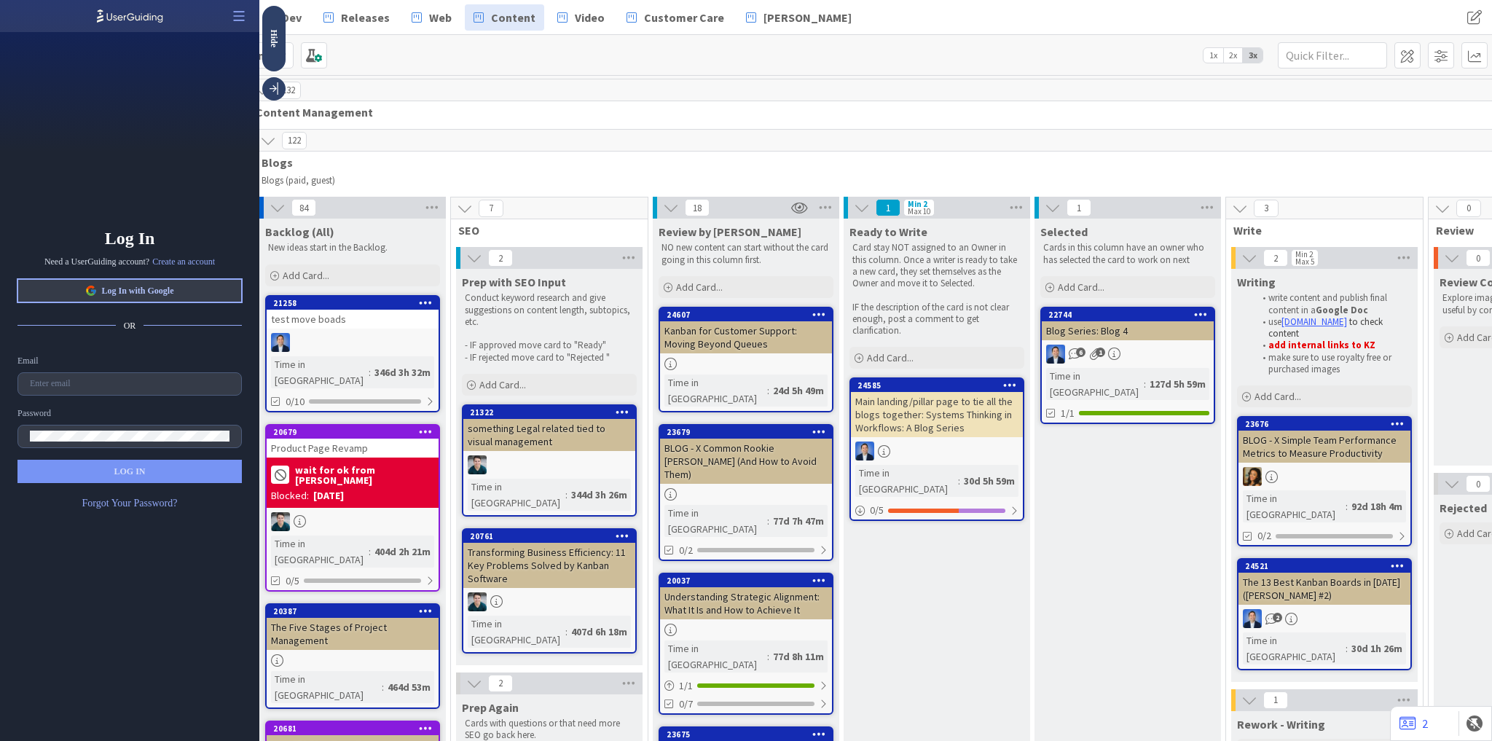
click at [152, 280] on button "Log In with Google" at bounding box center [129, 290] width 224 height 23
click at [66, 370] on div "Email" at bounding box center [129, 375] width 224 height 41
click at [68, 390] on label at bounding box center [129, 383] width 224 height 23
click at [68, 389] on input "text" at bounding box center [130, 384] width 200 height 10
click at [68, 390] on label at bounding box center [129, 383] width 224 height 23
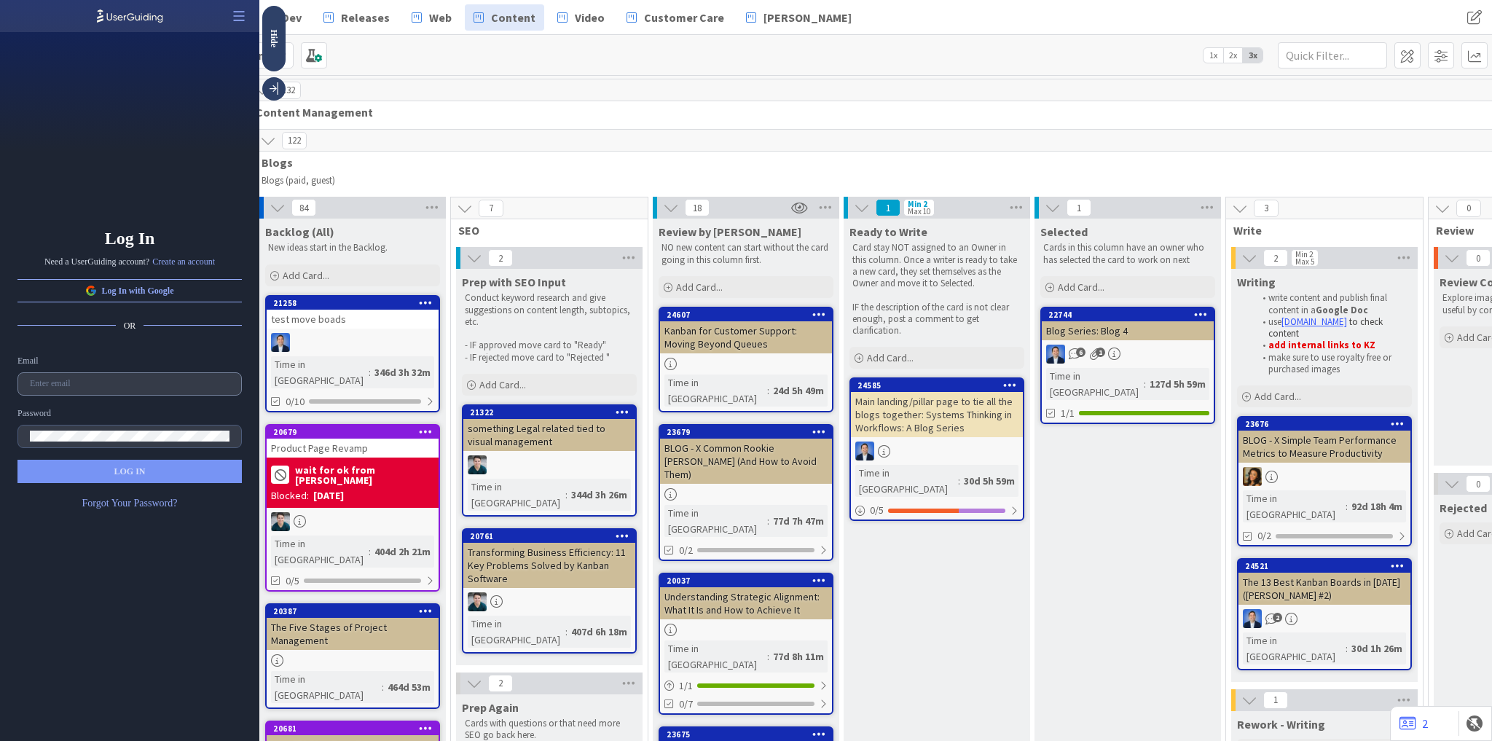
click at [68, 389] on input "text" at bounding box center [130, 384] width 200 height 10
click at [68, 390] on label at bounding box center [129, 383] width 224 height 23
click at [68, 389] on input "text" at bounding box center [130, 384] width 200 height 10
click at [68, 390] on label at bounding box center [129, 383] width 224 height 23
click at [68, 389] on input "text" at bounding box center [130, 384] width 200 height 10
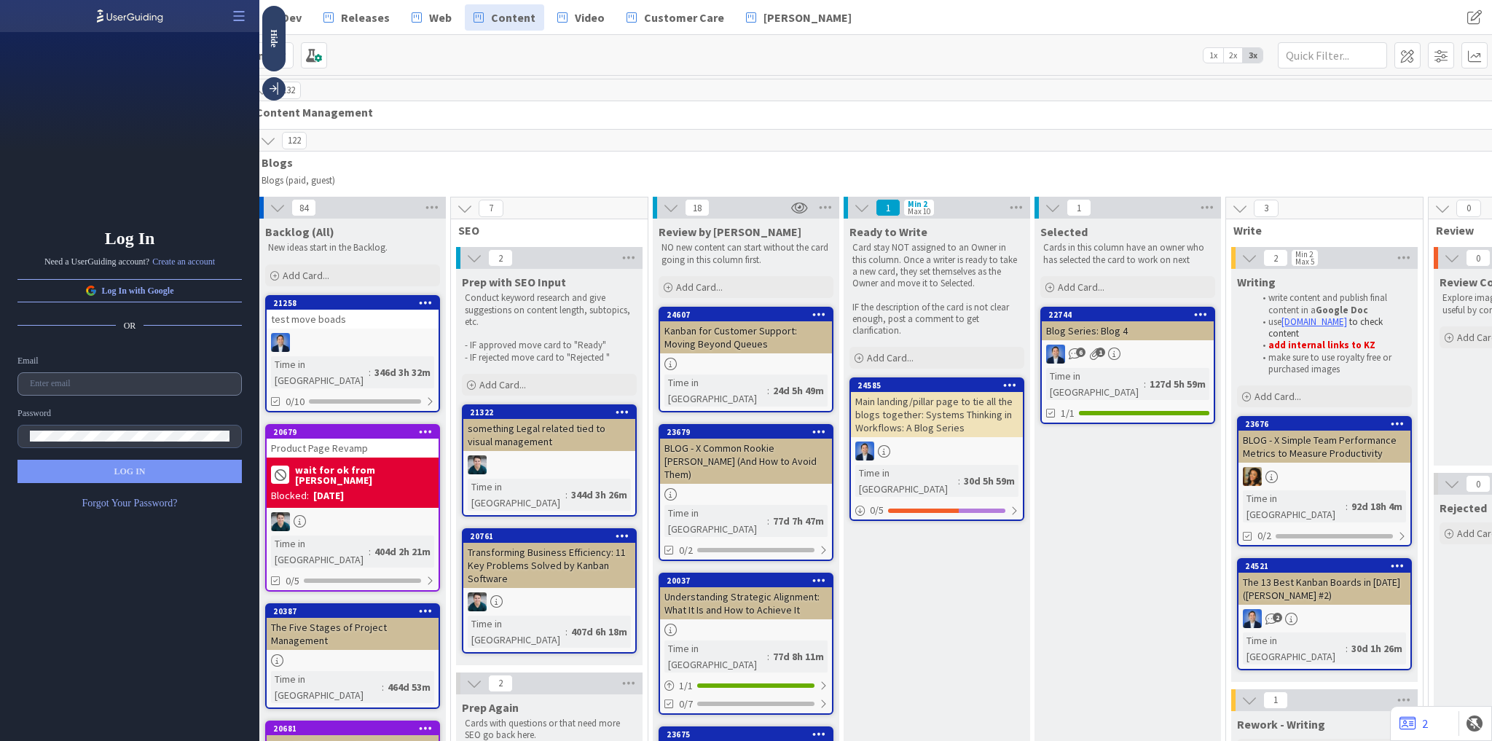
click at [68, 390] on label at bounding box center [129, 383] width 224 height 23
click at [68, 389] on input "text" at bounding box center [130, 384] width 200 height 10
click at [127, 291] on span "Log In with Google" at bounding box center [137, 291] width 72 height 12
click at [243, 20] on icon at bounding box center [239, 15] width 11 height 9
click at [216, 58] on div "Close the Builder Close the Builder" at bounding box center [188, 51] width 112 height 23
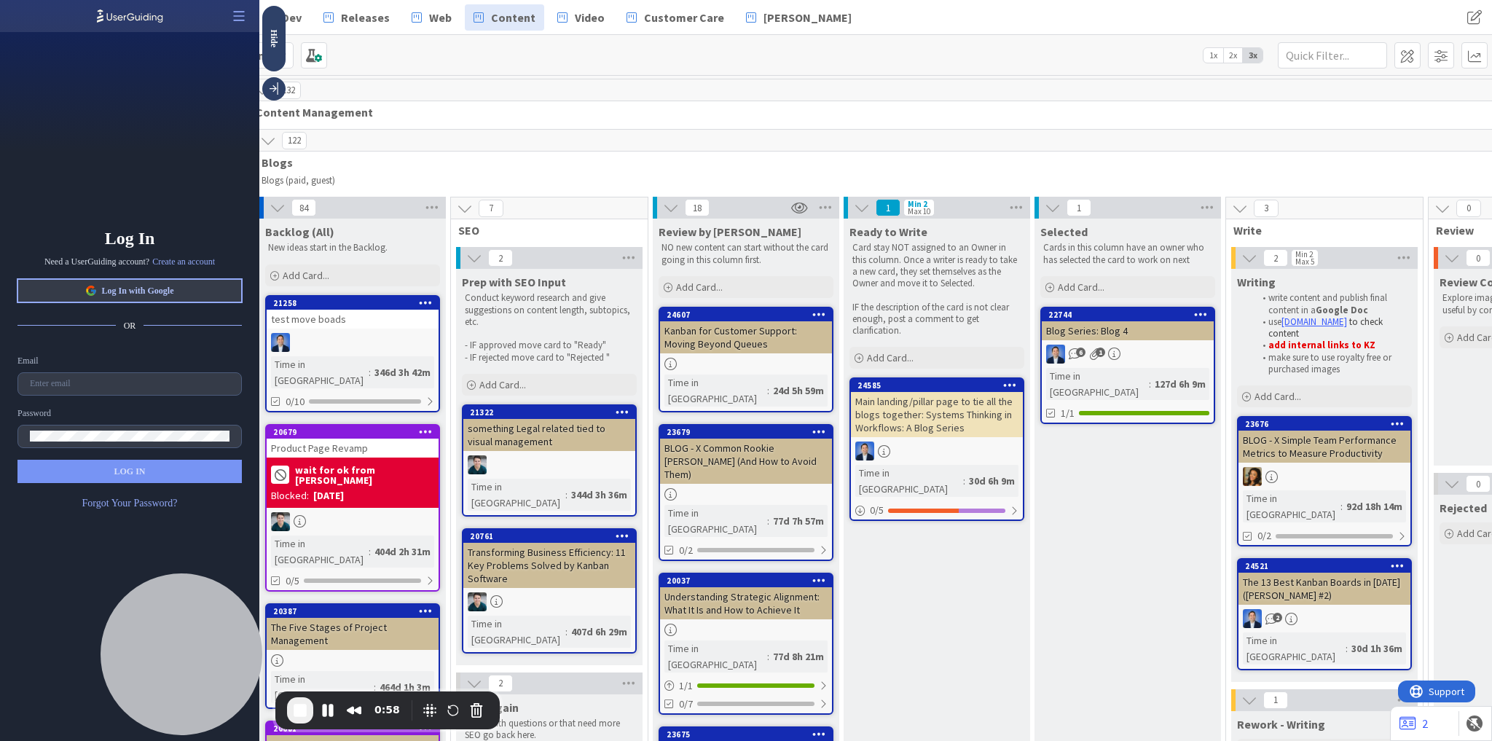
click at [188, 288] on button "Log In with Google" at bounding box center [129, 290] width 224 height 23
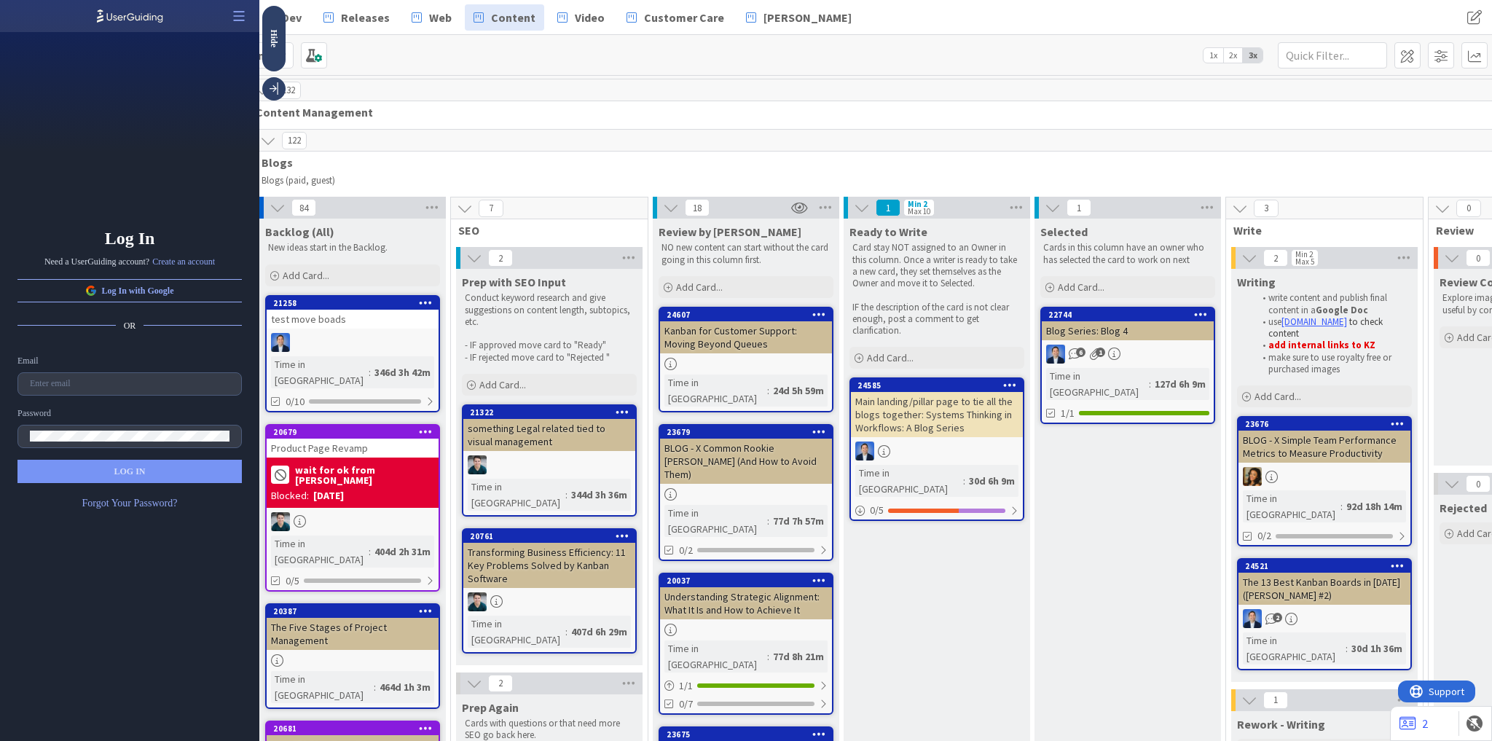
click at [122, 588] on div "Log In Need a UserGuiding account? Create an account Log In with Google OR Emai…" at bounding box center [129, 386] width 259 height 709
click at [181, 291] on button "Log In with Google" at bounding box center [129, 290] width 224 height 23
click at [158, 623] on div "Log In Need a UserGuiding account? Create an account Log In with Google OR Emai…" at bounding box center [129, 386] width 259 height 709
click at [82, 336] on div "Log In Need a UserGuiding account? Create an account Log In with Google OR Emai…" at bounding box center [129, 386] width 259 height 709
